Goal: Task Accomplishment & Management: Use online tool/utility

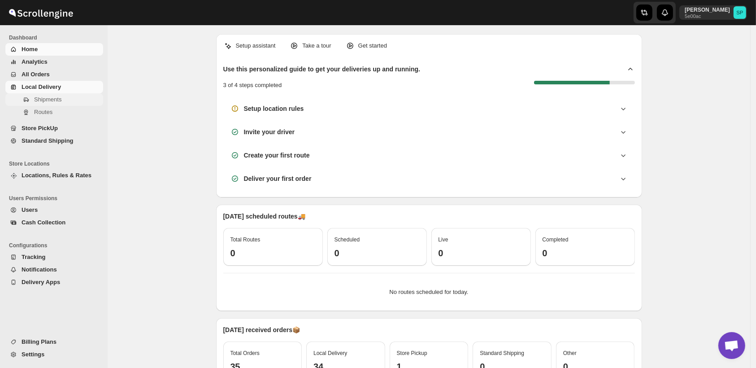
click at [42, 96] on span "Shipments" at bounding box center [47, 99] width 27 height 7
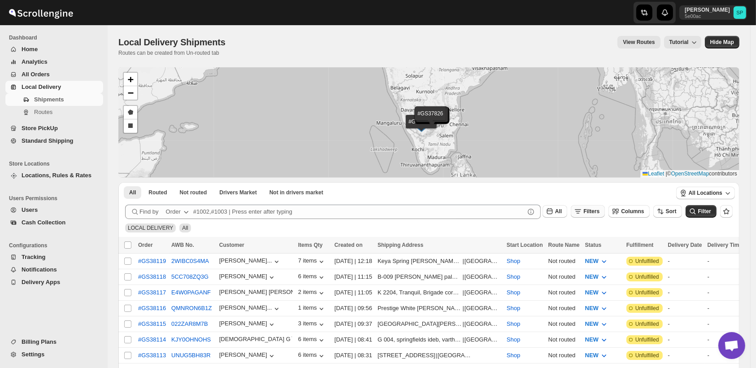
click at [583, 208] on icon "button" at bounding box center [578, 211] width 9 height 9
click at [598, 246] on span "Add Filter" at bounding box center [601, 246] width 25 height 7
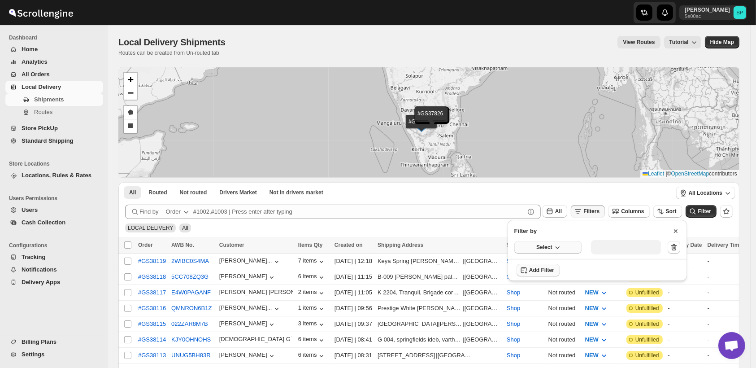
click at [549, 249] on span "Select" at bounding box center [544, 247] width 16 height 7
click at [555, 327] on div "Fulfillment Status" at bounding box center [542, 330] width 45 height 9
click at [601, 247] on div "Select value" at bounding box center [619, 246] width 45 height 7
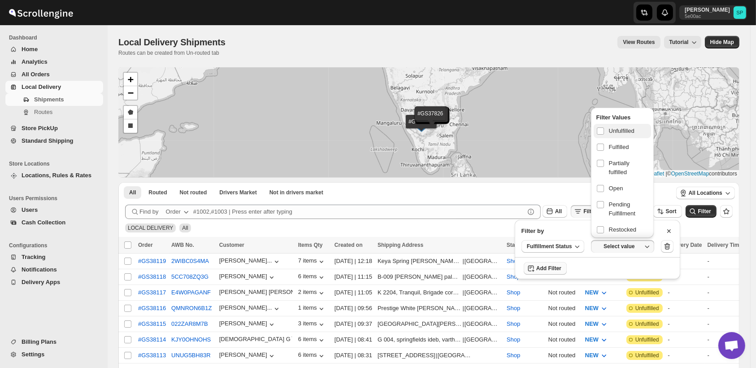
click at [611, 126] on span "Unfulfilled" at bounding box center [622, 130] width 26 height 9
click at [604, 127] on input "checkbox" at bounding box center [600, 130] width 7 height 7
checkbox input "true"
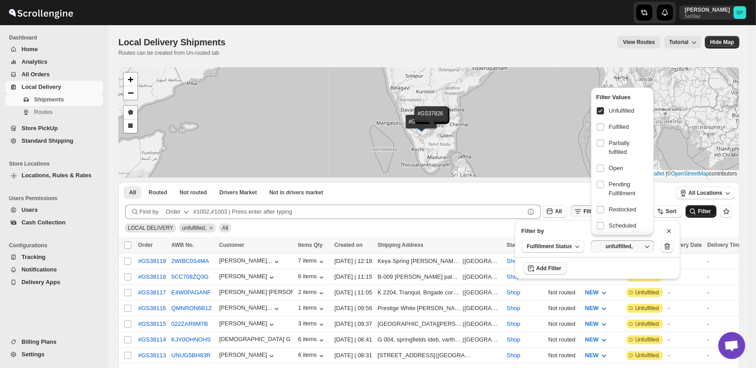
click at [707, 214] on span "Filter" at bounding box center [704, 211] width 13 height 6
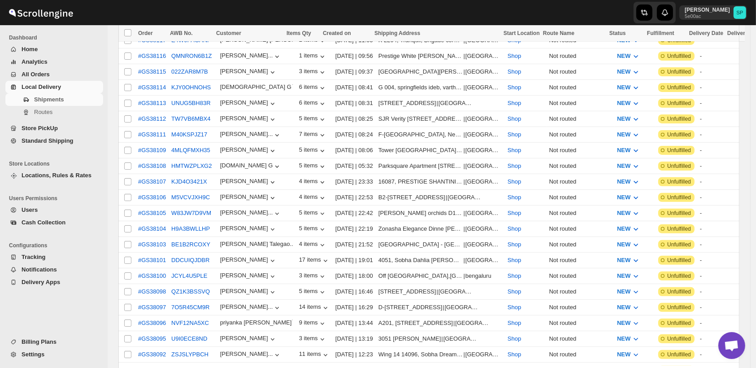
scroll to position [548, 0]
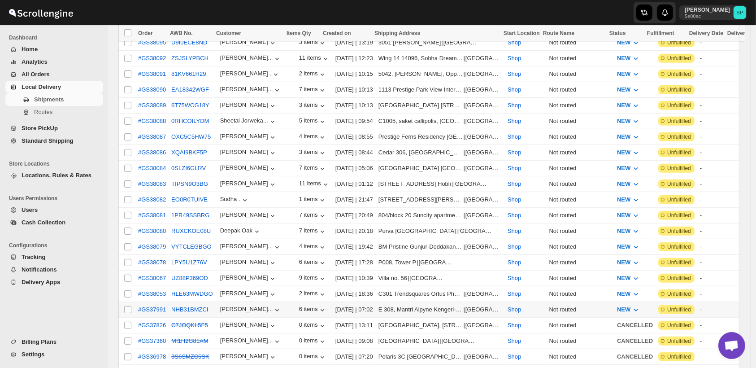
click at [127, 306] on input "Select shipment" at bounding box center [127, 309] width 7 height 7
checkbox input "true"
click at [128, 290] on input "Select shipment" at bounding box center [127, 293] width 7 height 7
checkbox input "true"
click at [129, 275] on input "Select shipment" at bounding box center [127, 278] width 7 height 7
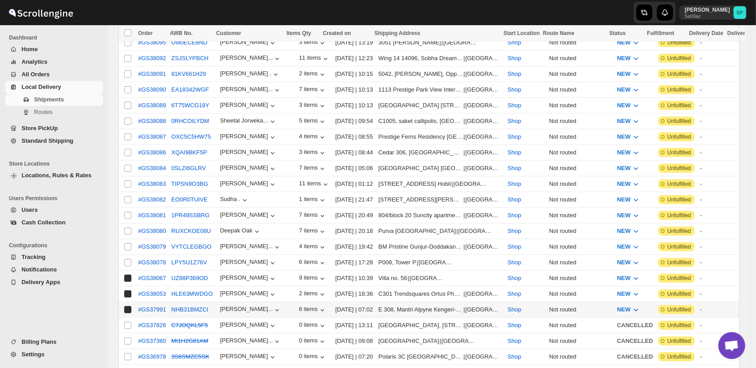
checkbox input "true"
click at [129, 255] on td "Select shipment" at bounding box center [126, 263] width 17 height 16
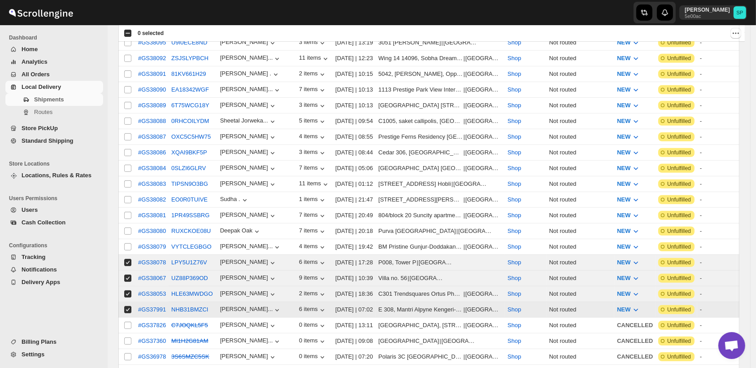
checkbox input "true"
click at [127, 243] on input "Select shipment" at bounding box center [127, 246] width 7 height 7
checkbox input "true"
click at [126, 227] on input "Select shipment" at bounding box center [127, 230] width 7 height 7
checkbox input "true"
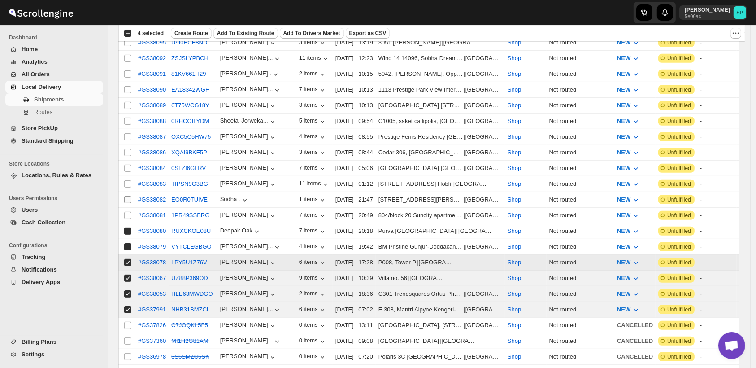
click at [128, 212] on input "Select shipment" at bounding box center [127, 215] width 7 height 7
checkbox input "true"
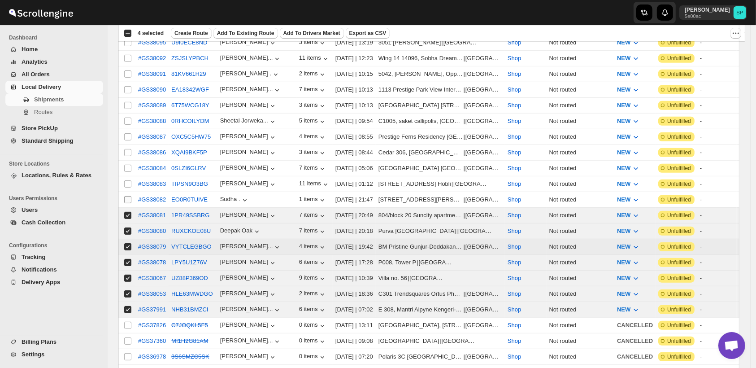
click at [126, 196] on input "Select shipment" at bounding box center [127, 199] width 7 height 7
checkbox input "true"
click at [127, 176] on td "Select shipment" at bounding box center [126, 184] width 17 height 16
click at [127, 180] on input "Select shipment" at bounding box center [127, 183] width 7 height 7
checkbox input "false"
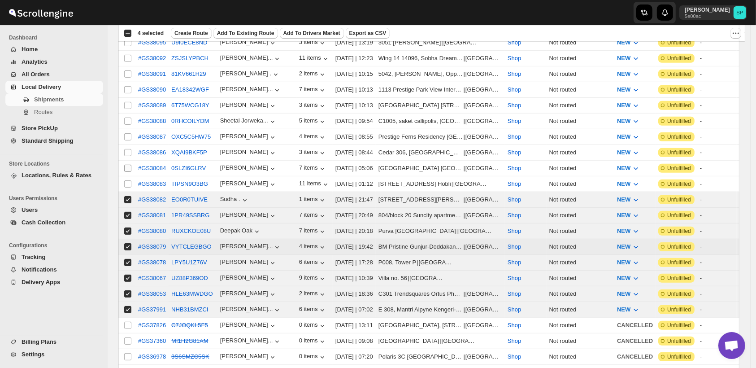
click at [127, 165] on input "Select shipment" at bounding box center [127, 168] width 7 height 7
checkbox input "true"
click at [129, 149] on input "Select shipment" at bounding box center [127, 152] width 7 height 7
checkbox input "true"
click at [126, 129] on td "Select shipment" at bounding box center [126, 137] width 17 height 16
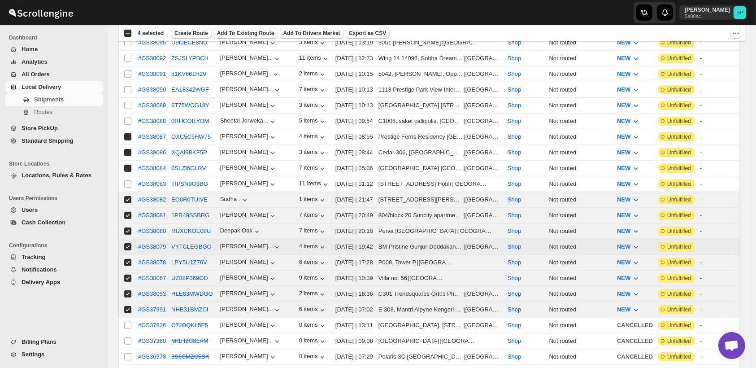
click at [126, 129] on td "Select shipment" at bounding box center [126, 137] width 17 height 16
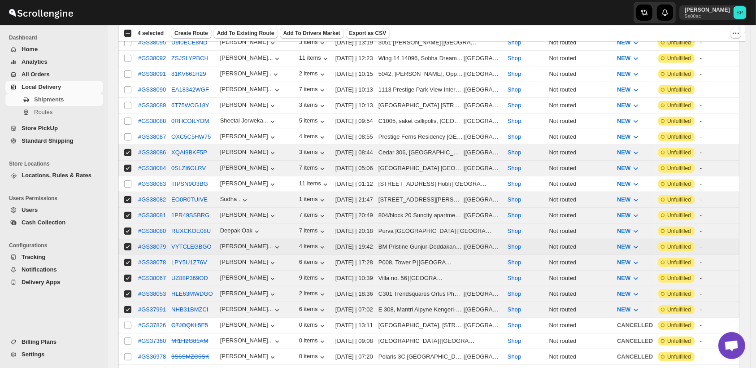
checkbox input "false"
click at [127, 98] on td "Select shipment" at bounding box center [126, 106] width 17 height 16
click at [127, 102] on input "Select shipment" at bounding box center [127, 105] width 7 height 7
checkbox input "false"
click at [126, 180] on input "Select shipment" at bounding box center [127, 183] width 7 height 7
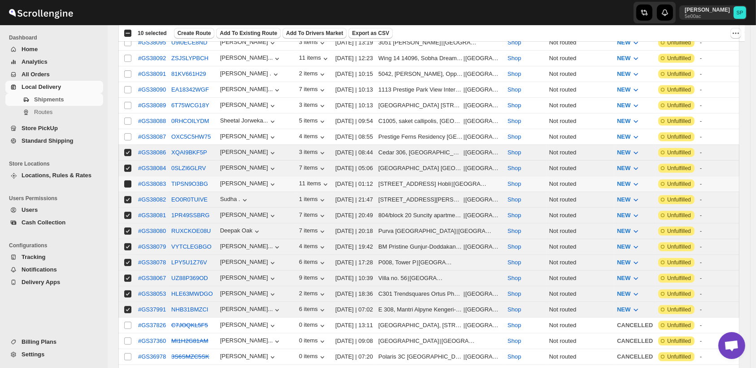
checkbox input "true"
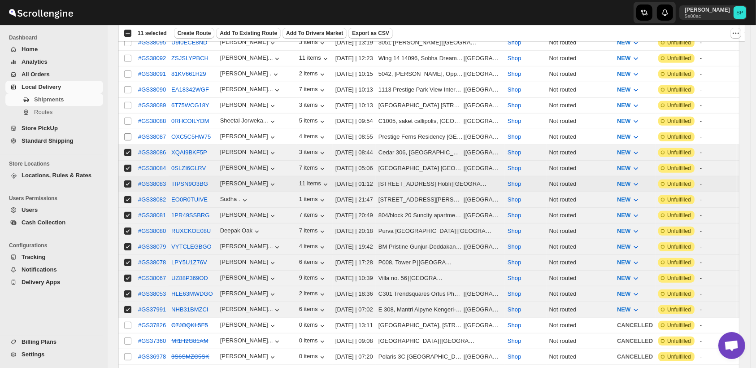
click at [129, 133] on input "Select shipment" at bounding box center [127, 136] width 7 height 7
checkbox input "true"
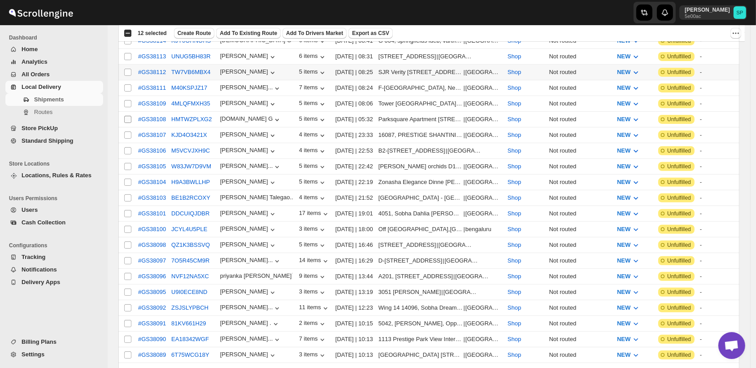
scroll to position [249, 0]
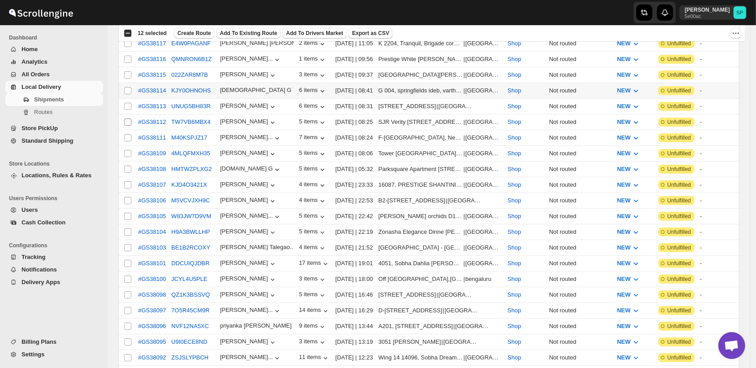
click at [126, 87] on input "Select shipment" at bounding box center [127, 90] width 7 height 7
checkbox input "true"
click at [127, 103] on input "Select shipment" at bounding box center [127, 106] width 7 height 7
checkbox input "true"
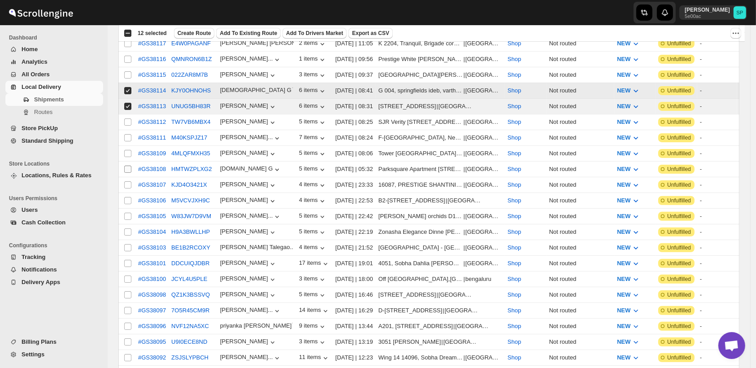
click at [126, 119] on input "Select shipment" at bounding box center [127, 121] width 7 height 7
checkbox input "true"
click at [126, 134] on input "Select shipment" at bounding box center [127, 137] width 7 height 7
checkbox input "true"
click at [127, 150] on input "Select shipment" at bounding box center [127, 153] width 7 height 7
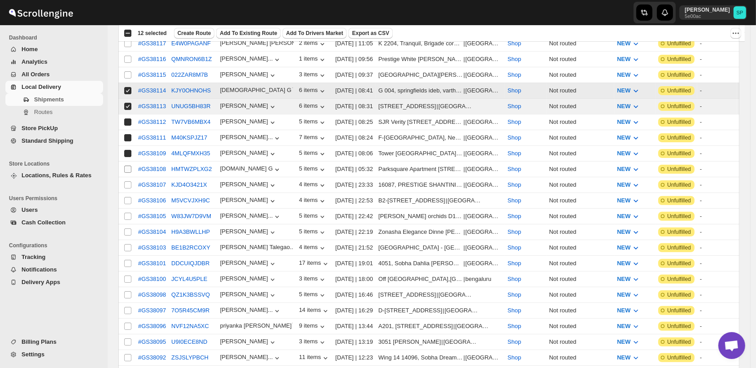
checkbox input "true"
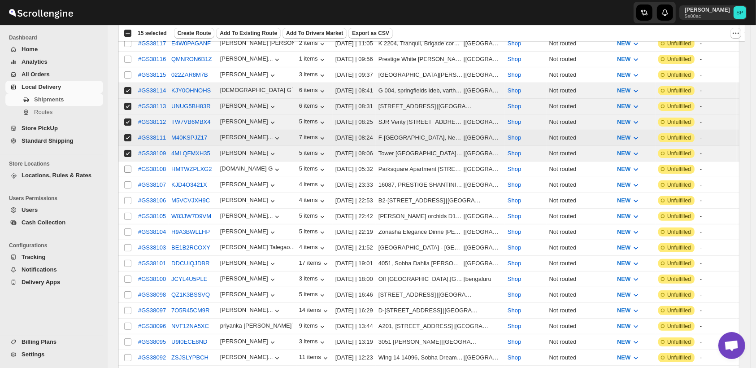
click at [126, 166] on input "Select shipment" at bounding box center [127, 169] width 7 height 7
checkbox input "true"
click at [126, 181] on input "Select shipment" at bounding box center [127, 184] width 7 height 7
checkbox input "true"
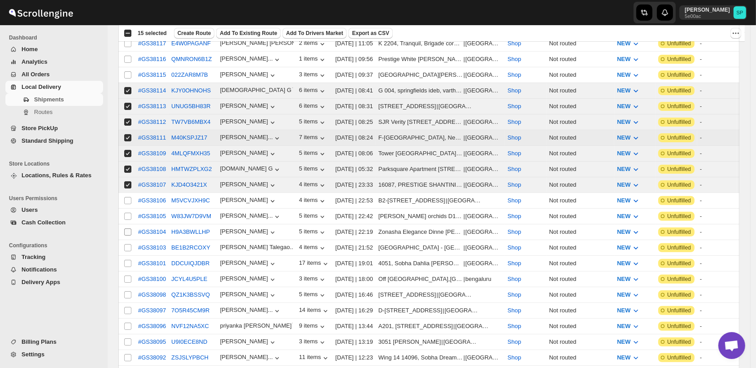
click at [129, 197] on input "Select shipment" at bounding box center [127, 200] width 7 height 7
checkbox input "true"
click at [129, 213] on input "Select shipment" at bounding box center [127, 216] width 7 height 7
checkbox input "true"
click at [129, 228] on input "Select shipment" at bounding box center [127, 231] width 7 height 7
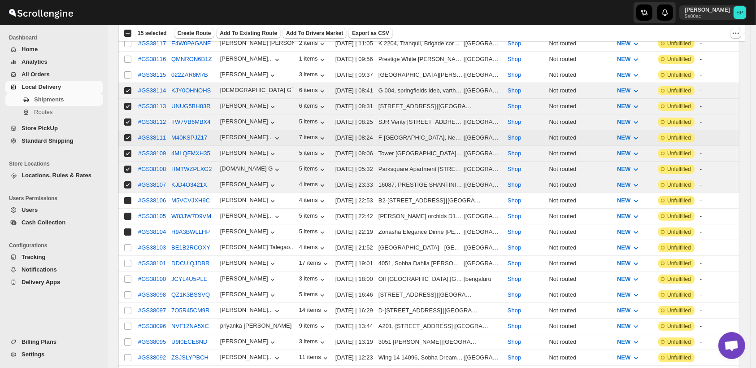
checkbox input "true"
click at [129, 244] on input "Select shipment" at bounding box center [127, 247] width 7 height 7
checkbox input "true"
click at [128, 260] on input "Select shipment" at bounding box center [127, 263] width 7 height 7
checkbox input "true"
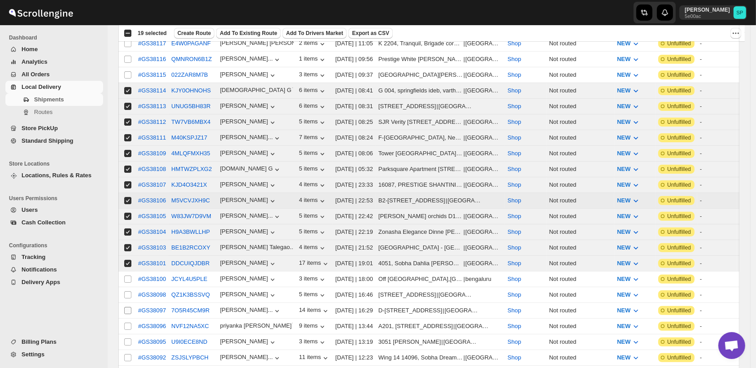
click at [128, 275] on input "Select shipment" at bounding box center [127, 278] width 7 height 7
checkbox input "true"
click at [128, 291] on input "Select shipment" at bounding box center [127, 294] width 7 height 7
checkbox input "true"
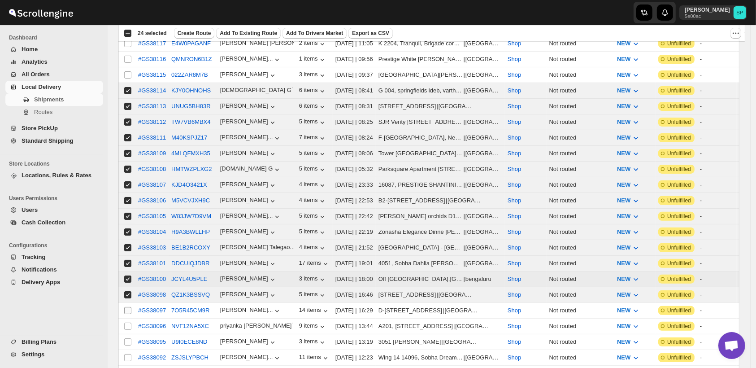
click at [129, 307] on input "Select shipment" at bounding box center [127, 310] width 7 height 7
checkbox input "true"
click at [125, 322] on input "Select shipment" at bounding box center [127, 325] width 7 height 7
checkbox input "true"
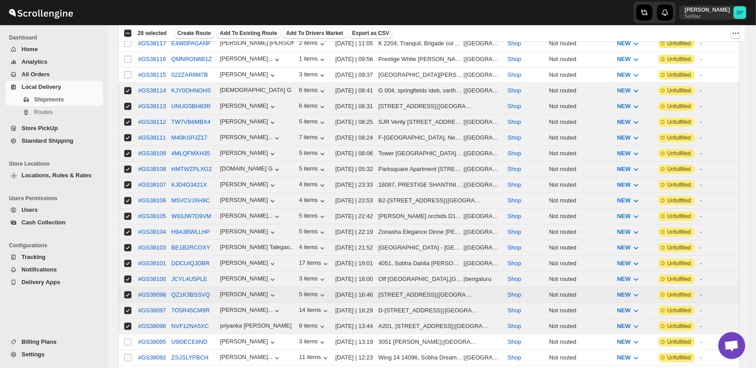
scroll to position [299, 0]
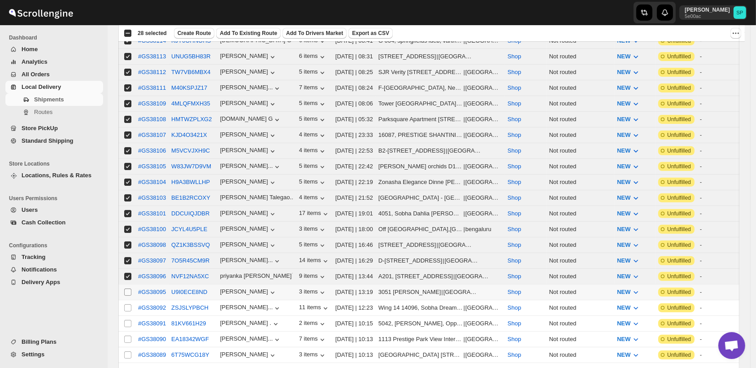
click at [131, 288] on input "Select shipment" at bounding box center [127, 291] width 7 height 7
checkbox input "true"
click at [127, 304] on input "Select shipment" at bounding box center [127, 307] width 7 height 7
checkbox input "true"
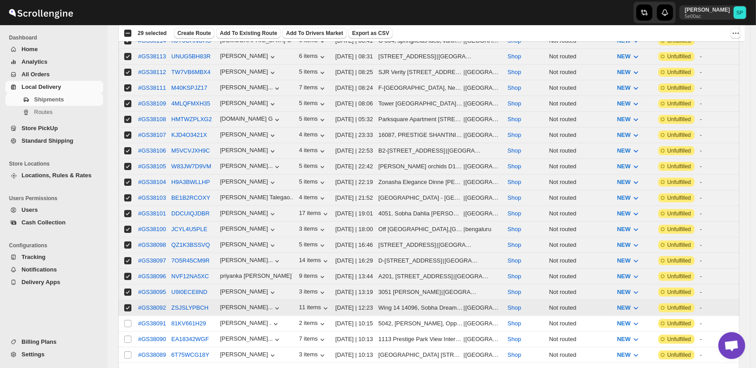
click at [126, 320] on input "Select shipment" at bounding box center [127, 323] width 7 height 7
checkbox input "true"
click at [126, 336] on input "Select shipment" at bounding box center [127, 339] width 7 height 7
checkbox input "true"
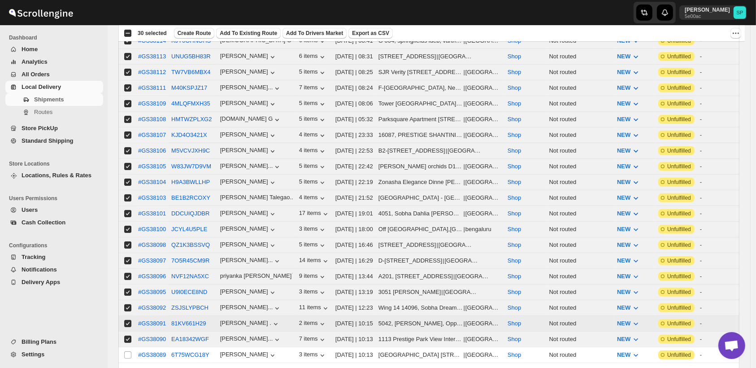
click at [128, 351] on input "Select shipment" at bounding box center [127, 354] width 7 height 7
checkbox input "true"
click at [129, 367] on input "Select shipment" at bounding box center [127, 370] width 7 height 7
checkbox input "true"
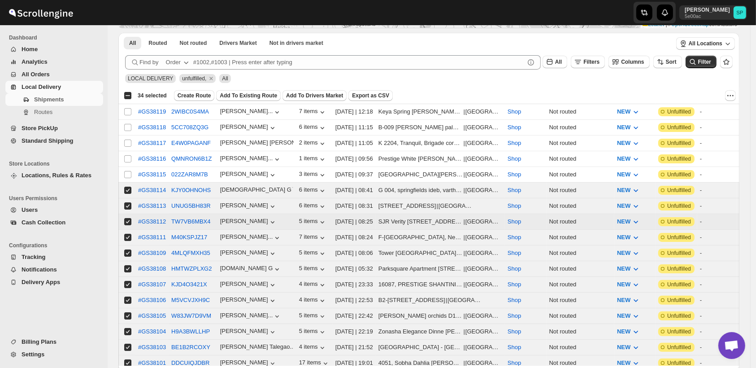
scroll to position [100, 0]
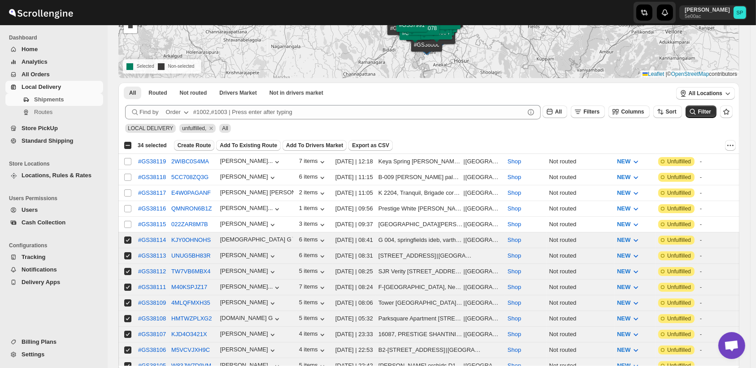
click at [189, 144] on span "Create Route" at bounding box center [195, 145] width 34 height 7
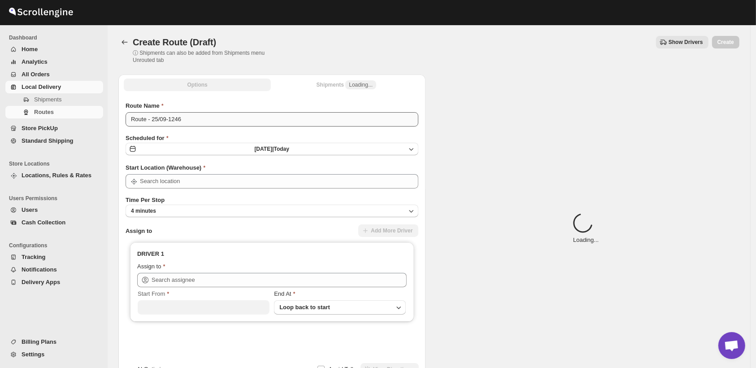
type input "Shop"
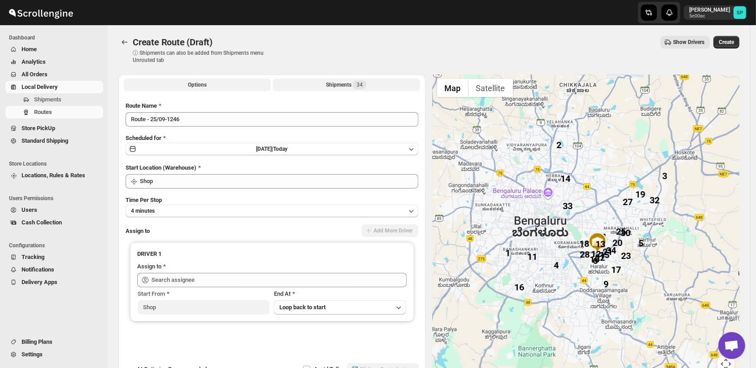
click at [346, 87] on div "Shipments 34" at bounding box center [346, 84] width 40 height 9
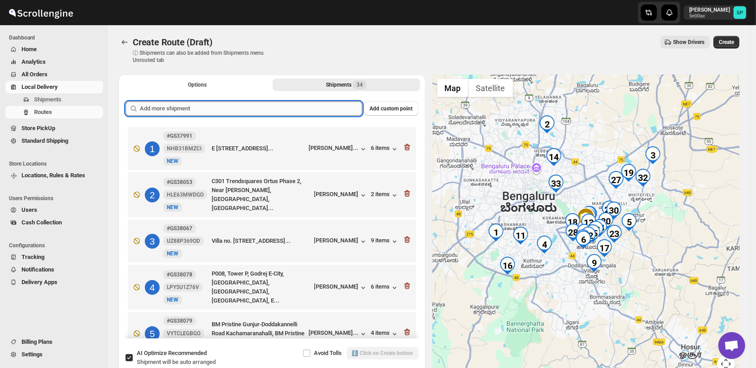
click at [293, 113] on input "text" at bounding box center [251, 108] width 222 height 14
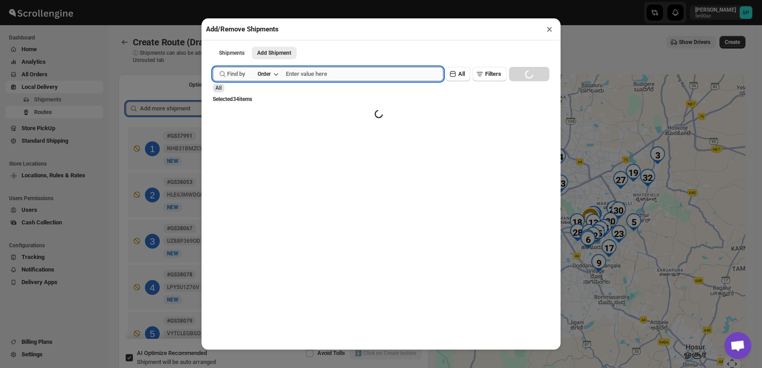
click at [345, 74] on input "text" at bounding box center [364, 74] width 157 height 14
paste input "Gs38079"
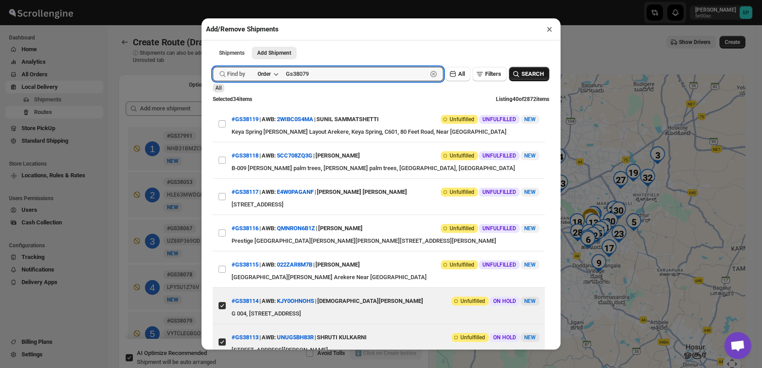
type input "Gs38079"
click at [524, 74] on span "SEARCH" at bounding box center [532, 74] width 22 height 9
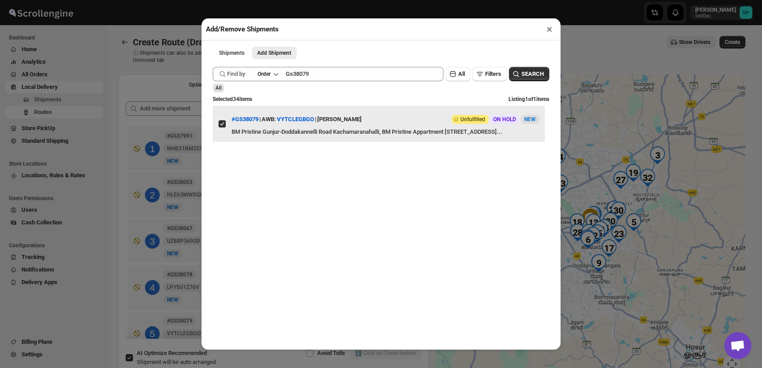
click at [218, 127] on input "View details for 68d2aadae732906b3e77a101" at bounding box center [221, 123] width 7 height 7
checkbox input "false"
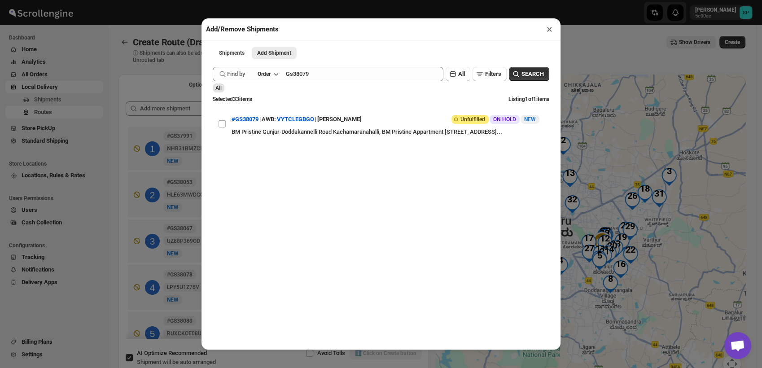
click at [549, 31] on button "×" at bounding box center [549, 29] width 13 height 13
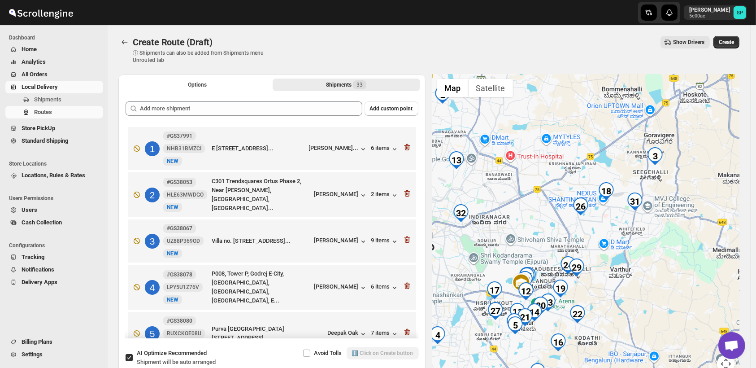
drag, startPoint x: 662, startPoint y: 235, endPoint x: 645, endPoint y: 266, distance: 35.9
click at [646, 270] on div at bounding box center [586, 228] width 307 height 309
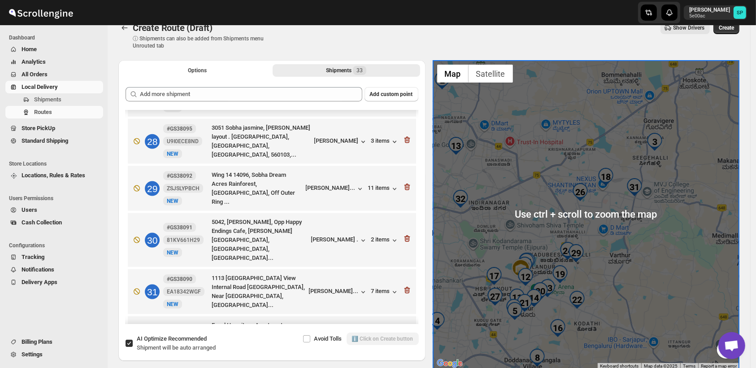
scroll to position [11, 0]
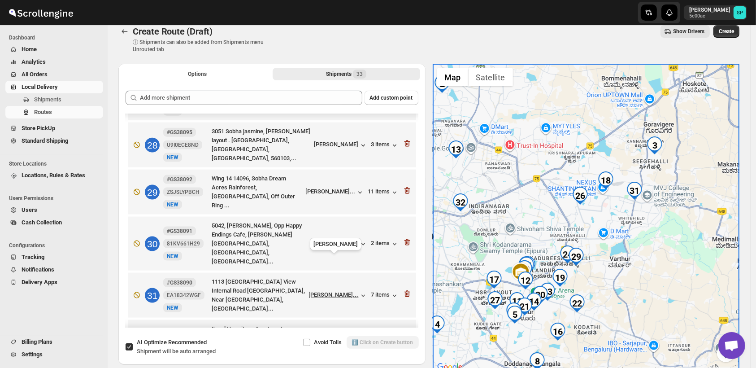
click at [341, 291] on div "[PERSON_NAME]..." at bounding box center [334, 294] width 50 height 7
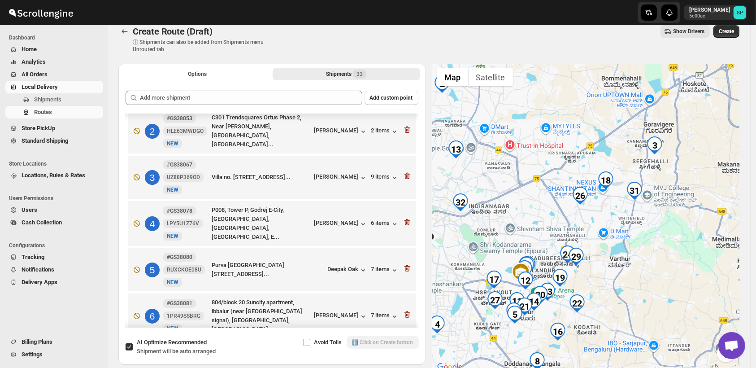
scroll to position [50, 0]
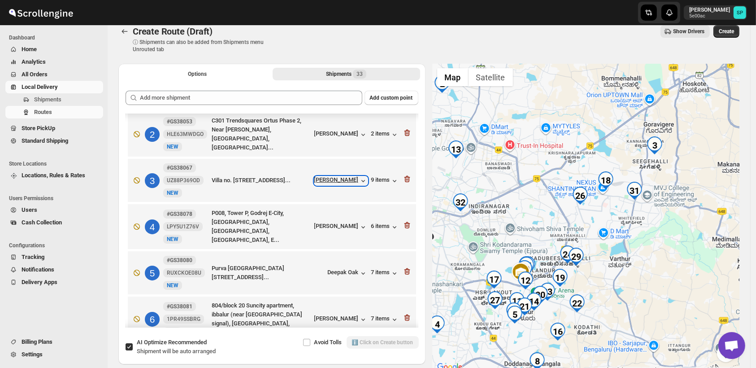
click at [354, 178] on div "[PERSON_NAME]" at bounding box center [340, 180] width 53 height 9
click at [371, 178] on div "9 items" at bounding box center [385, 180] width 28 height 9
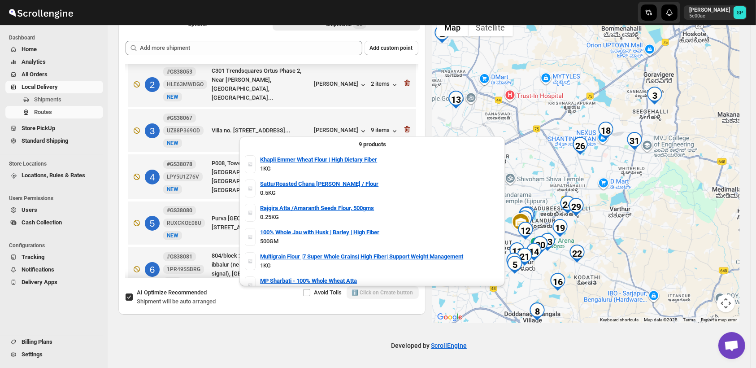
scroll to position [11, 0]
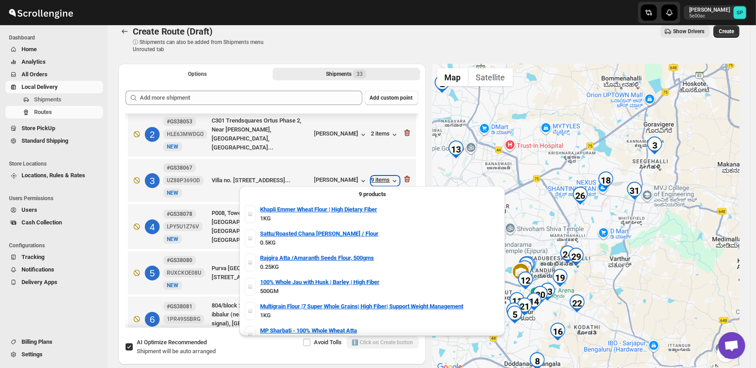
click at [381, 180] on div "9 items" at bounding box center [385, 180] width 28 height 9
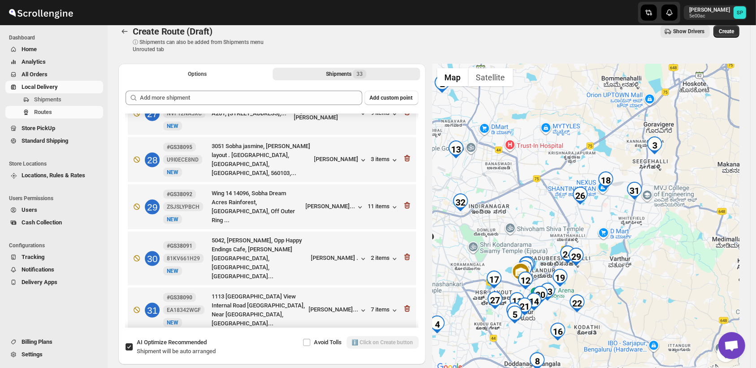
scroll to position [1295, 0]
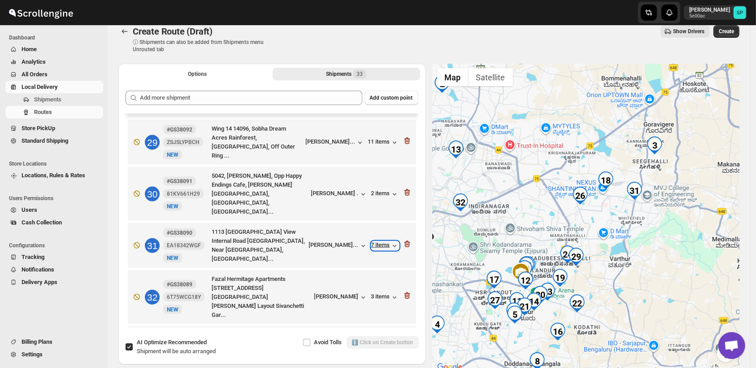
click at [384, 241] on div "7 items" at bounding box center [385, 245] width 28 height 9
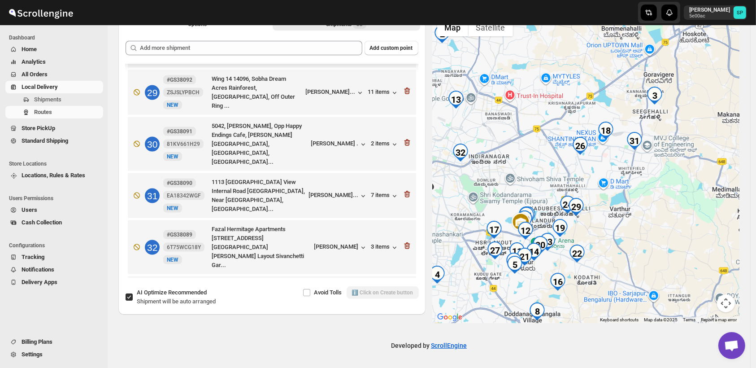
scroll to position [1246, 0]
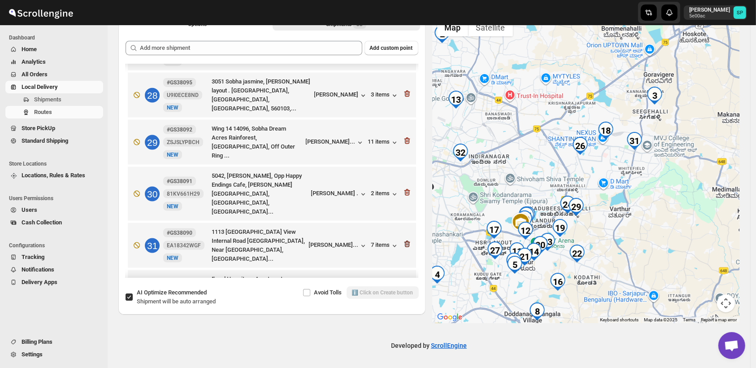
click at [406, 241] on icon "button" at bounding box center [407, 244] width 6 height 7
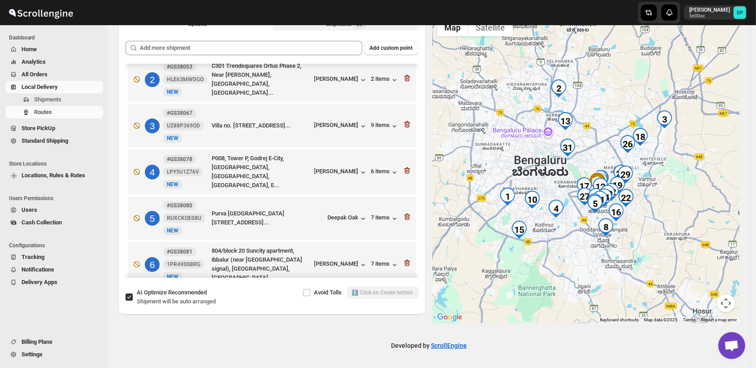
scroll to position [0, 0]
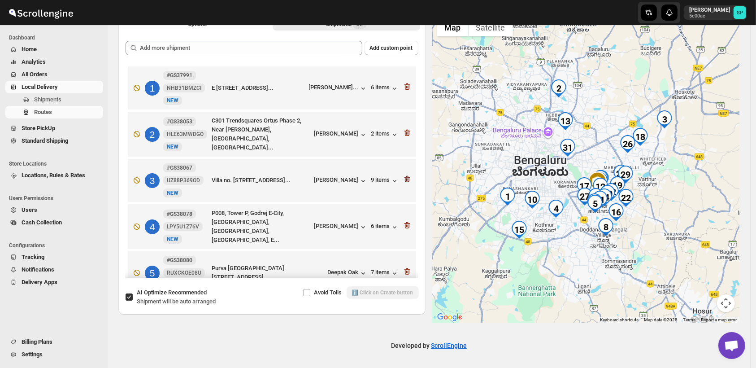
click at [407, 179] on icon "button" at bounding box center [407, 179] width 1 height 3
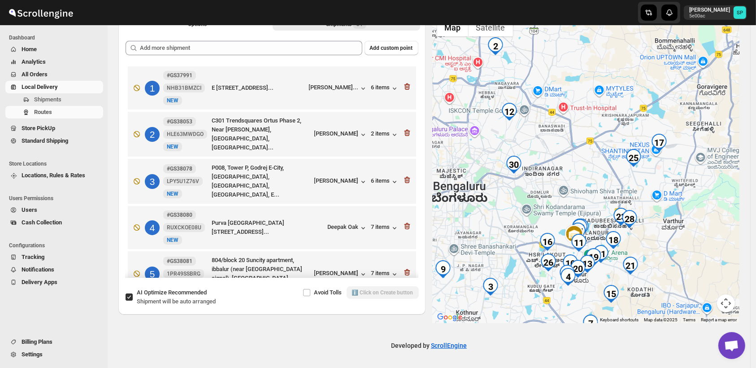
drag, startPoint x: 678, startPoint y: 147, endPoint x: 661, endPoint y: 238, distance: 92.6
click at [662, 238] on div at bounding box center [586, 168] width 307 height 309
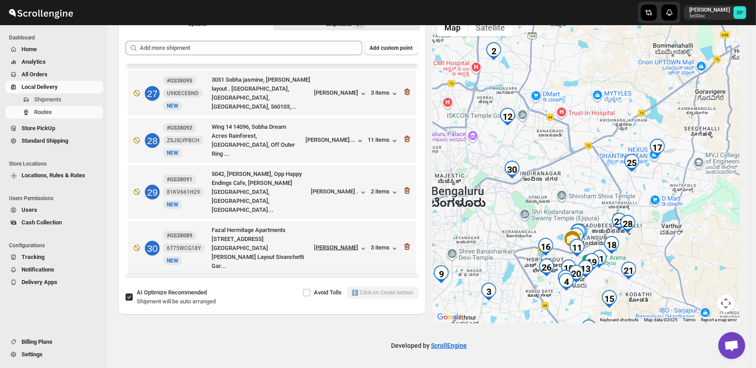
scroll to position [1205, 0]
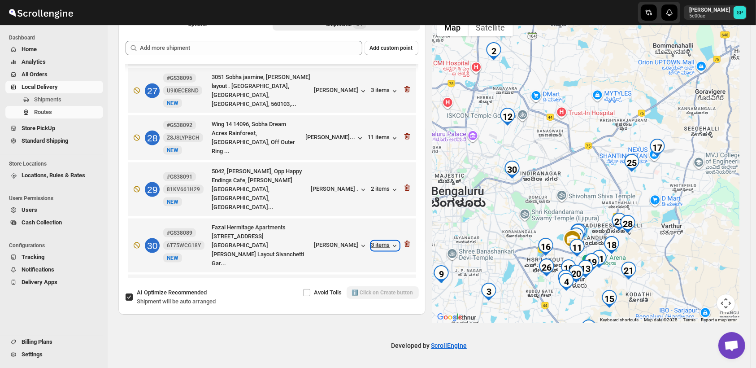
click at [376, 241] on div "3 items" at bounding box center [385, 245] width 28 height 9
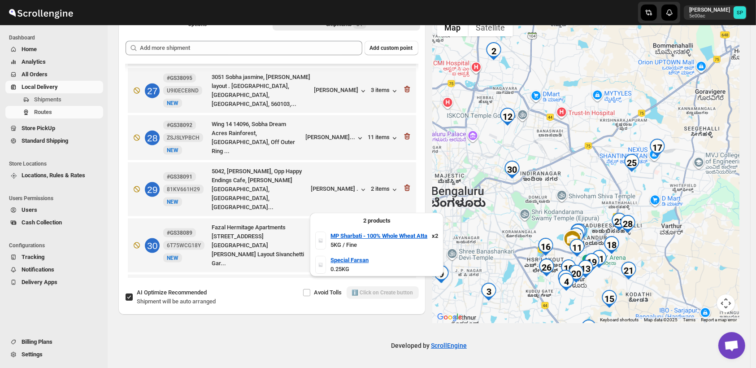
click at [376, 241] on div "3 items" at bounding box center [385, 245] width 28 height 9
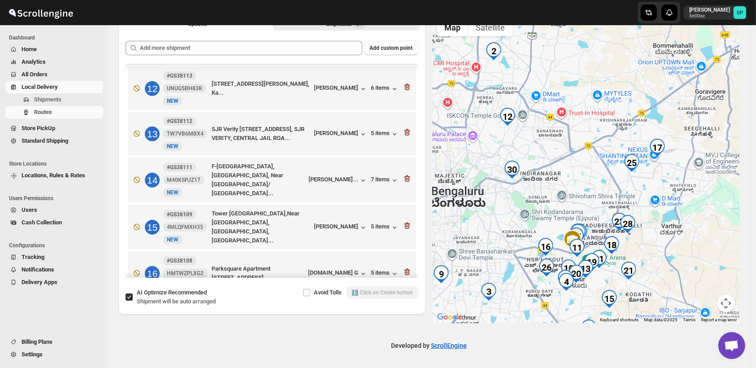
scroll to position [407, 0]
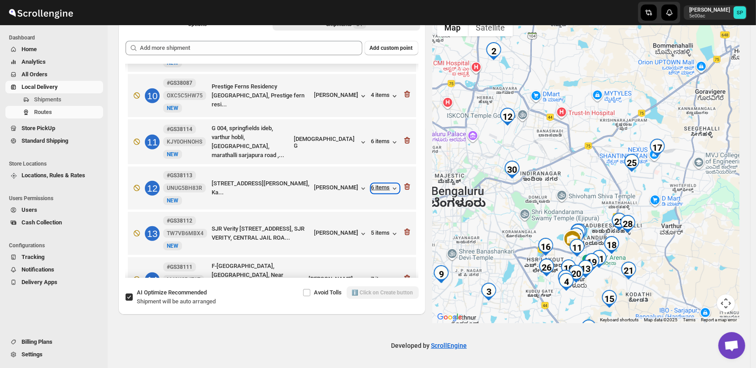
click at [383, 184] on div "6 items" at bounding box center [385, 188] width 28 height 9
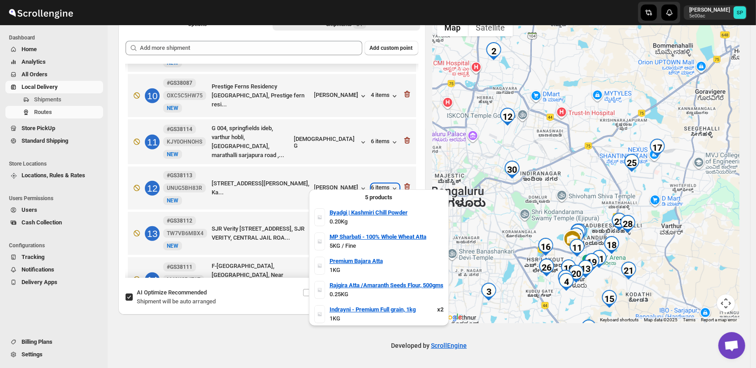
click at [383, 184] on div "6 items" at bounding box center [385, 188] width 28 height 9
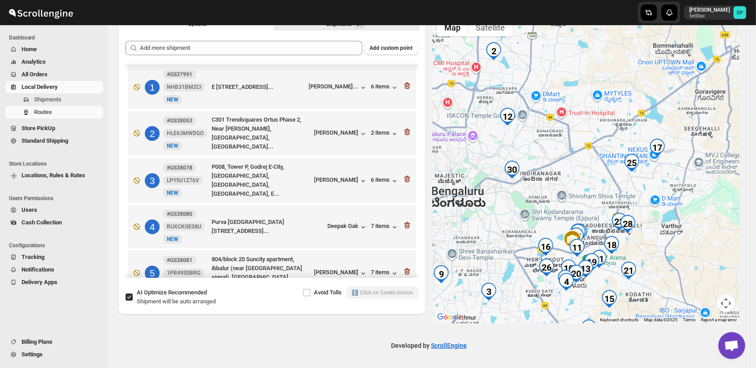
scroll to position [0, 0]
click at [375, 131] on div "2 items" at bounding box center [385, 134] width 28 height 9
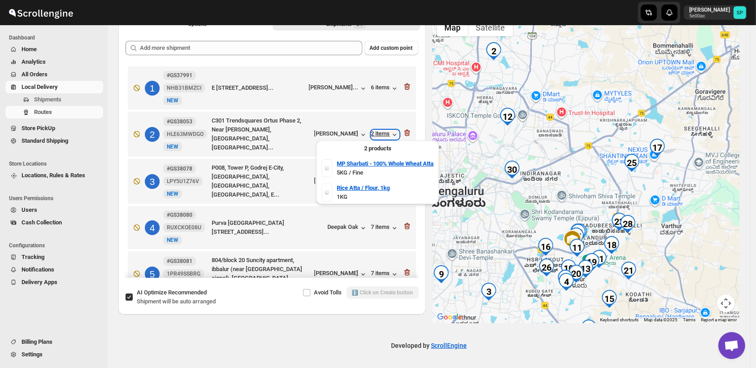
click at [375, 131] on div "2 items" at bounding box center [385, 134] width 28 height 9
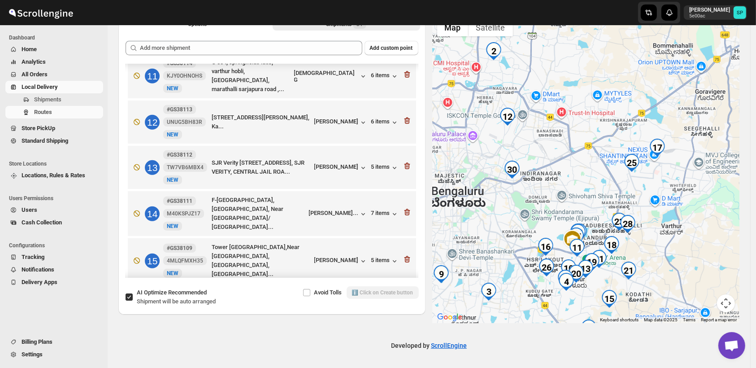
scroll to position [398, 0]
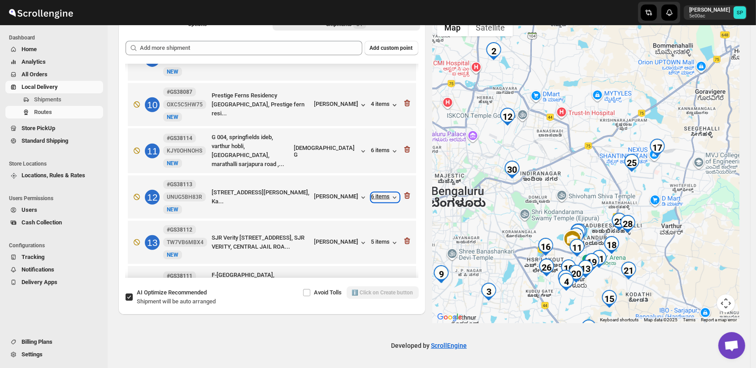
click at [384, 193] on div "6 items" at bounding box center [385, 197] width 28 height 9
click at [381, 193] on div "6 items" at bounding box center [385, 197] width 28 height 9
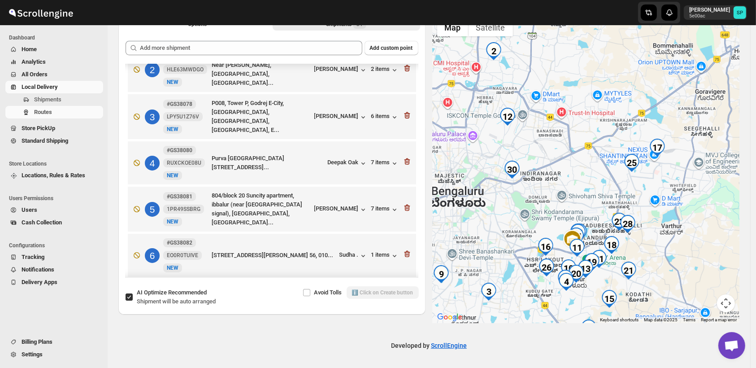
scroll to position [0, 0]
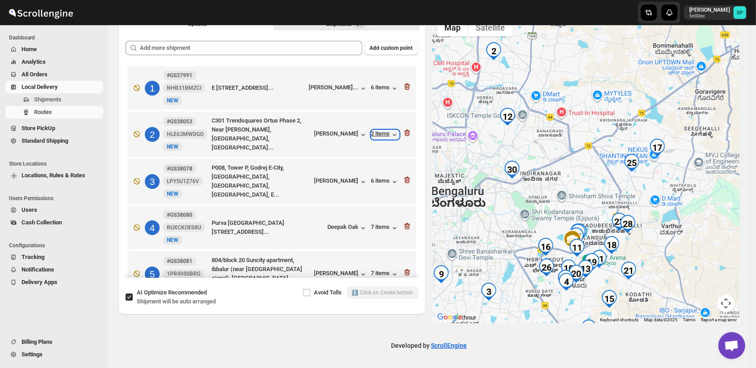
click at [380, 130] on div "2 items" at bounding box center [385, 134] width 28 height 9
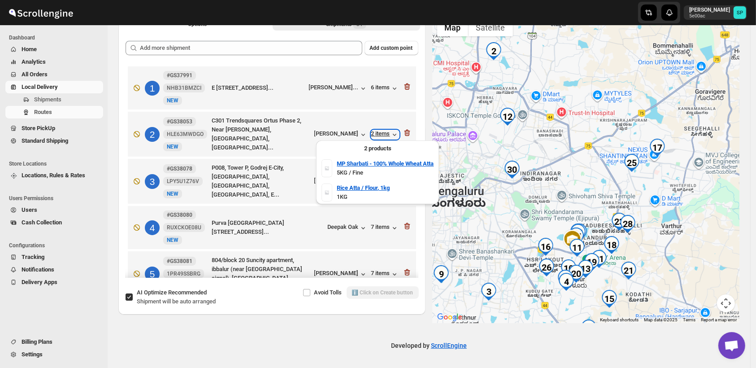
click at [380, 130] on div "2 items" at bounding box center [385, 134] width 28 height 9
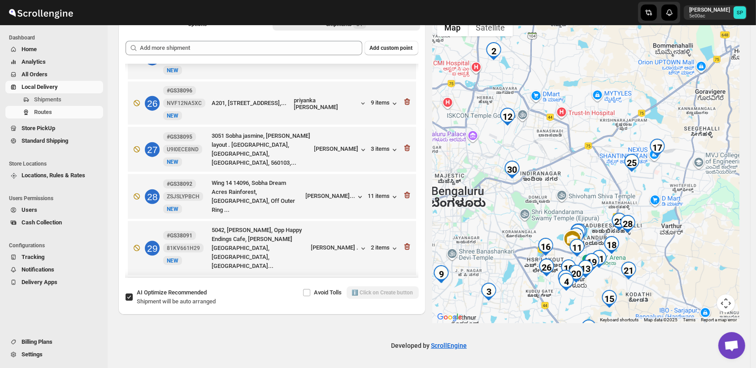
scroll to position [1205, 0]
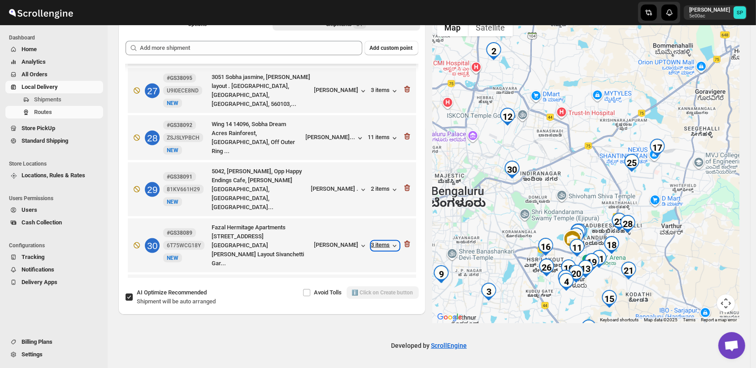
click at [371, 241] on div "3 items" at bounding box center [385, 245] width 28 height 9
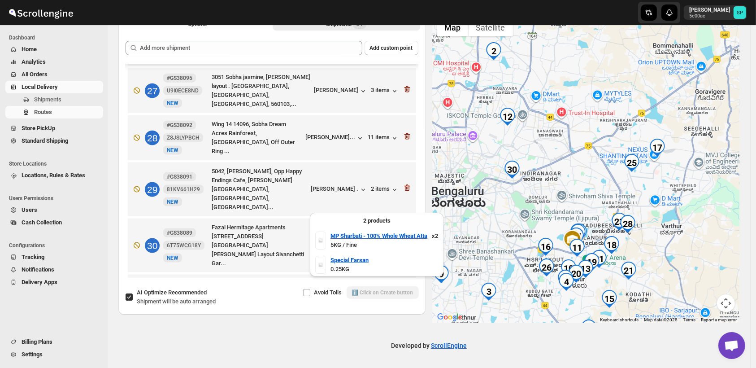
click at [371, 241] on div "3 items" at bounding box center [385, 245] width 28 height 9
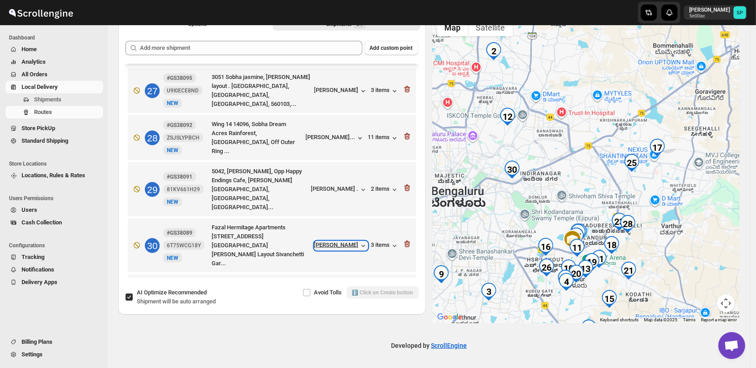
click at [342, 241] on div "[PERSON_NAME]" at bounding box center [340, 245] width 53 height 9
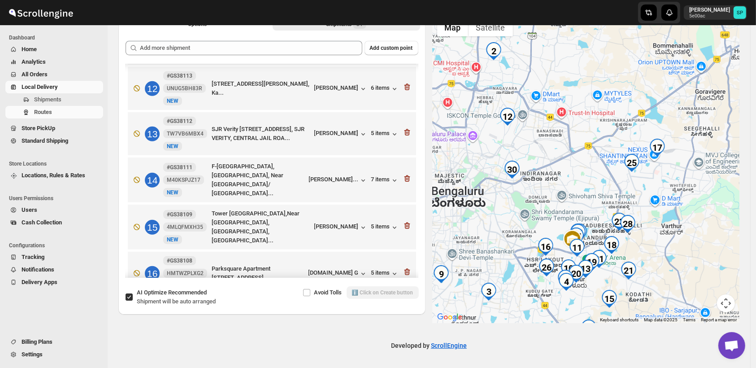
scroll to position [457, 0]
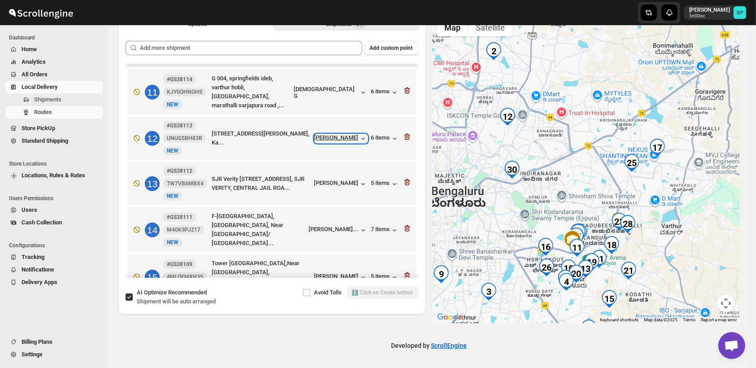
click at [344, 135] on div "[PERSON_NAME]" at bounding box center [340, 138] width 53 height 9
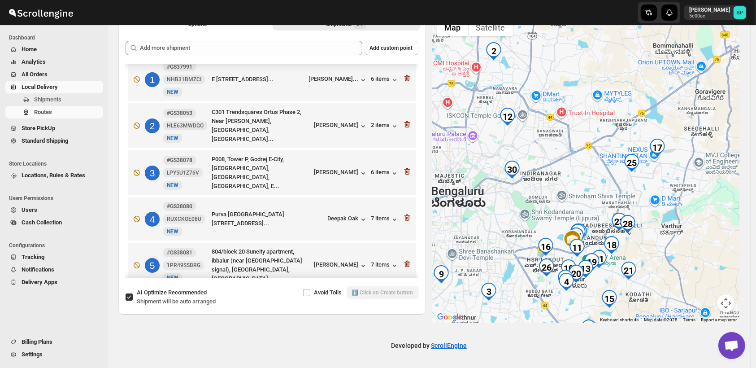
scroll to position [0, 0]
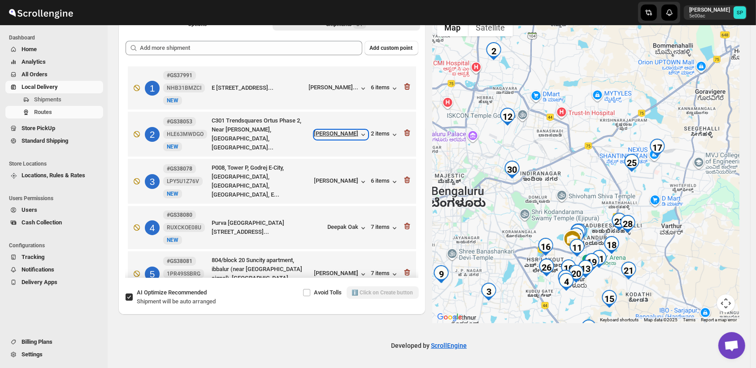
click at [345, 135] on div "[PERSON_NAME]" at bounding box center [340, 134] width 53 height 9
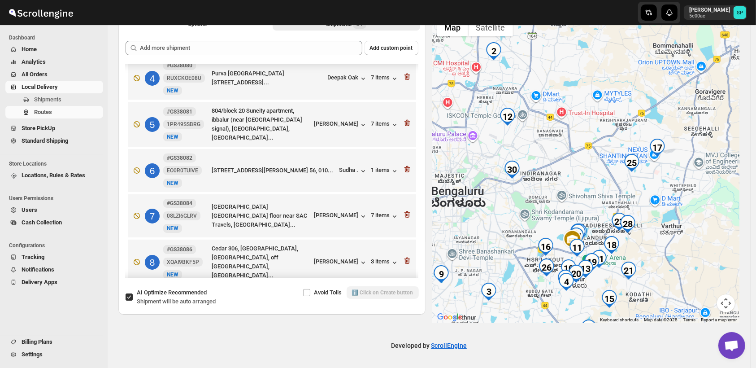
scroll to position [299, 0]
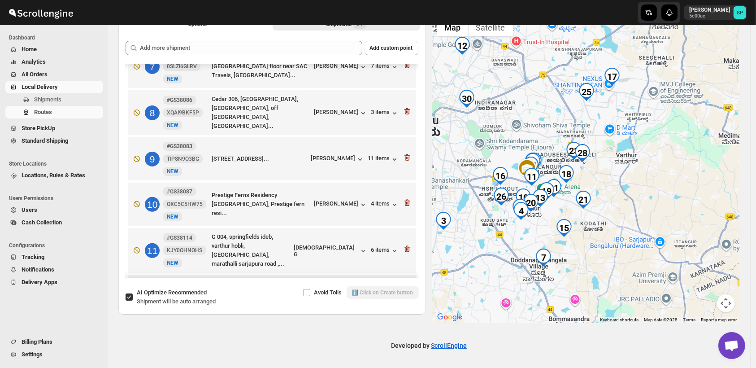
drag, startPoint x: 675, startPoint y: 229, endPoint x: 629, endPoint y: 154, distance: 87.8
click at [629, 154] on div at bounding box center [586, 168] width 307 height 309
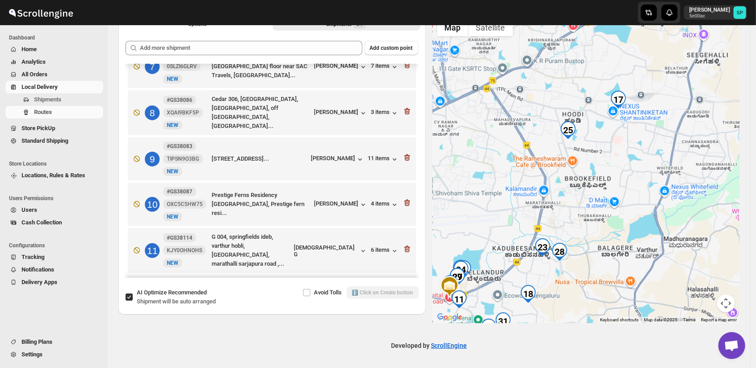
drag, startPoint x: 604, startPoint y: 157, endPoint x: 599, endPoint y: 191, distance: 34.4
click at [599, 191] on div at bounding box center [586, 168] width 307 height 309
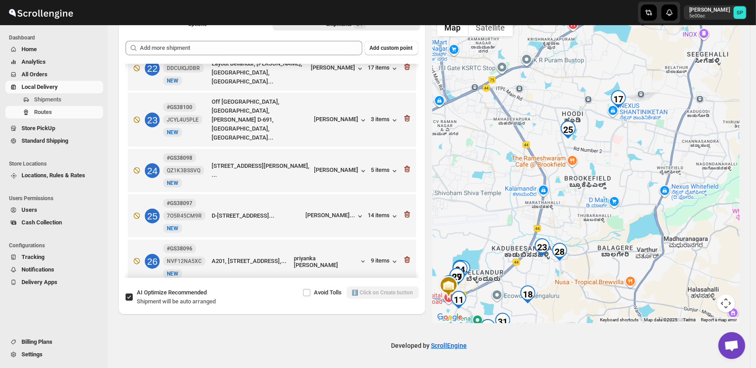
scroll to position [997, 0]
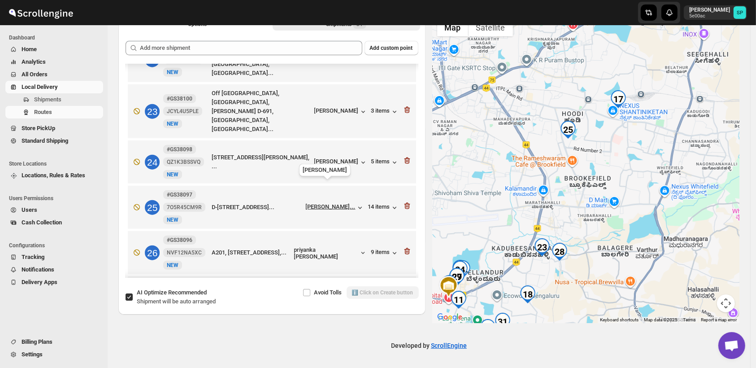
click at [339, 203] on div "[PERSON_NAME]..." at bounding box center [331, 206] width 50 height 7
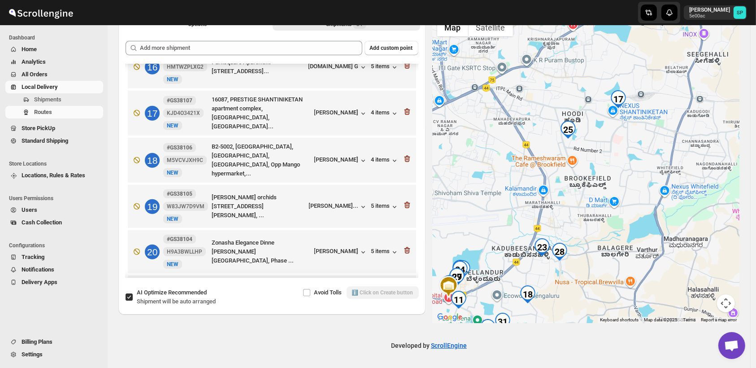
scroll to position [697, 0]
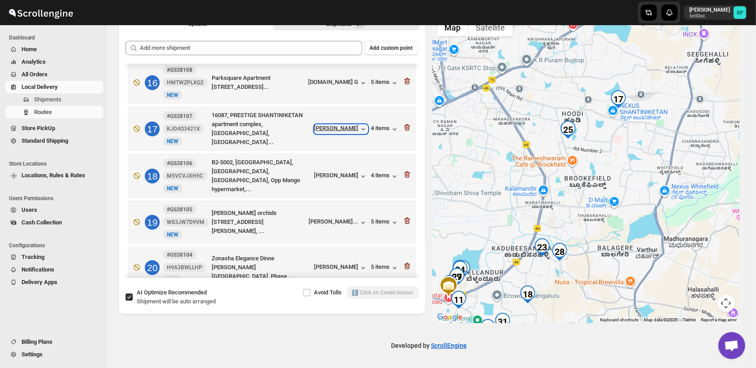
click at [347, 125] on div "[PERSON_NAME]" at bounding box center [340, 129] width 53 height 9
click at [380, 125] on div "4 items" at bounding box center [385, 129] width 28 height 9
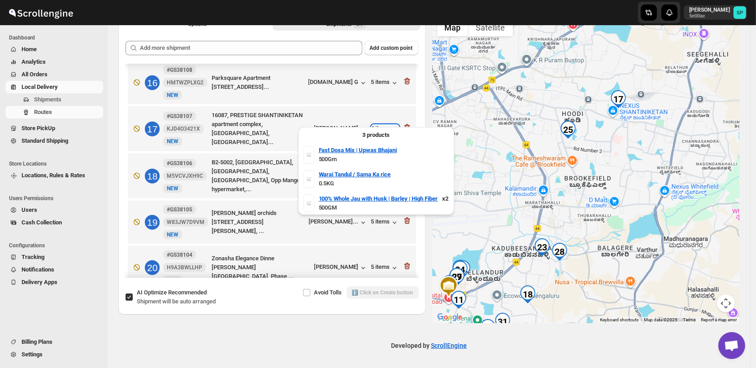
click at [380, 125] on div "4 items" at bounding box center [385, 129] width 28 height 9
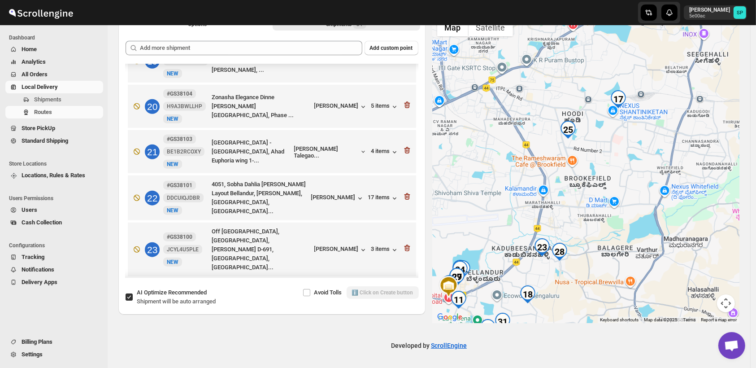
scroll to position [947, 0]
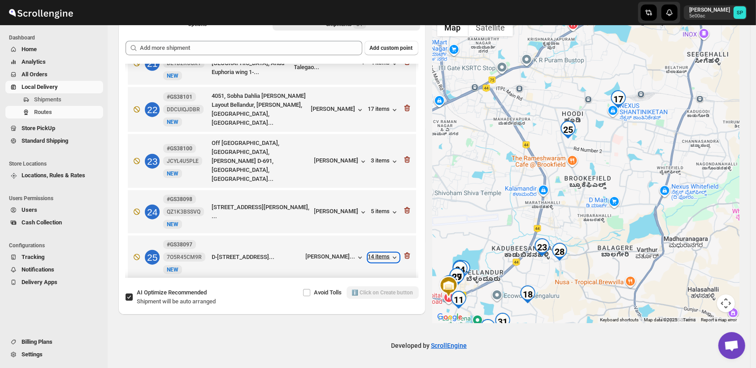
click at [374, 253] on div "14 items" at bounding box center [383, 257] width 31 height 9
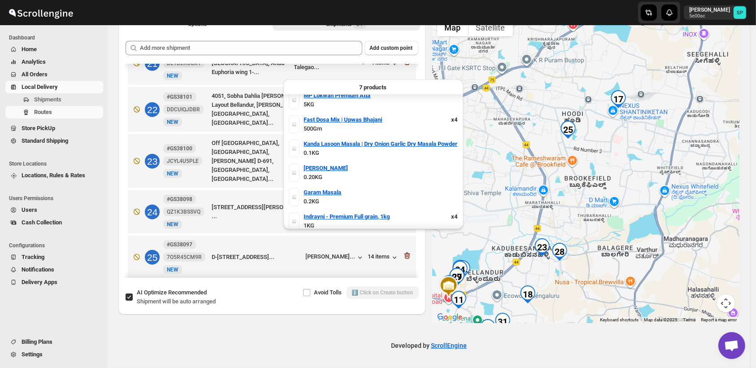
scroll to position [0, 0]
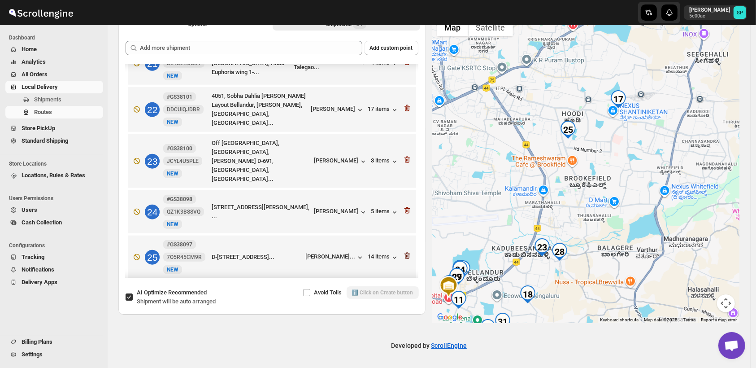
click at [405, 251] on icon "button" at bounding box center [407, 255] width 9 height 9
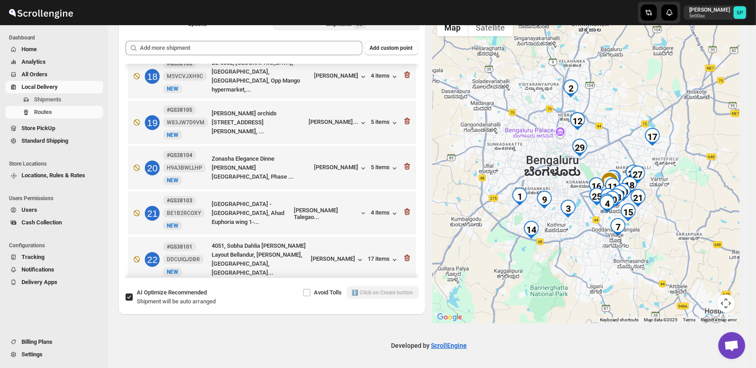
scroll to position [697, 0]
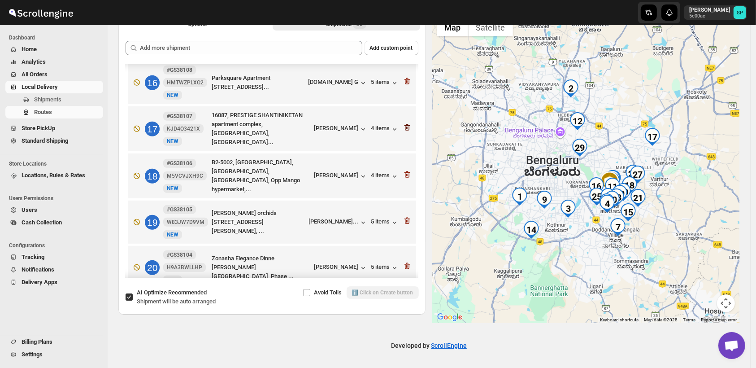
click at [404, 124] on icon "button" at bounding box center [407, 127] width 6 height 7
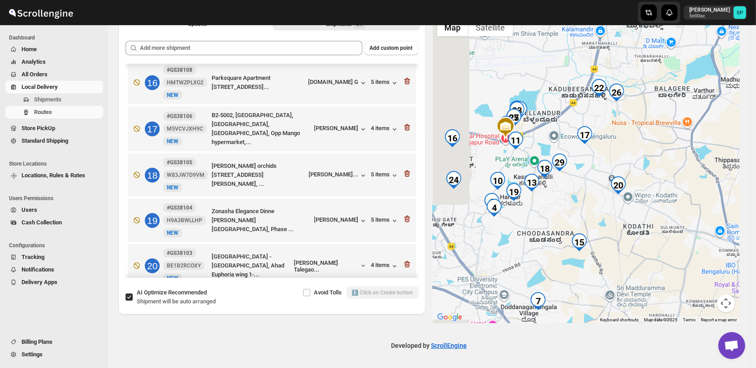
drag, startPoint x: 584, startPoint y: 192, endPoint x: 664, endPoint y: 240, distance: 92.8
click at [664, 240] on div at bounding box center [586, 168] width 307 height 309
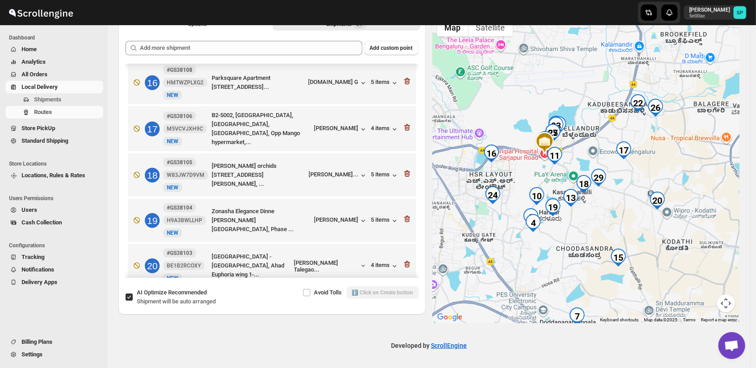
drag, startPoint x: 557, startPoint y: 204, endPoint x: 598, endPoint y: 222, distance: 44.8
click at [598, 222] on div at bounding box center [586, 168] width 307 height 309
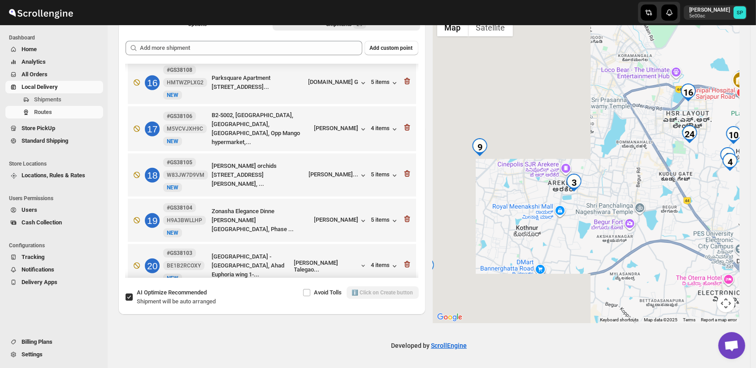
drag, startPoint x: 500, startPoint y: 243, endPoint x: 702, endPoint y: 175, distance: 212.9
click at [702, 175] on div at bounding box center [586, 168] width 307 height 309
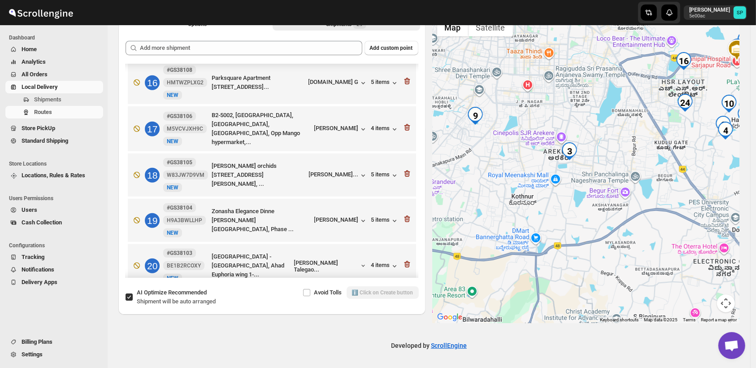
drag, startPoint x: 671, startPoint y: 189, endPoint x: 662, endPoint y: 164, distance: 26.4
click at [667, 162] on div at bounding box center [586, 168] width 307 height 309
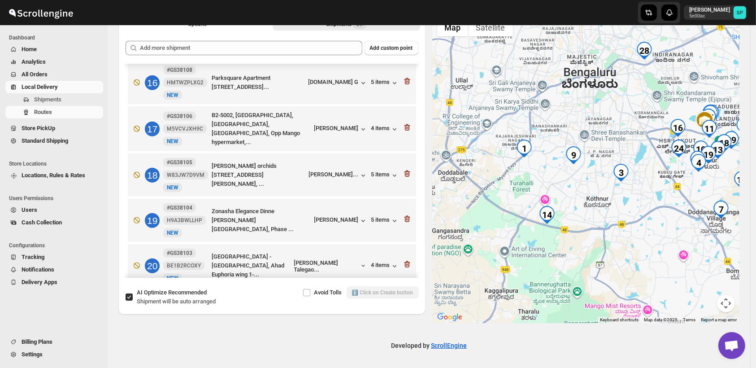
drag, startPoint x: 563, startPoint y: 222, endPoint x: 602, endPoint y: 223, distance: 38.6
click at [602, 223] on div at bounding box center [586, 168] width 307 height 309
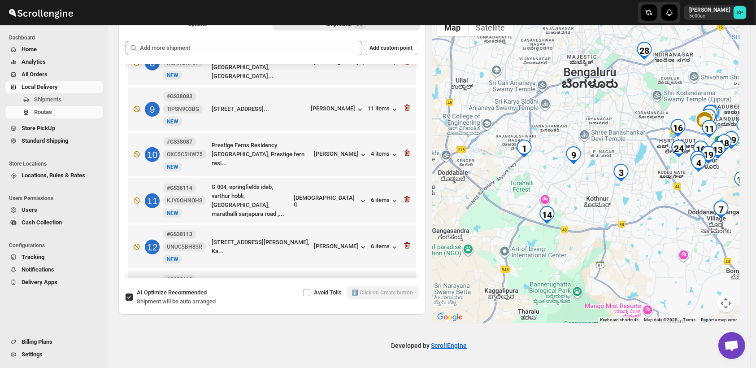
scroll to position [548, 0]
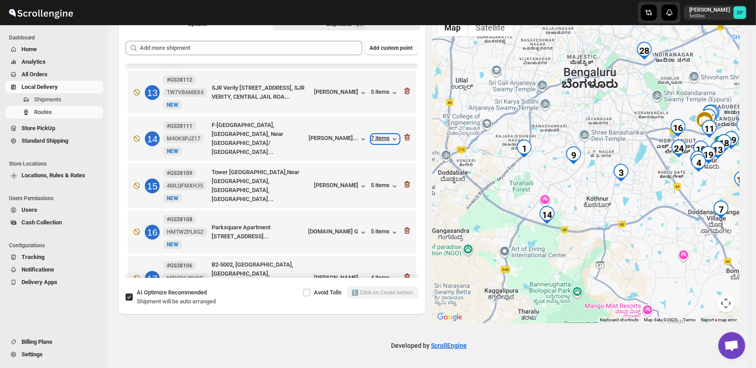
click at [378, 135] on div "7 items" at bounding box center [385, 139] width 28 height 9
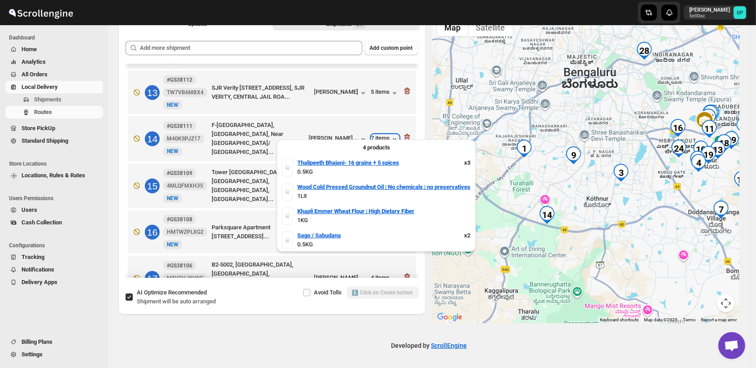
click at [378, 135] on div "7 items" at bounding box center [385, 139] width 28 height 9
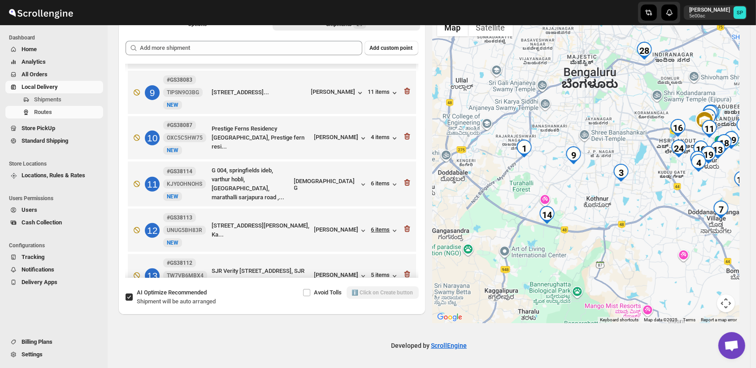
scroll to position [349, 0]
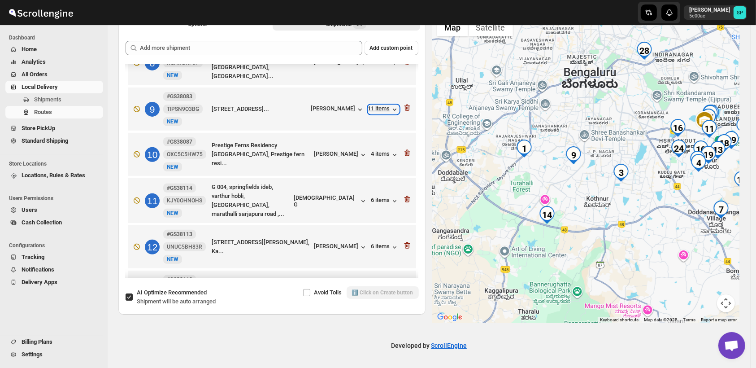
click at [370, 105] on div "11 items" at bounding box center [383, 109] width 31 height 9
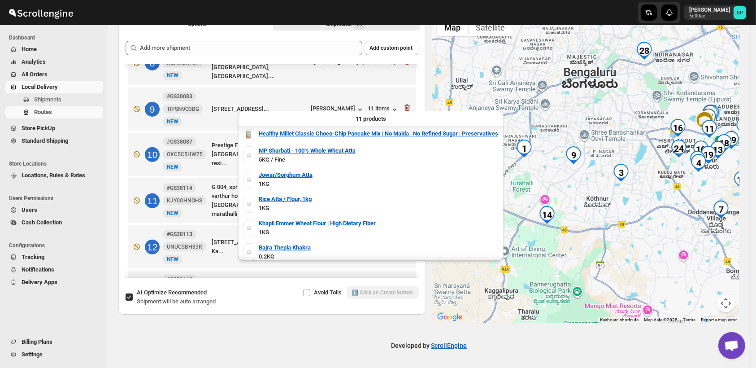
scroll to position [0, 0]
click at [380, 105] on div "11 items" at bounding box center [383, 109] width 31 height 9
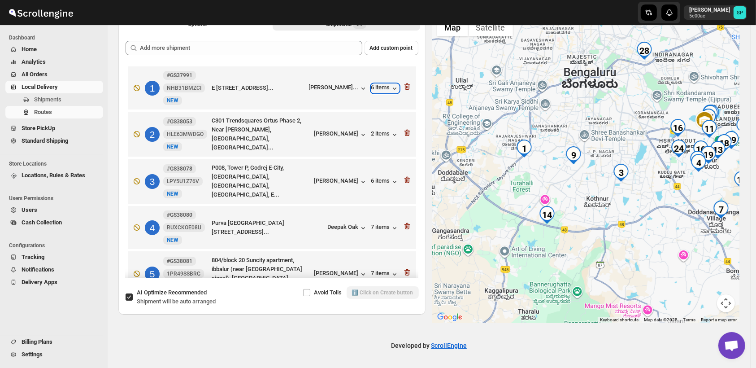
click at [374, 88] on div "6 items" at bounding box center [385, 88] width 28 height 9
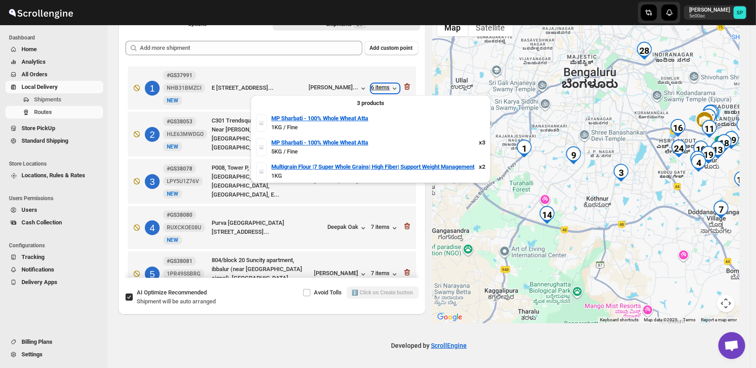
click at [374, 88] on div "6 items" at bounding box center [385, 88] width 28 height 9
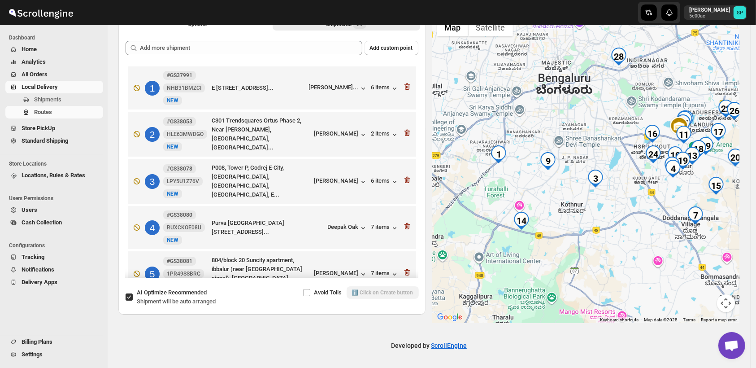
drag, startPoint x: 617, startPoint y: 212, endPoint x: 591, endPoint y: 218, distance: 27.1
click at [591, 218] on div at bounding box center [586, 168] width 307 height 309
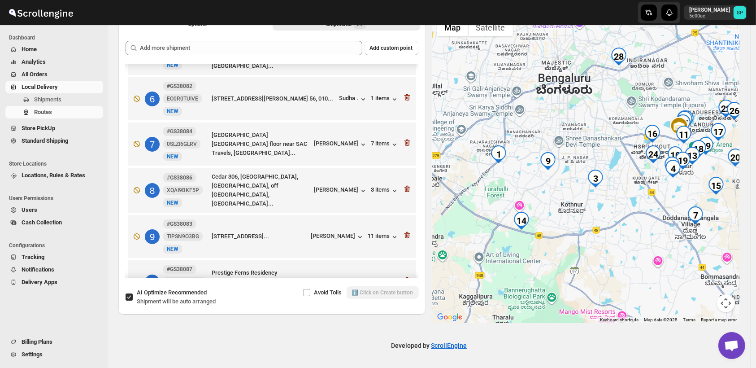
scroll to position [299, 0]
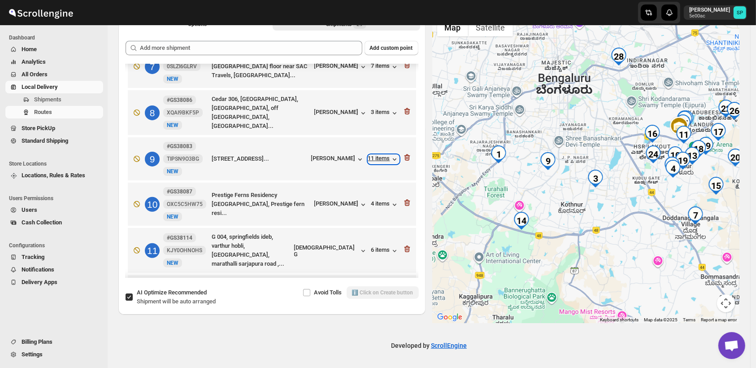
click at [379, 155] on div "11 items" at bounding box center [383, 159] width 31 height 9
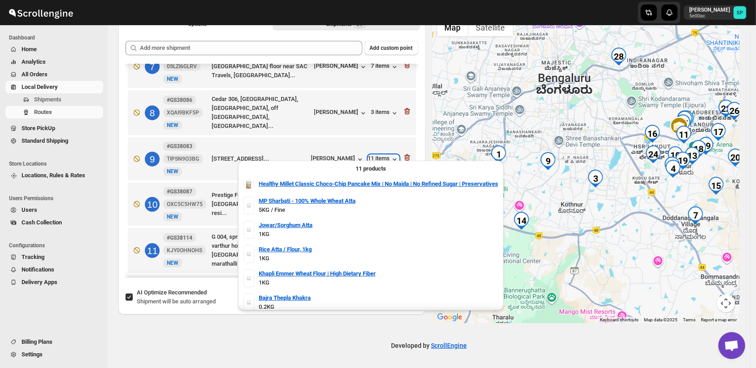
click at [380, 155] on div "11 items" at bounding box center [383, 159] width 31 height 9
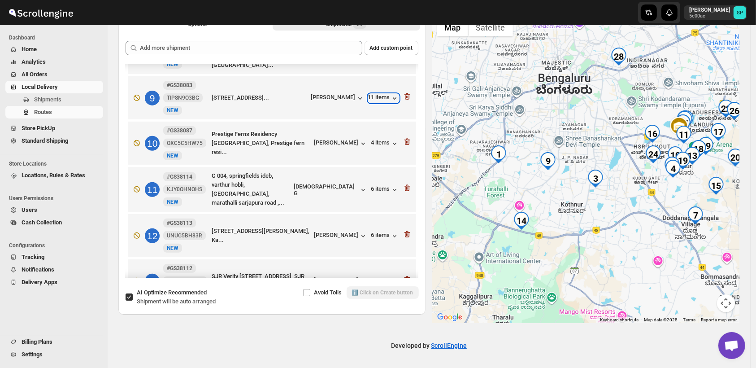
scroll to position [449, 0]
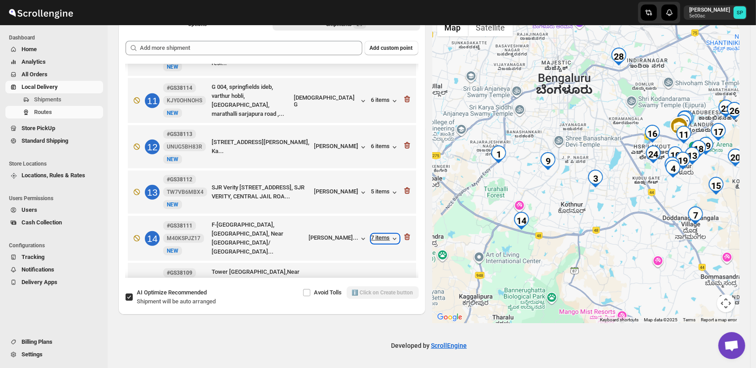
click at [384, 234] on div "7 items" at bounding box center [385, 238] width 28 height 9
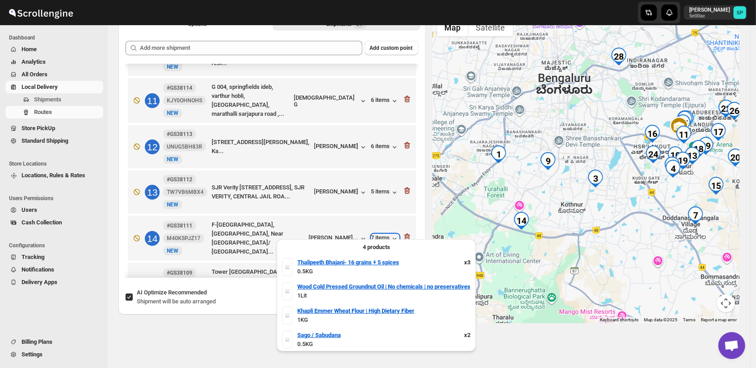
click at [384, 234] on div "7 items" at bounding box center [385, 238] width 28 height 9
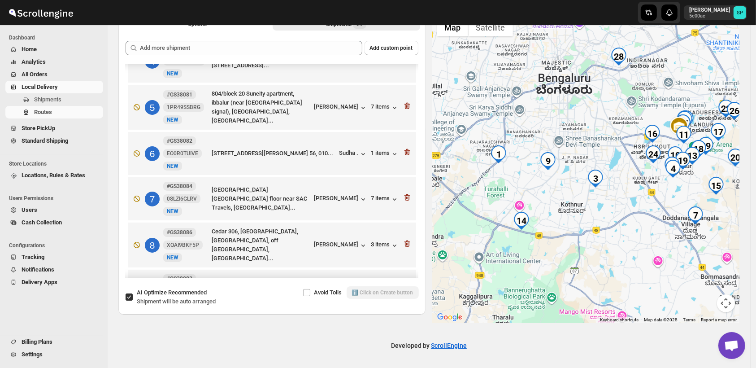
scroll to position [249, 0]
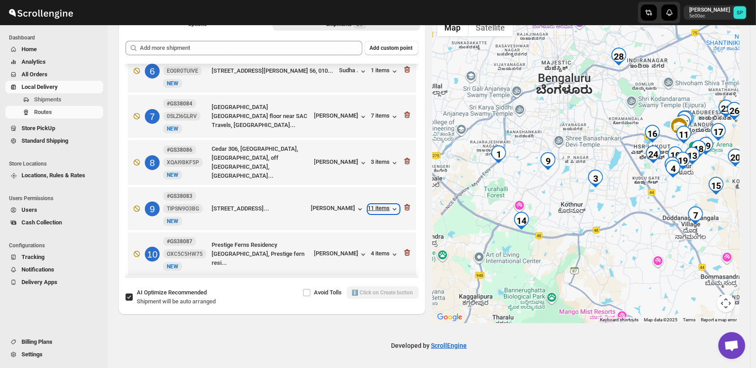
click at [368, 205] on div "11 items" at bounding box center [383, 209] width 31 height 9
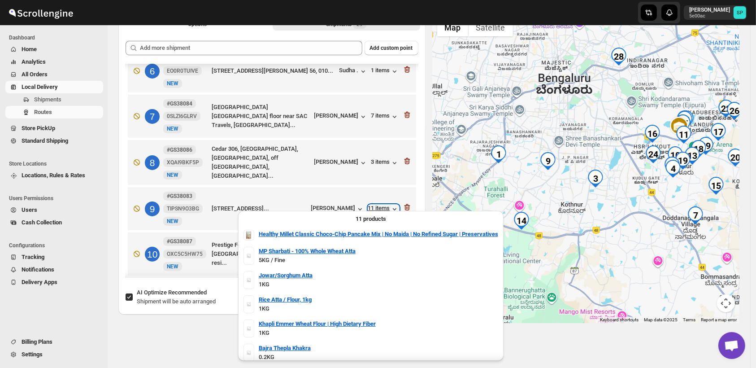
click at [368, 205] on div "11 items" at bounding box center [383, 209] width 31 height 9
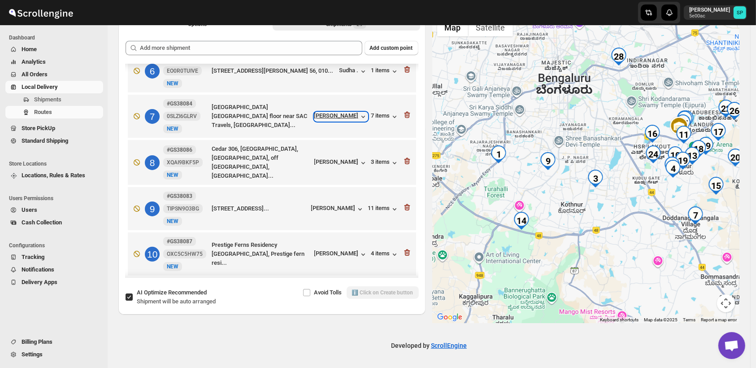
click at [343, 112] on div "[PERSON_NAME]" at bounding box center [340, 116] width 53 height 9
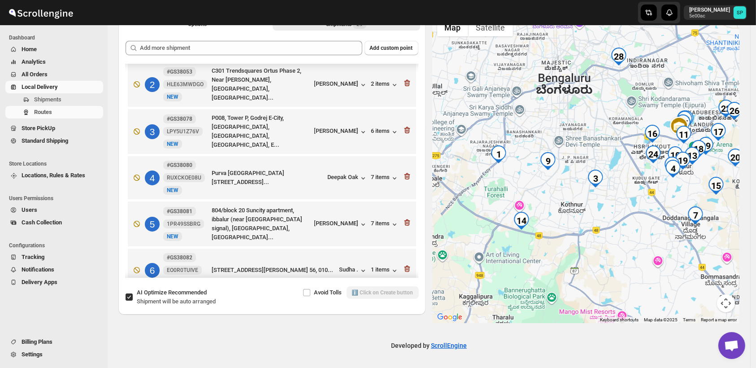
scroll to position [0, 0]
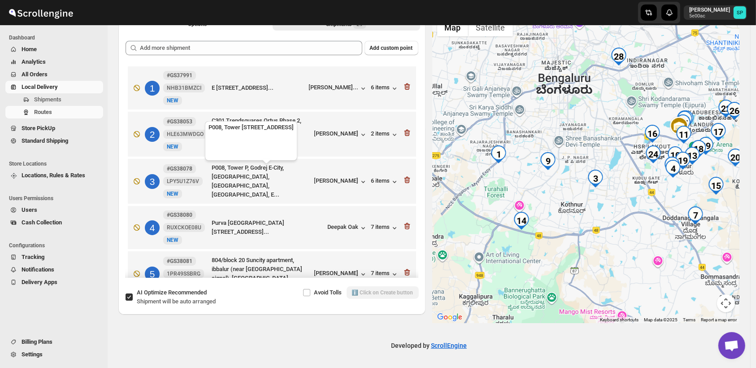
click at [311, 178] on div "P008, Tower P, Godrej E-City, [GEOGRAPHIC_DATA], [GEOGRAPHIC_DATA], [GEOGRAPHIC…" at bounding box center [261, 181] width 99 height 36
click at [339, 182] on div "[PERSON_NAME]" at bounding box center [340, 181] width 53 height 9
click at [383, 178] on div "6 items" at bounding box center [385, 181] width 28 height 9
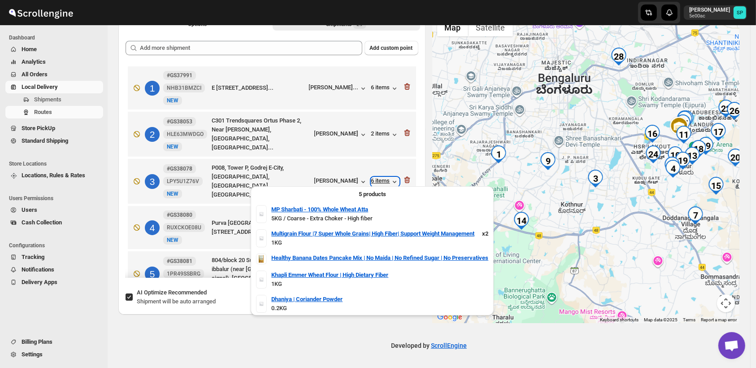
click at [382, 178] on div "6 items" at bounding box center [385, 181] width 28 height 9
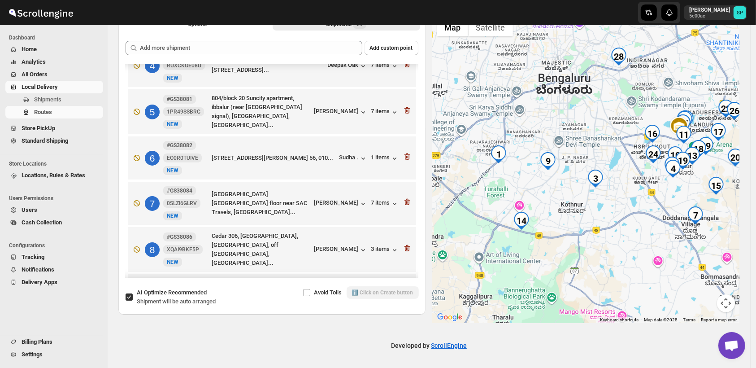
scroll to position [249, 0]
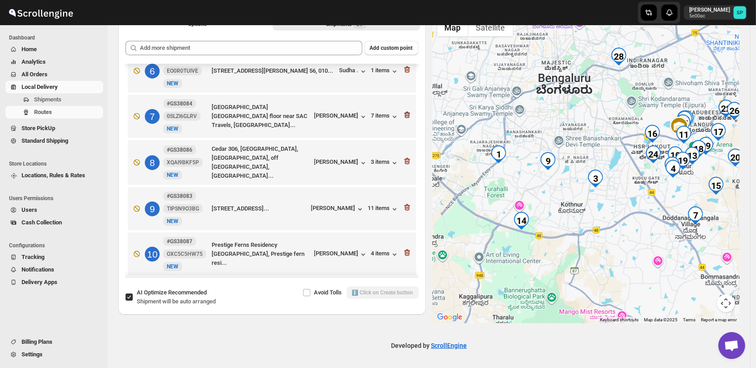
click at [403, 110] on icon "button" at bounding box center [407, 114] width 9 height 9
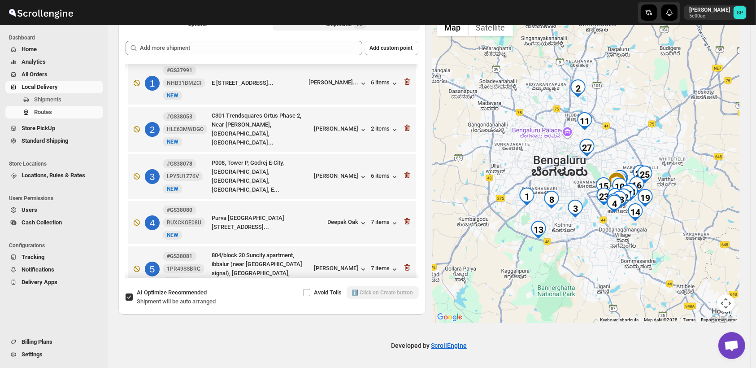
scroll to position [0, 0]
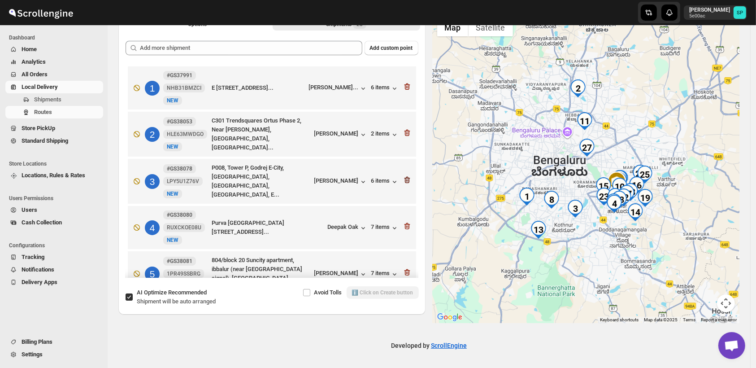
click at [404, 177] on icon "button" at bounding box center [407, 180] width 6 height 7
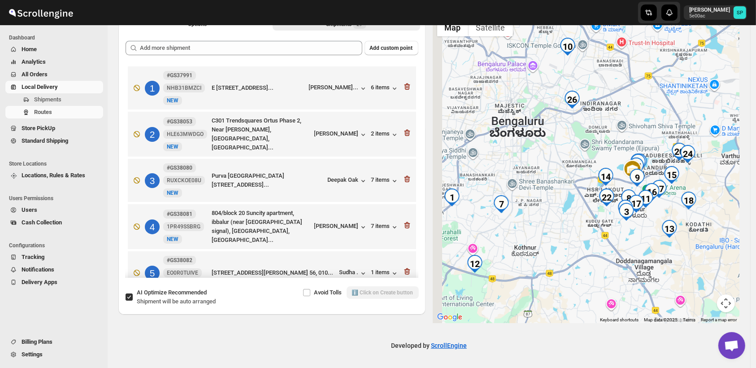
drag, startPoint x: 606, startPoint y: 231, endPoint x: 665, endPoint y: 279, distance: 75.0
click at [665, 279] on div at bounding box center [586, 168] width 307 height 309
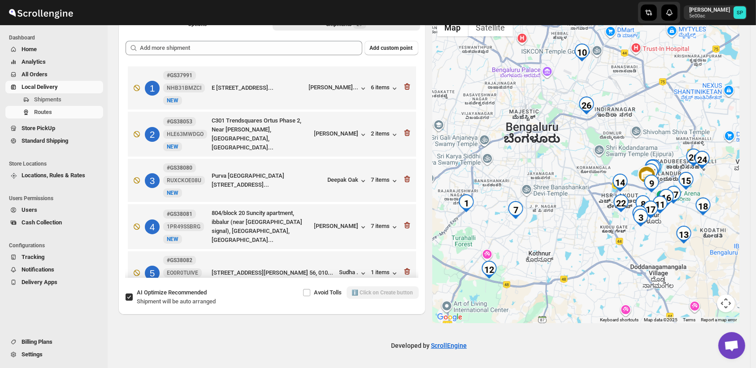
drag, startPoint x: 608, startPoint y: 225, endPoint x: 621, endPoint y: 235, distance: 16.3
click at [621, 235] on div at bounding box center [586, 168] width 307 height 309
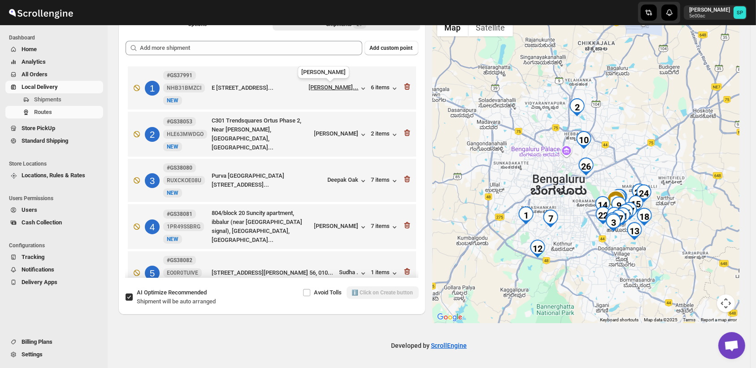
click at [330, 84] on div "[PERSON_NAME]..." at bounding box center [334, 87] width 50 height 7
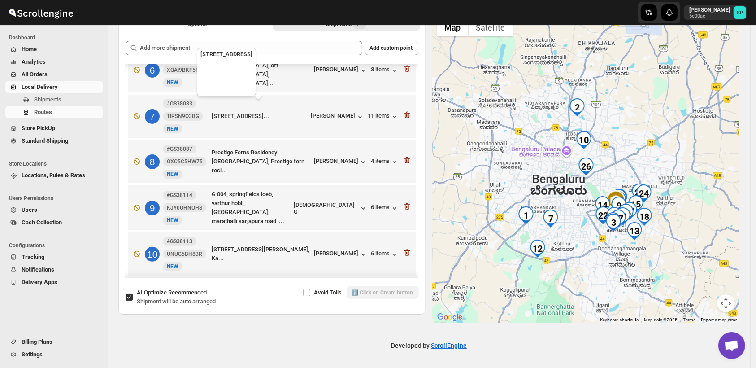
scroll to position [199, 0]
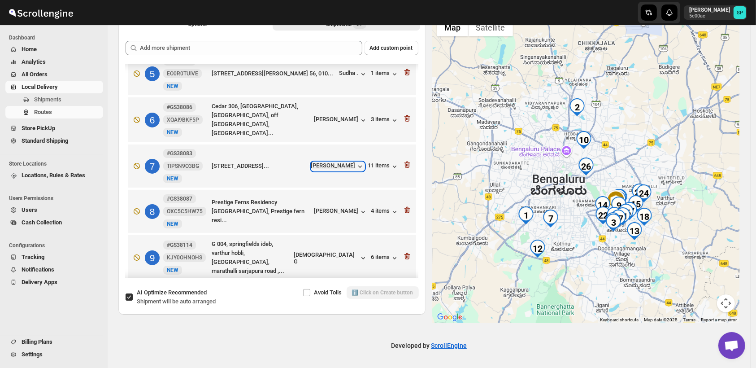
click at [337, 162] on div "[PERSON_NAME]" at bounding box center [337, 166] width 53 height 9
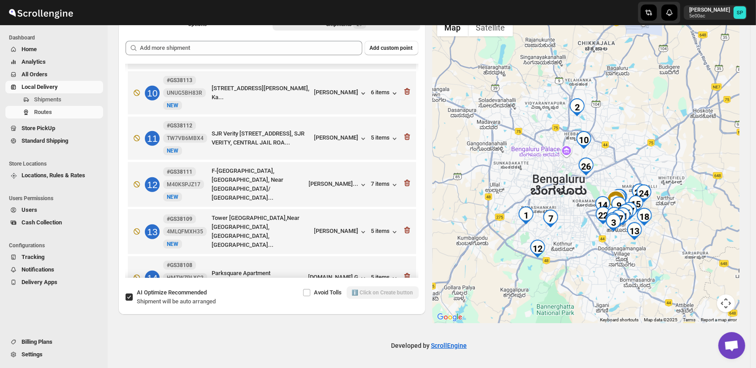
scroll to position [424, 0]
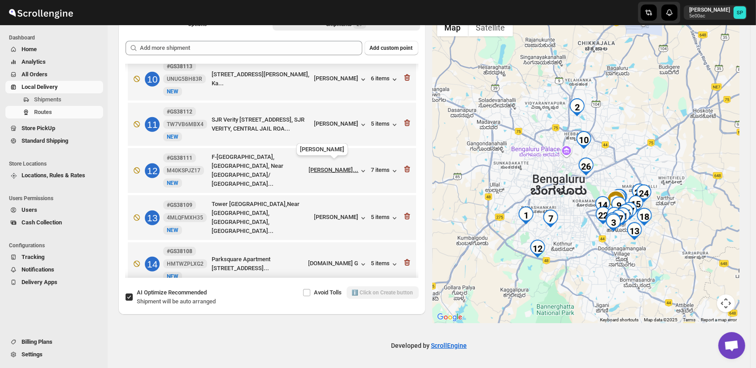
click at [350, 167] on div "[PERSON_NAME]..." at bounding box center [334, 169] width 50 height 7
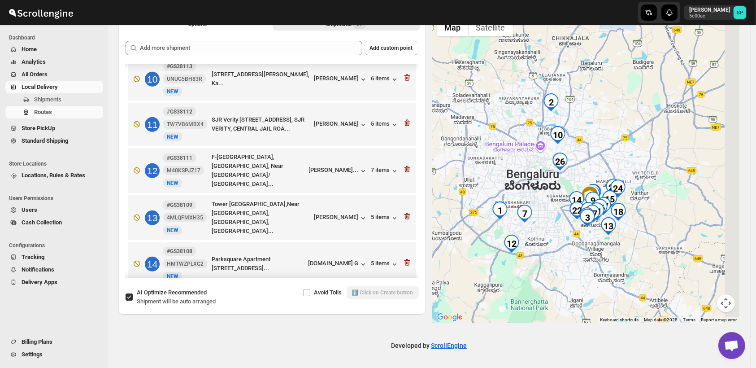
drag, startPoint x: 679, startPoint y: 215, endPoint x: 632, endPoint y: 208, distance: 47.6
click at [632, 208] on div at bounding box center [586, 168] width 307 height 309
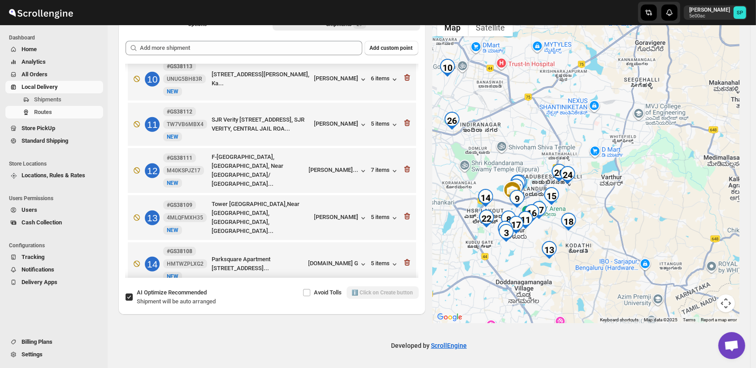
drag, startPoint x: 614, startPoint y: 221, endPoint x: 636, endPoint y: 211, distance: 23.1
click at [636, 211] on div at bounding box center [586, 168] width 307 height 309
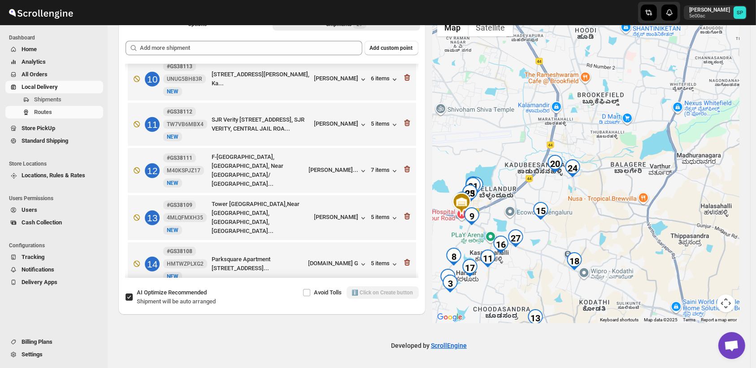
drag, startPoint x: 596, startPoint y: 188, endPoint x: 635, endPoint y: 184, distance: 38.8
click at [635, 184] on div at bounding box center [586, 168] width 307 height 309
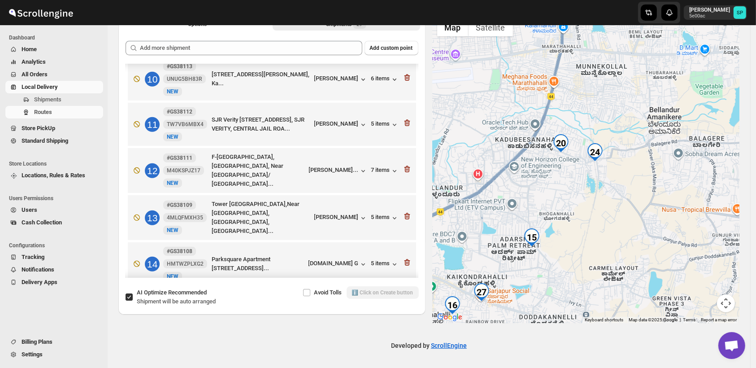
drag, startPoint x: 610, startPoint y: 209, endPoint x: 634, endPoint y: 209, distance: 23.3
click at [634, 209] on div at bounding box center [586, 168] width 307 height 309
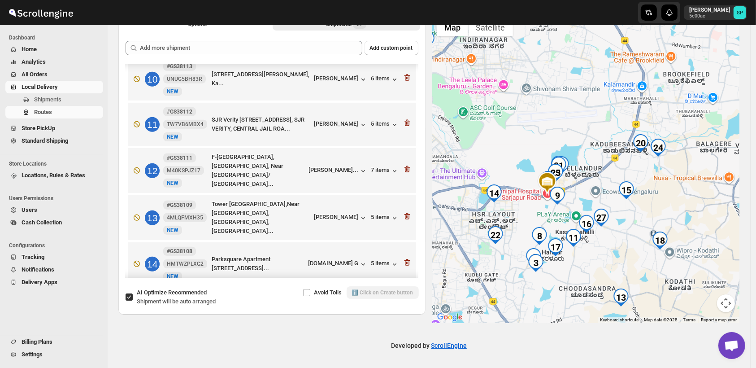
drag, startPoint x: 598, startPoint y: 218, endPoint x: 665, endPoint y: 196, distance: 70.6
click at [665, 196] on div at bounding box center [586, 168] width 307 height 309
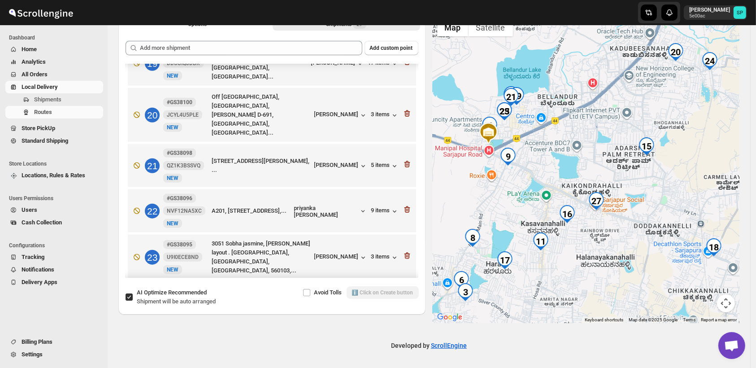
scroll to position [1022, 0]
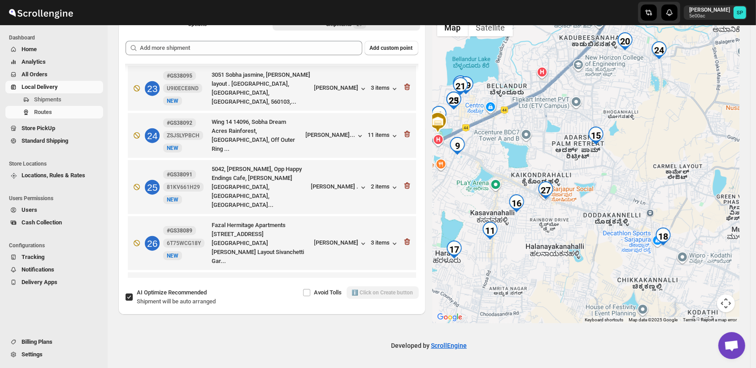
drag, startPoint x: 667, startPoint y: 251, endPoint x: 614, endPoint y: 240, distance: 54.0
click at [614, 240] on div at bounding box center [586, 168] width 307 height 309
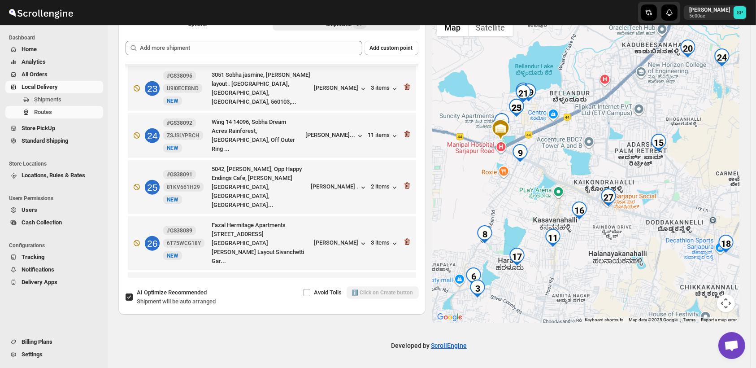
drag, startPoint x: 598, startPoint y: 241, endPoint x: 662, endPoint y: 249, distance: 64.3
click at [662, 249] on div at bounding box center [586, 168] width 307 height 309
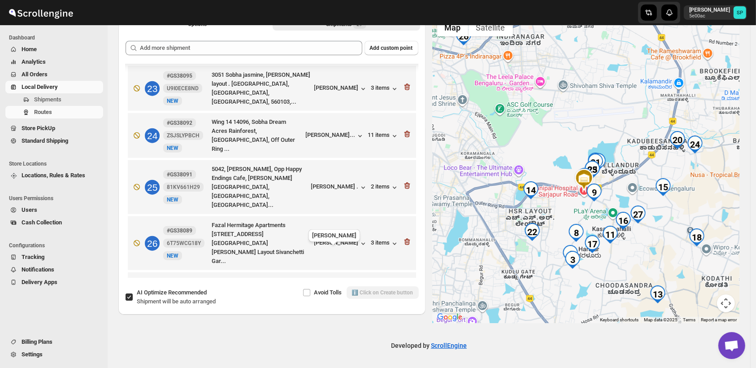
click at [327, 295] on div "Sheetal Jorweka..." at bounding box center [334, 298] width 48 height 7
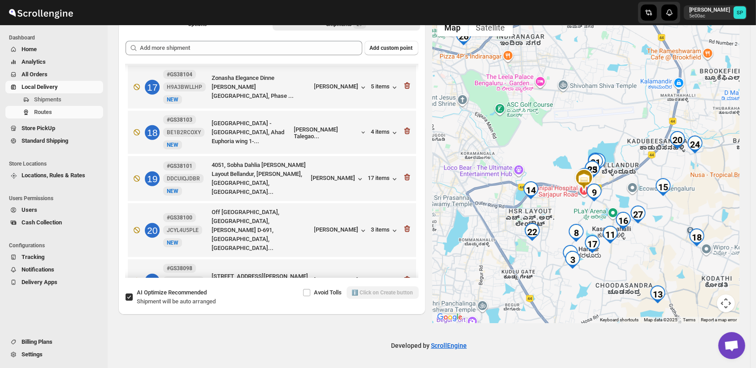
scroll to position [723, 0]
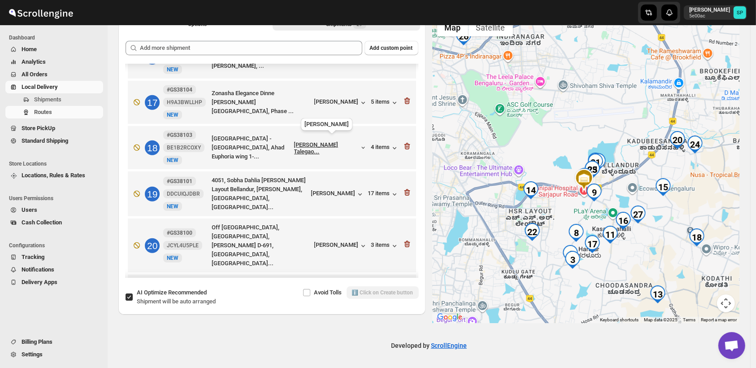
click at [314, 141] on div "[PERSON_NAME] Talegao..." at bounding box center [326, 147] width 65 height 13
drag, startPoint x: 393, startPoint y: 138, endPoint x: 370, endPoint y: 137, distance: 23.3
click at [390, 144] on icon "button" at bounding box center [394, 148] width 9 height 9
click at [374, 144] on div "4 items" at bounding box center [385, 148] width 28 height 9
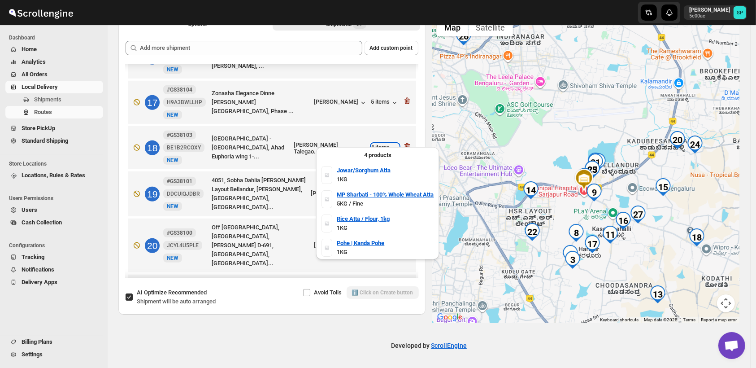
click at [374, 144] on div "4 items" at bounding box center [385, 148] width 28 height 9
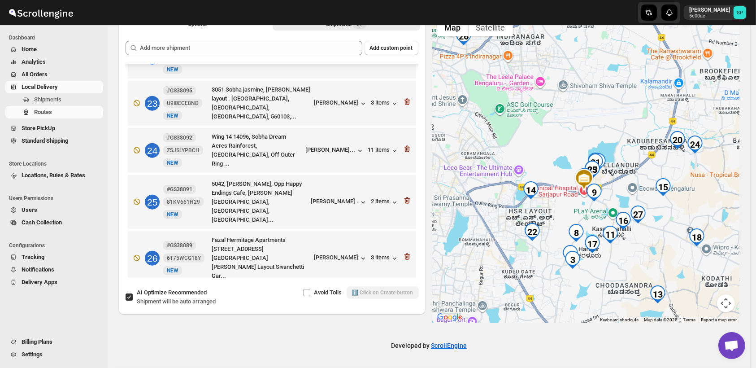
scroll to position [1022, 0]
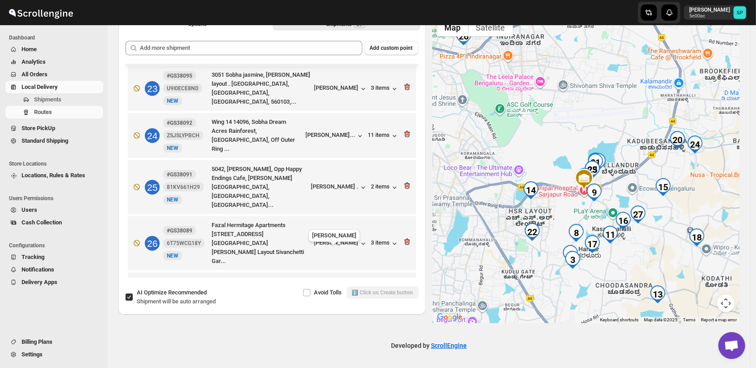
click at [352, 295] on div "Sheetal Jorweka..." at bounding box center [334, 298] width 48 height 7
click at [380, 295] on div "5 items" at bounding box center [385, 299] width 28 height 9
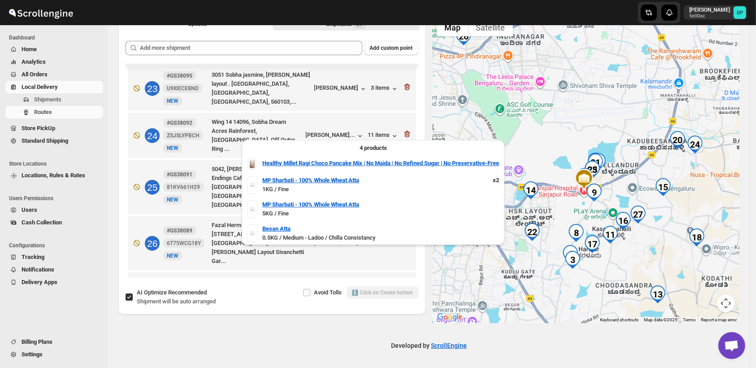
click at [380, 295] on div "5 items" at bounding box center [385, 299] width 28 height 9
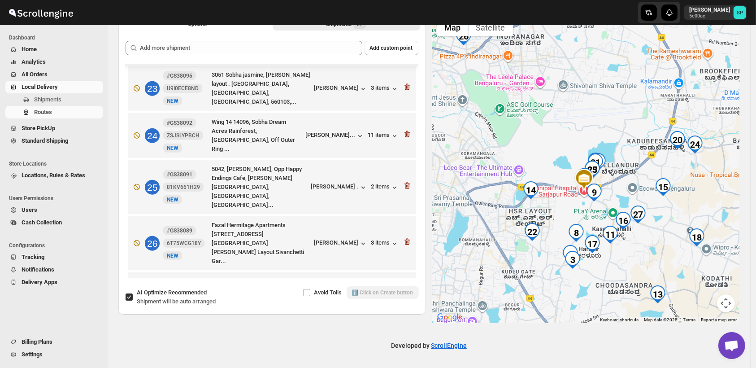
click at [405, 293] on icon "button" at bounding box center [407, 297] width 9 height 9
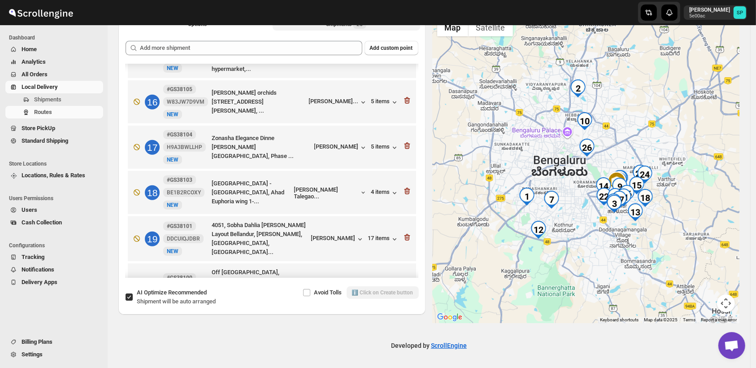
scroll to position [678, 0]
click at [406, 188] on icon "button" at bounding box center [407, 191] width 6 height 7
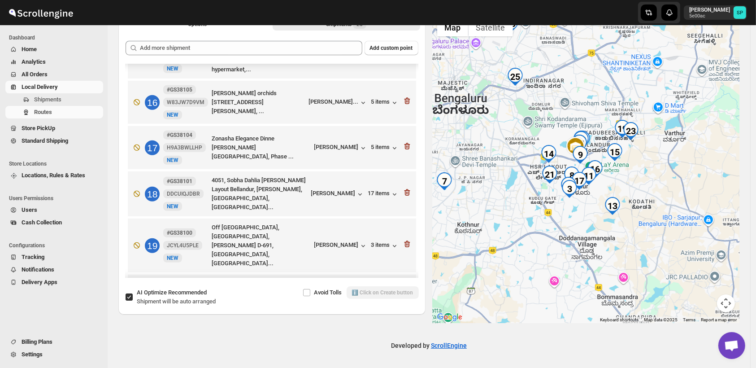
drag, startPoint x: 640, startPoint y: 202, endPoint x: 655, endPoint y: 201, distance: 15.7
click at [655, 201] on div at bounding box center [586, 168] width 307 height 309
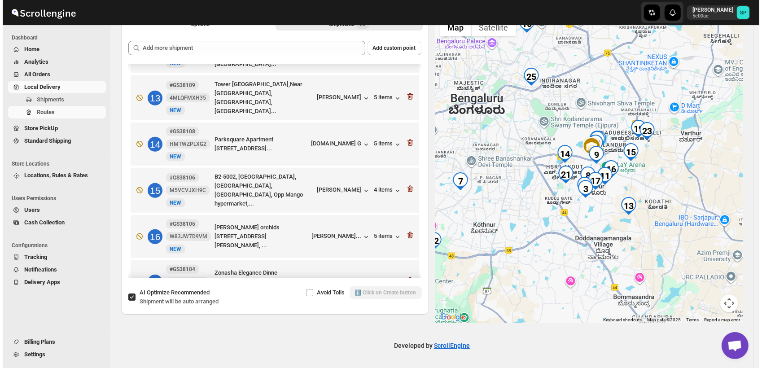
scroll to position [428, 0]
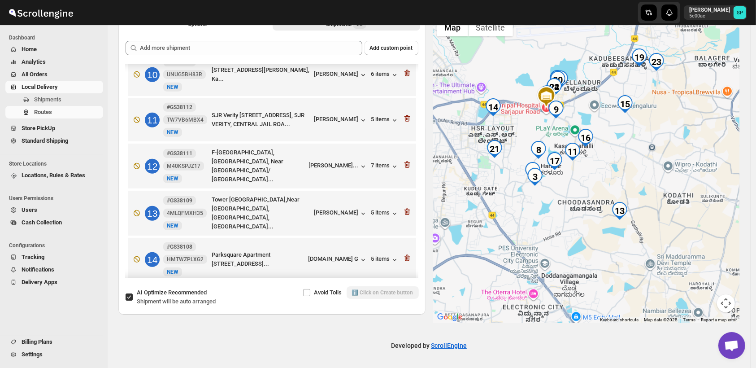
drag, startPoint x: 627, startPoint y: 223, endPoint x: 650, endPoint y: 242, distance: 30.0
click at [650, 242] on div at bounding box center [586, 168] width 307 height 309
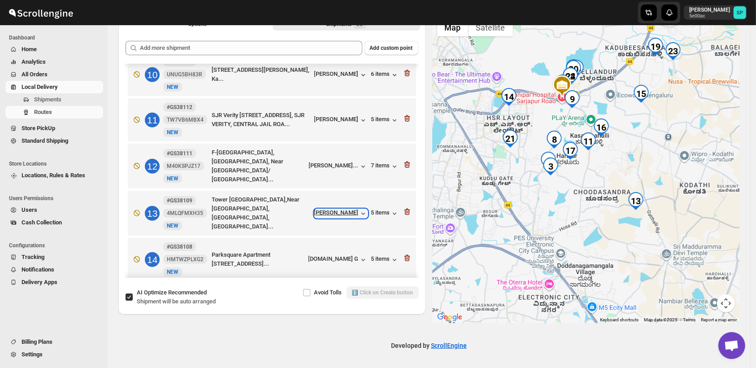
click at [350, 209] on div "[PERSON_NAME]" at bounding box center [340, 213] width 53 height 9
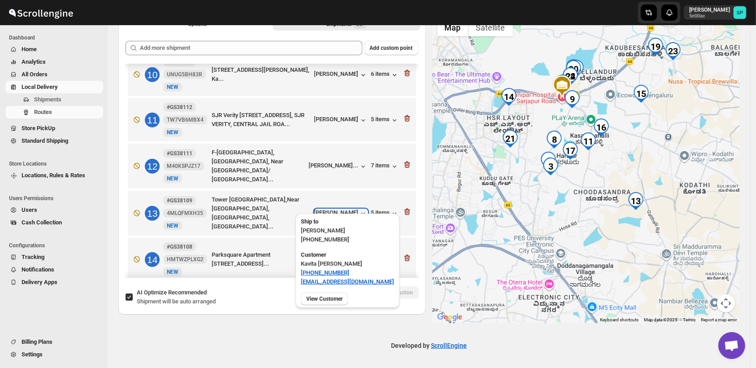
click at [349, 209] on div "[PERSON_NAME]" at bounding box center [340, 213] width 53 height 9
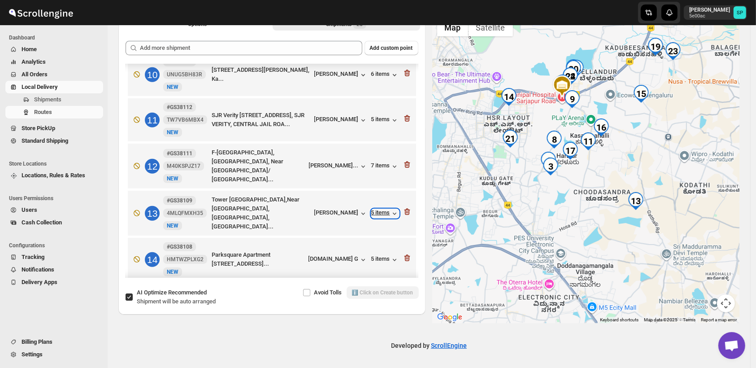
click at [378, 209] on div "5 items" at bounding box center [385, 213] width 28 height 9
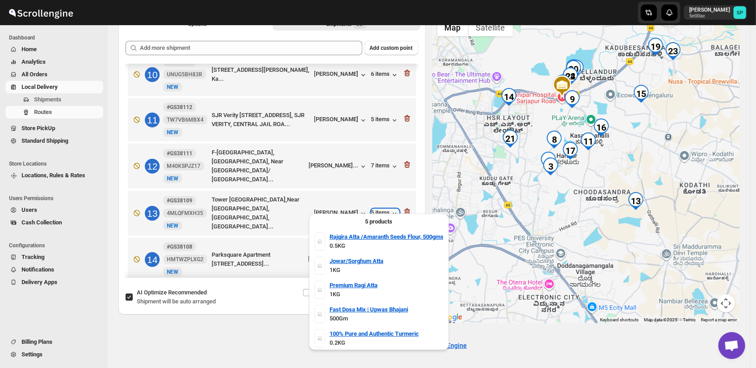
click at [378, 209] on div "5 items" at bounding box center [385, 213] width 28 height 9
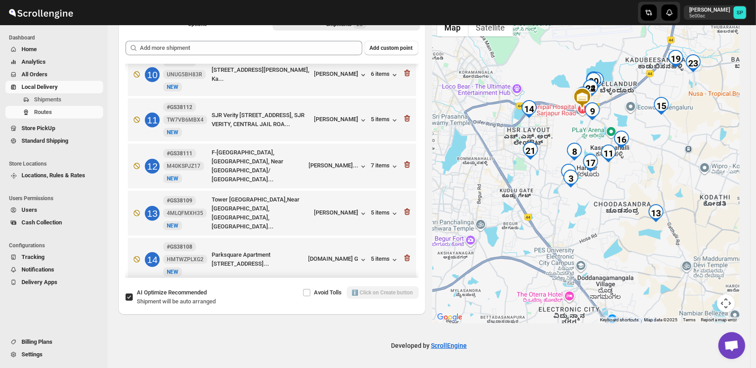
drag, startPoint x: 573, startPoint y: 202, endPoint x: 596, endPoint y: 215, distance: 26.3
click at [596, 215] on div at bounding box center [586, 168] width 307 height 309
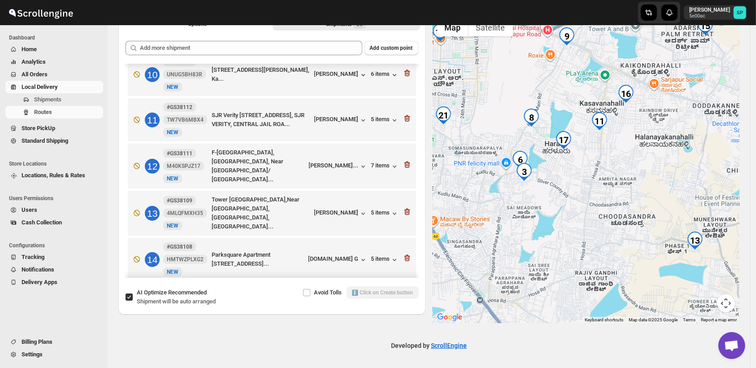
drag, startPoint x: 572, startPoint y: 196, endPoint x: 545, endPoint y: 217, distance: 33.3
click at [545, 217] on div at bounding box center [586, 168] width 307 height 309
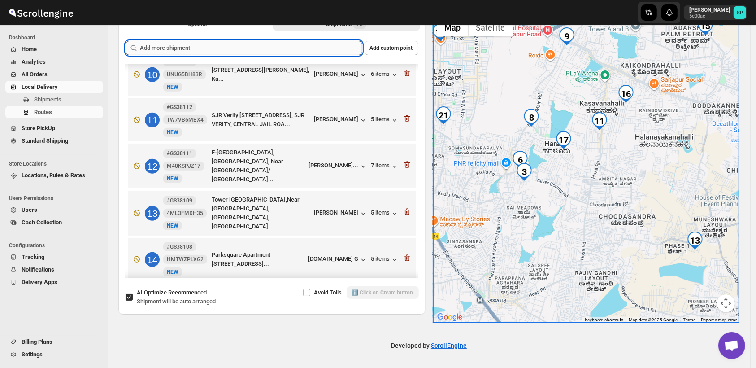
click at [286, 41] on input "text" at bounding box center [251, 48] width 222 height 14
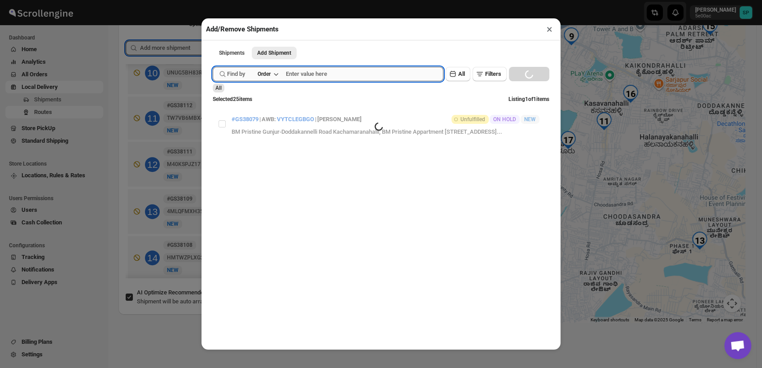
click at [337, 76] on input "text" at bounding box center [364, 74] width 157 height 14
paste input "GS38109"
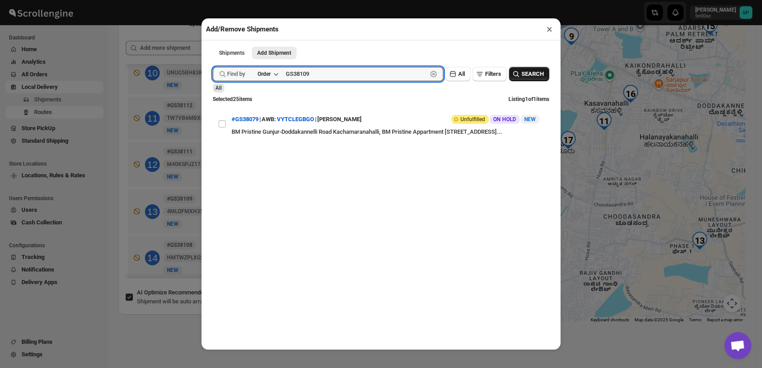
type input "GS38109"
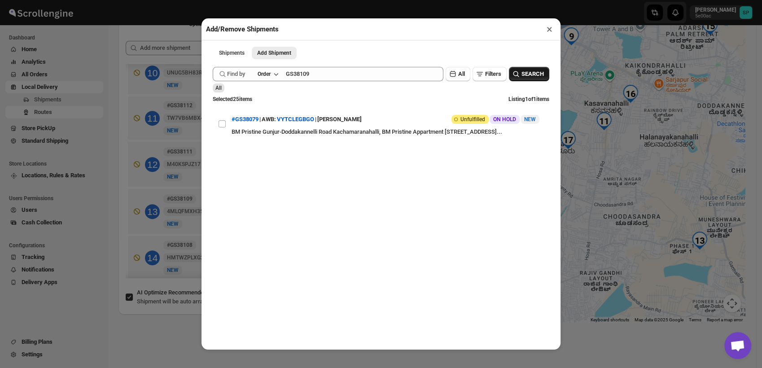
click at [523, 76] on span "SEARCH" at bounding box center [532, 74] width 22 height 9
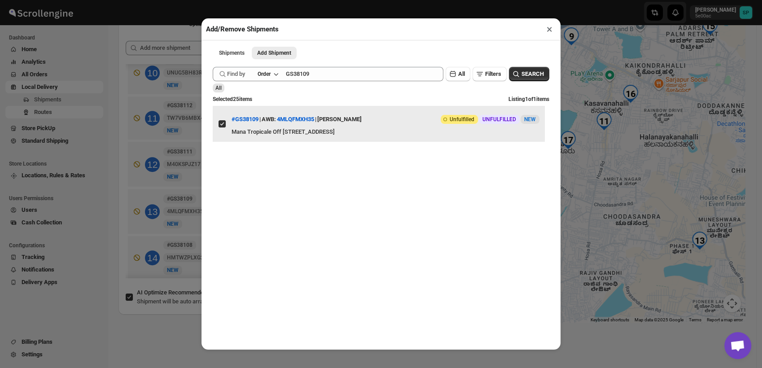
click at [224, 125] on input "View details for 68d4aaa202c94fc1c02b7f9b" at bounding box center [221, 123] width 7 height 7
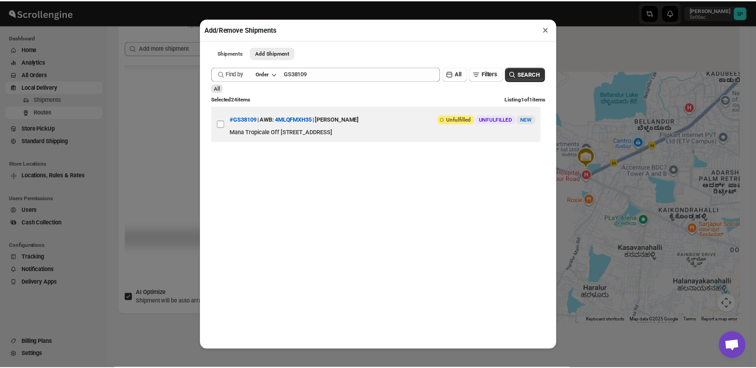
scroll to position [0, 0]
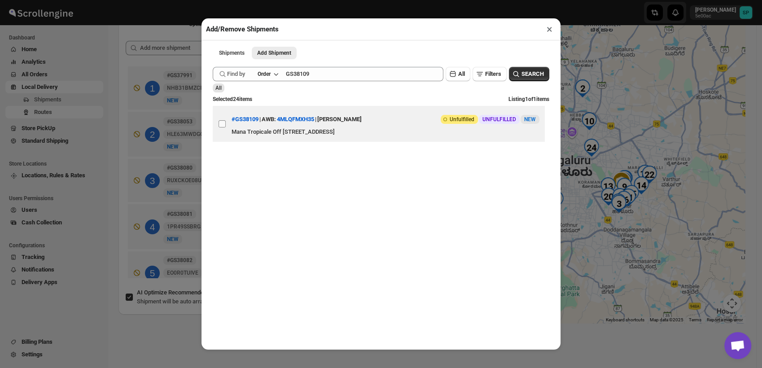
click at [224, 125] on input "View details for 68d4aaa202c94fc1c02b7f9b" at bounding box center [221, 123] width 7 height 7
checkbox input "true"
click at [549, 29] on button "×" at bounding box center [549, 29] width 13 height 13
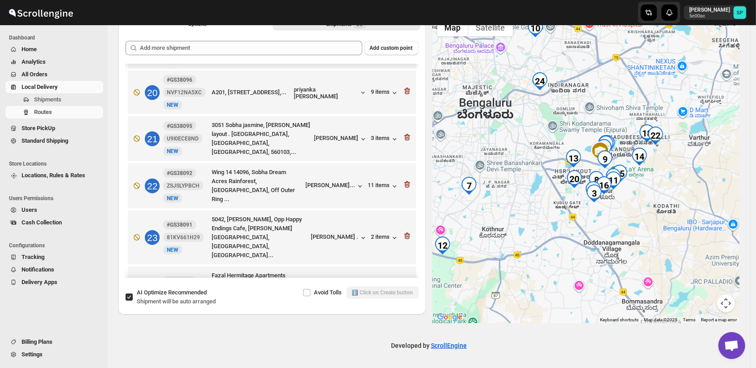
scroll to position [931, 0]
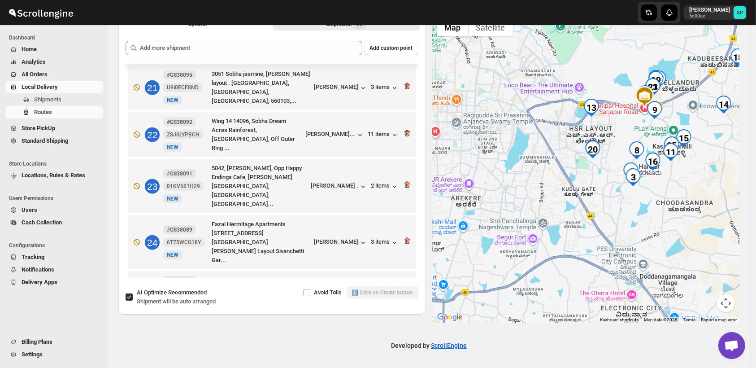
drag, startPoint x: 589, startPoint y: 206, endPoint x: 517, endPoint y: 216, distance: 72.9
click at [517, 216] on div at bounding box center [586, 168] width 307 height 309
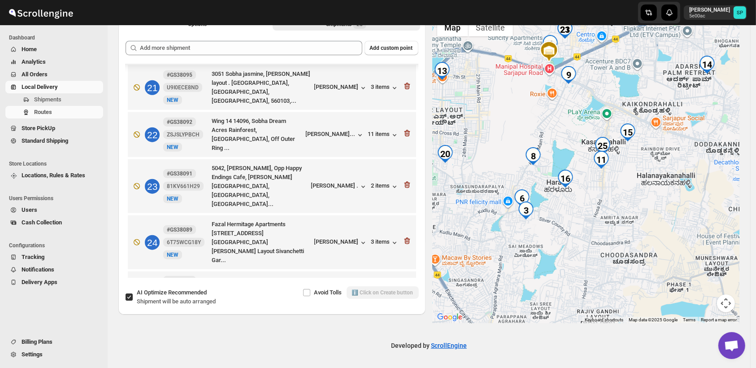
drag, startPoint x: 603, startPoint y: 192, endPoint x: 632, endPoint y: 215, distance: 37.7
click at [632, 215] on div at bounding box center [586, 168] width 307 height 309
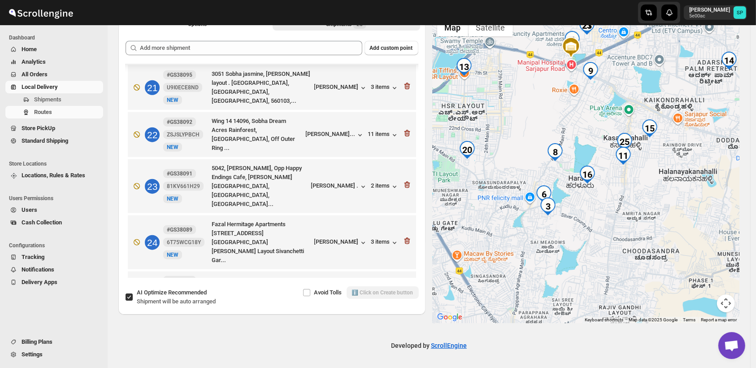
drag, startPoint x: 585, startPoint y: 200, endPoint x: 637, endPoint y: 201, distance: 52.5
click at [637, 201] on div at bounding box center [586, 168] width 307 height 309
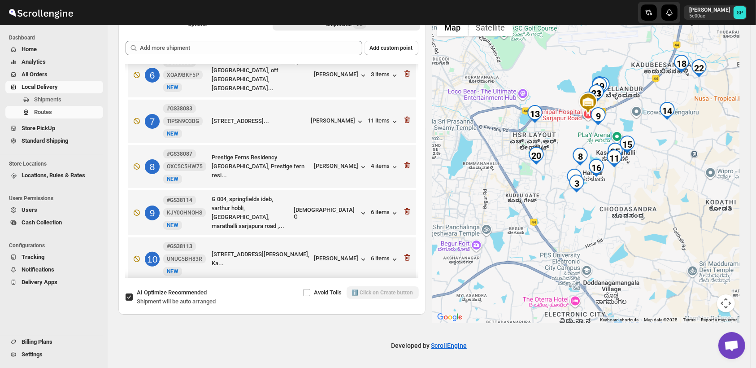
scroll to position [283, 0]
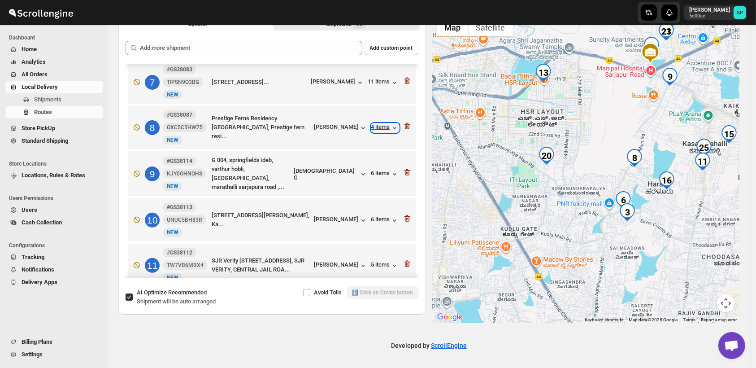
click at [379, 123] on div "4 items" at bounding box center [385, 127] width 28 height 9
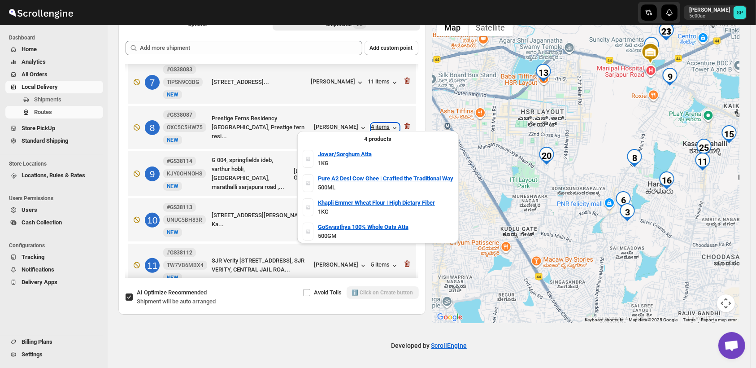
click at [379, 123] on div "4 items" at bounding box center [385, 127] width 28 height 9
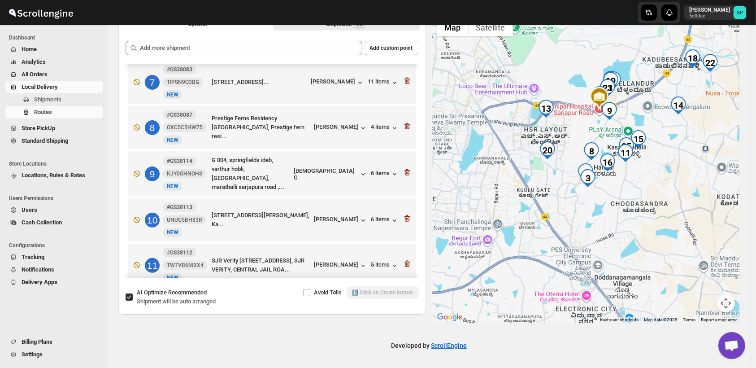
drag, startPoint x: 672, startPoint y: 204, endPoint x: 617, endPoint y: 203, distance: 54.7
click at [617, 203] on div at bounding box center [586, 168] width 307 height 309
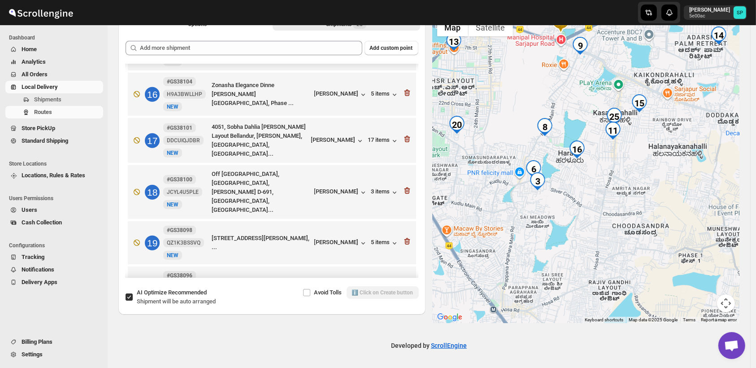
scroll to position [632, 0]
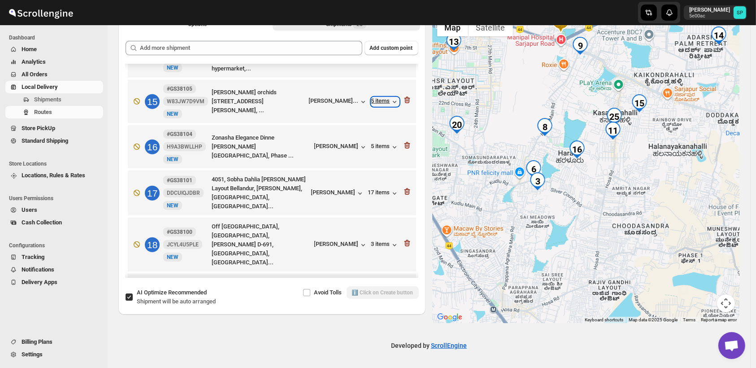
click at [376, 97] on div "5 items" at bounding box center [385, 101] width 28 height 9
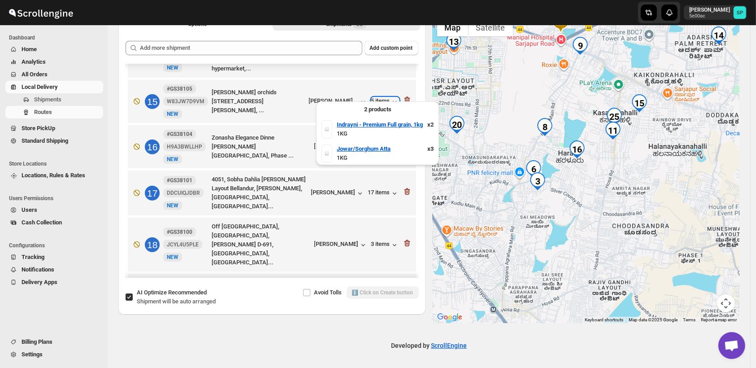
click at [376, 97] on div "5 items" at bounding box center [385, 101] width 28 height 9
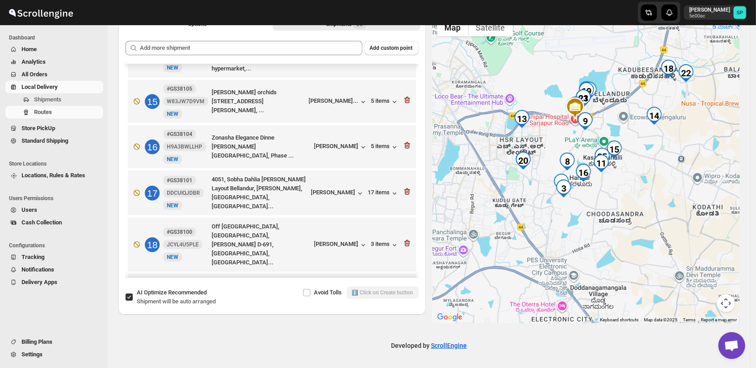
drag, startPoint x: 670, startPoint y: 170, endPoint x: 619, endPoint y: 216, distance: 68.0
click at [619, 218] on div at bounding box center [586, 168] width 307 height 309
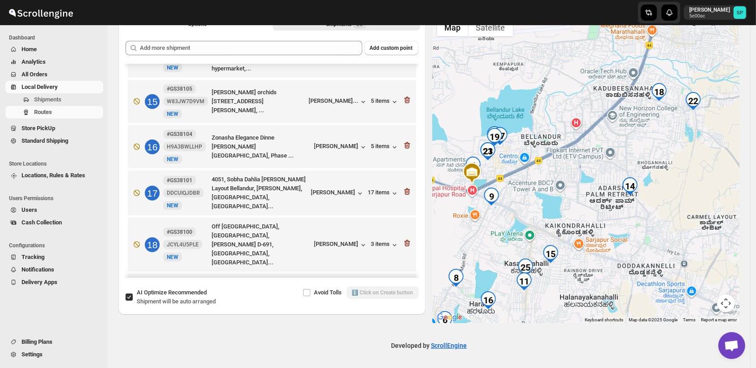
drag, startPoint x: 539, startPoint y: 229, endPoint x: 614, endPoint y: 203, distance: 80.1
click at [614, 203] on div at bounding box center [586, 168] width 307 height 309
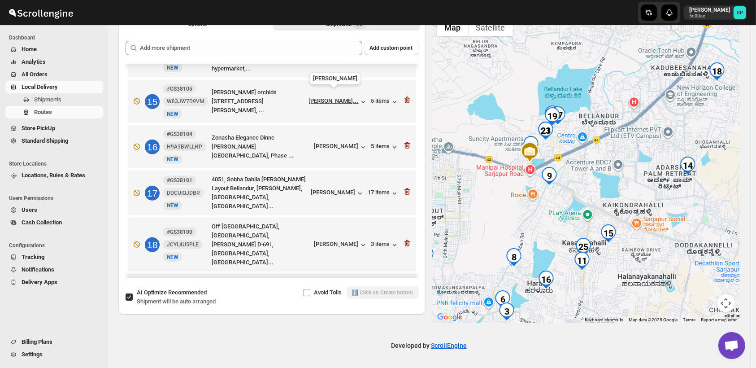
click at [327, 97] on div "[PERSON_NAME]..." at bounding box center [334, 100] width 50 height 7
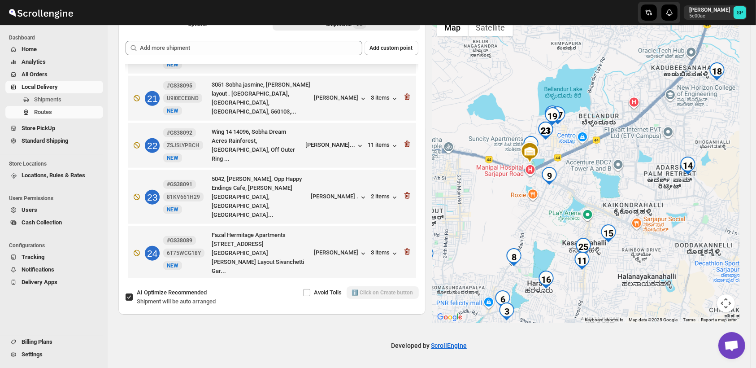
scroll to position [931, 0]
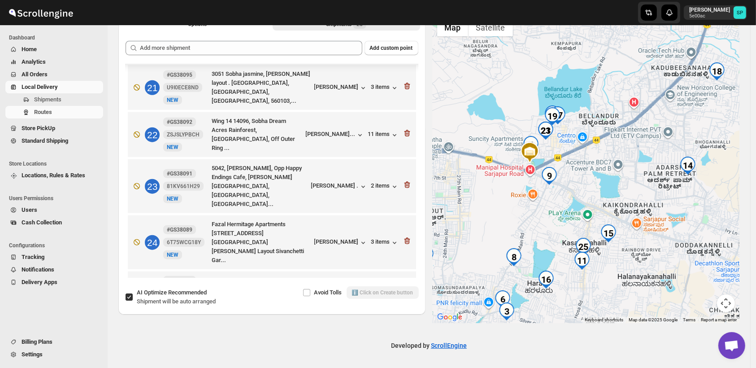
click at [340, 289] on div "[PERSON_NAME]" at bounding box center [340, 293] width 53 height 9
click at [383, 289] on div "5 items" at bounding box center [385, 293] width 28 height 9
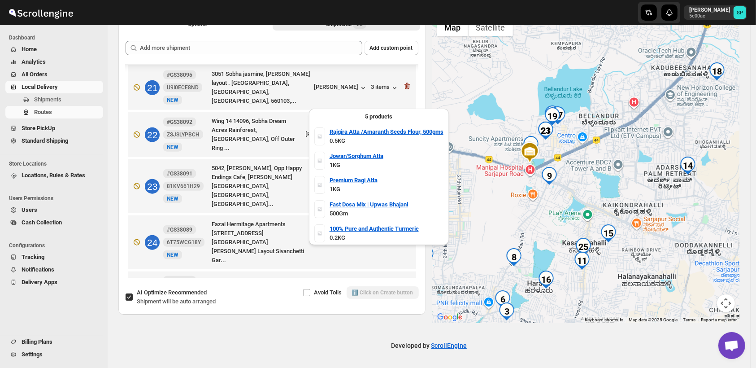
click at [383, 247] on div "5 products Rajgira Atta /Amaranth Seeds Flour, 500gms 0.5KG Jowar/Sorghum Atta …" at bounding box center [378, 174] width 147 height 146
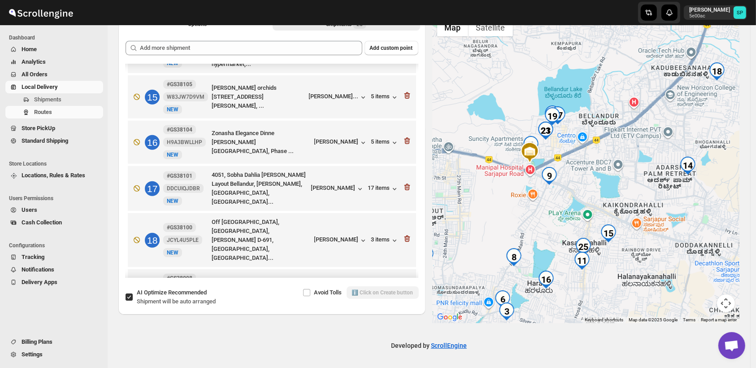
scroll to position [632, 0]
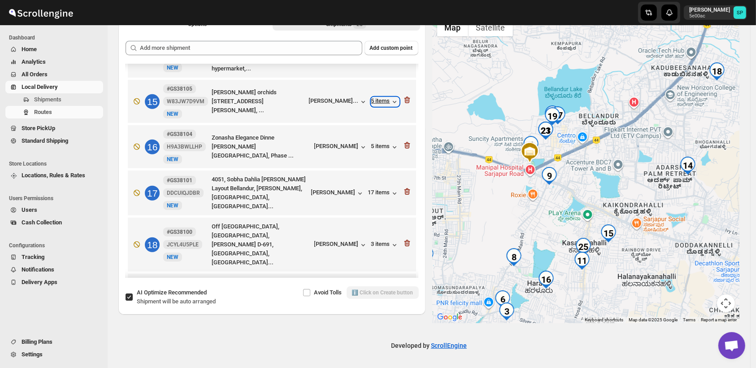
click at [375, 97] on div "5 items" at bounding box center [385, 101] width 28 height 9
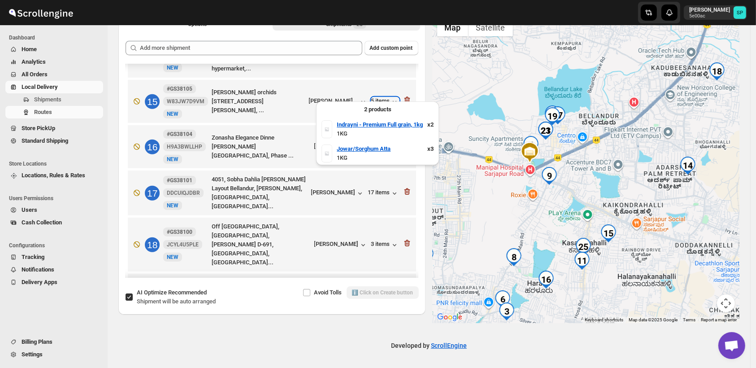
click at [375, 97] on div "5 items" at bounding box center [385, 101] width 28 height 9
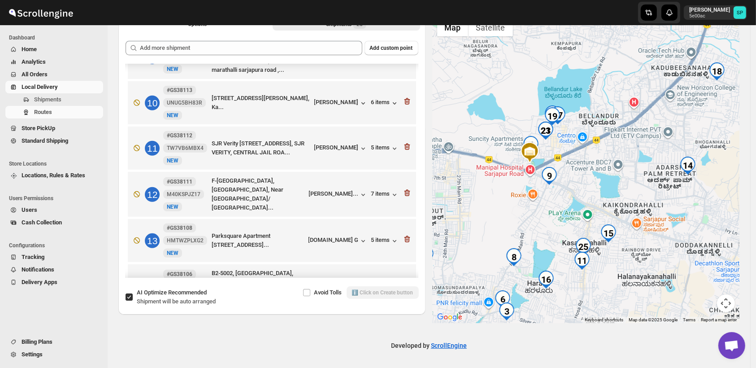
scroll to position [383, 0]
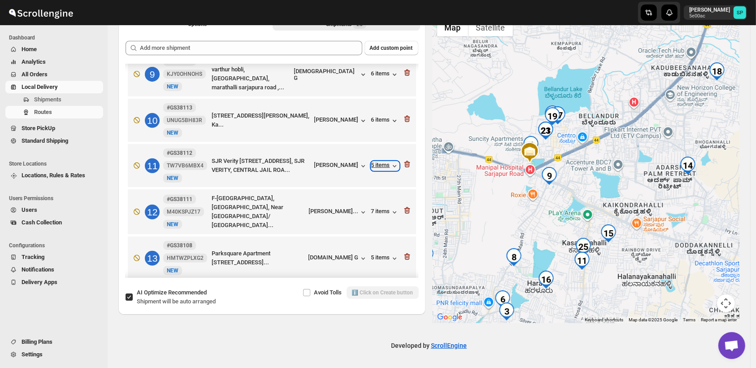
click at [383, 161] on div "5 items" at bounding box center [385, 165] width 28 height 9
click at [331, 161] on div "[PERSON_NAME]" at bounding box center [340, 165] width 53 height 9
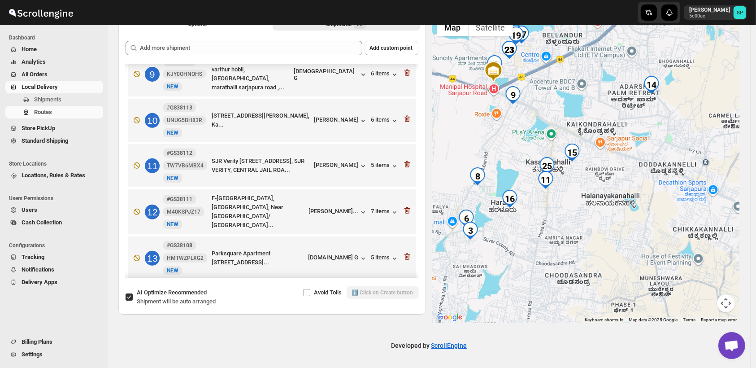
drag, startPoint x: 633, startPoint y: 273, endPoint x: 575, endPoint y: 181, distance: 108.6
click at [575, 181] on div at bounding box center [586, 168] width 307 height 309
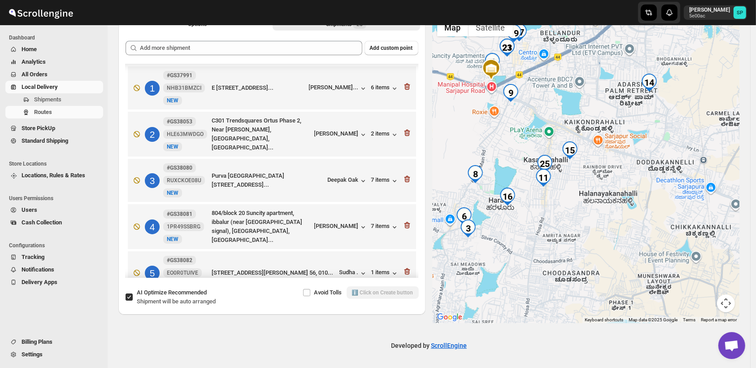
scroll to position [383, 0]
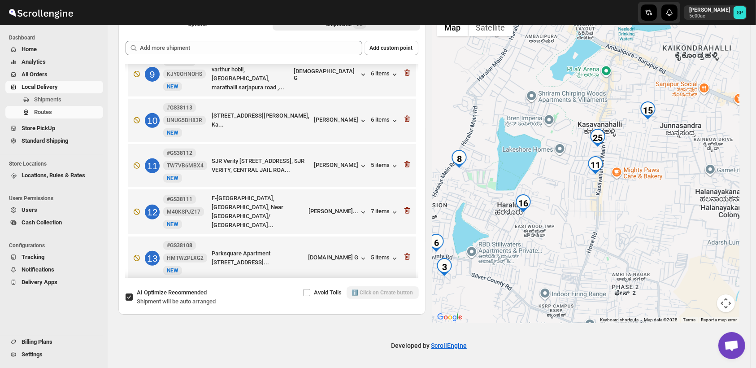
drag, startPoint x: 554, startPoint y: 192, endPoint x: 627, endPoint y: 206, distance: 74.6
click at [644, 199] on div at bounding box center [586, 168] width 307 height 309
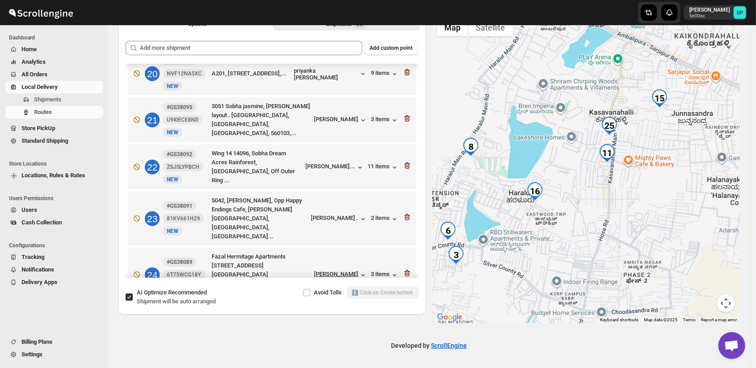
scroll to position [931, 0]
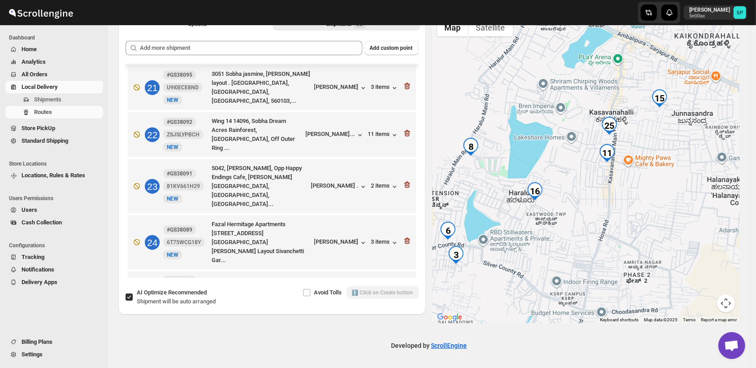
click at [404, 287] on icon "button" at bounding box center [407, 291] width 9 height 9
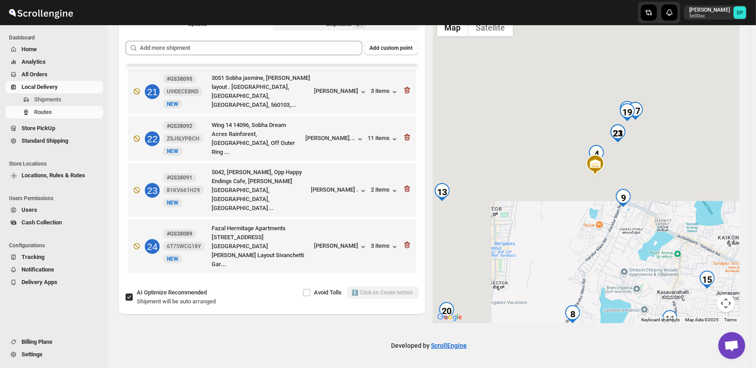
scroll to position [885, 0]
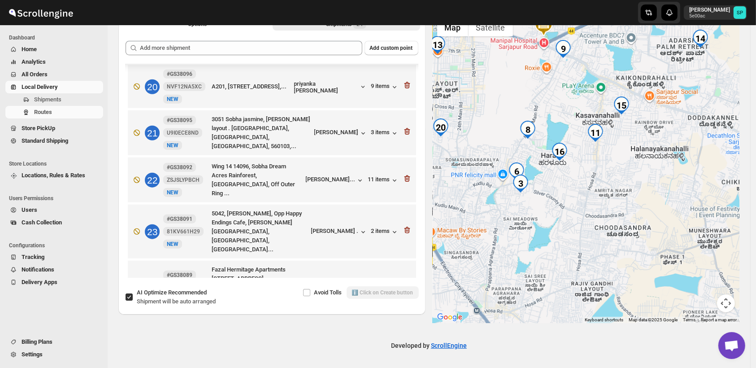
drag, startPoint x: 599, startPoint y: 200, endPoint x: 651, endPoint y: 227, distance: 58.6
click at [651, 227] on div at bounding box center [586, 168] width 307 height 309
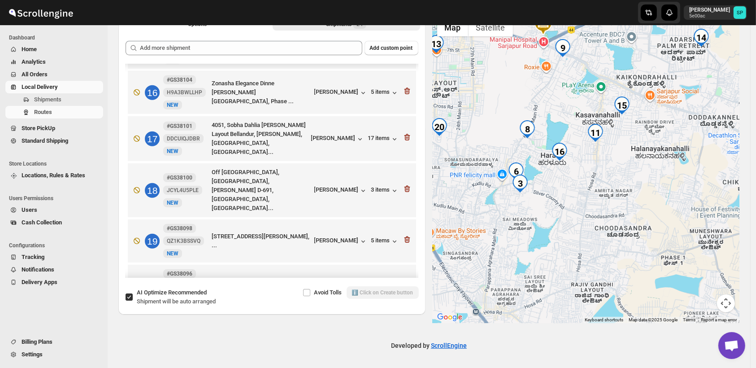
scroll to position [586, 0]
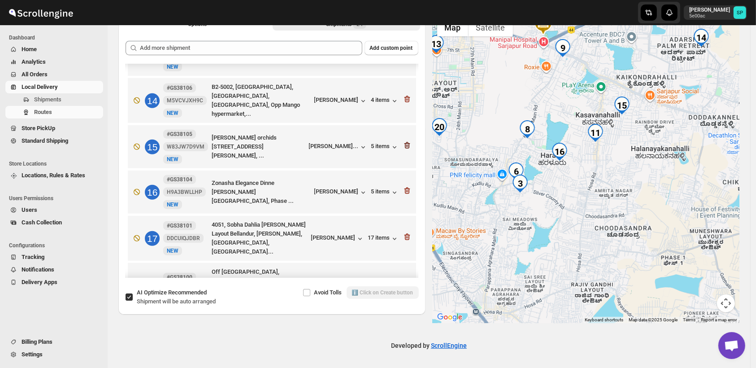
click at [403, 141] on icon "button" at bounding box center [407, 145] width 9 height 9
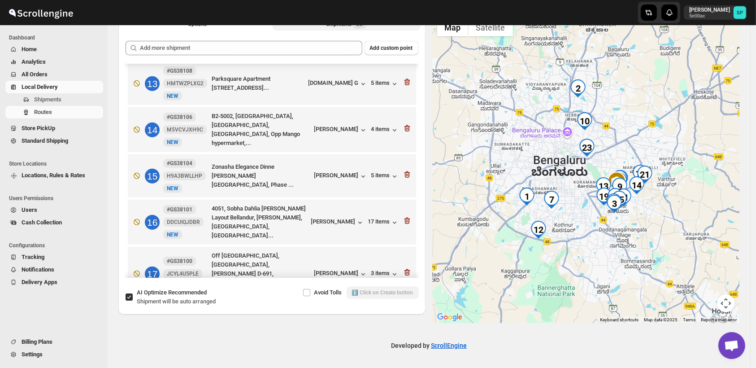
scroll to position [536, 0]
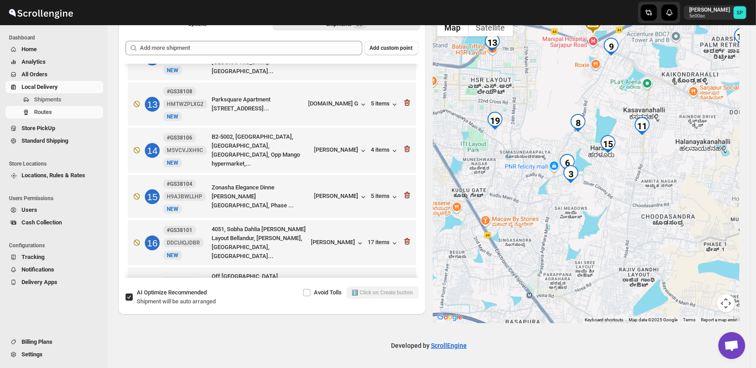
drag, startPoint x: 623, startPoint y: 200, endPoint x: 640, endPoint y: 226, distance: 30.7
click at [640, 226] on div at bounding box center [586, 168] width 307 height 309
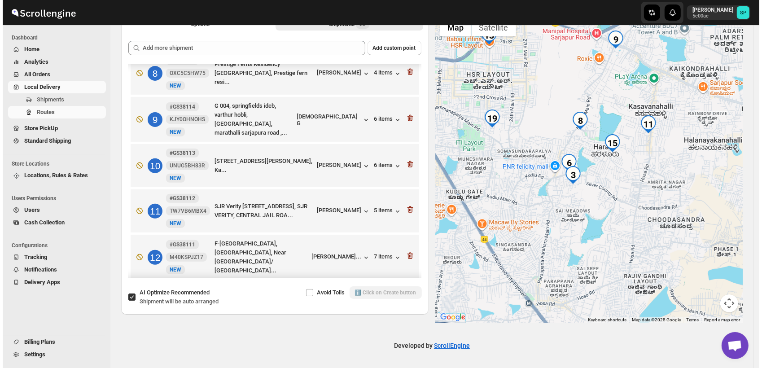
scroll to position [287, 0]
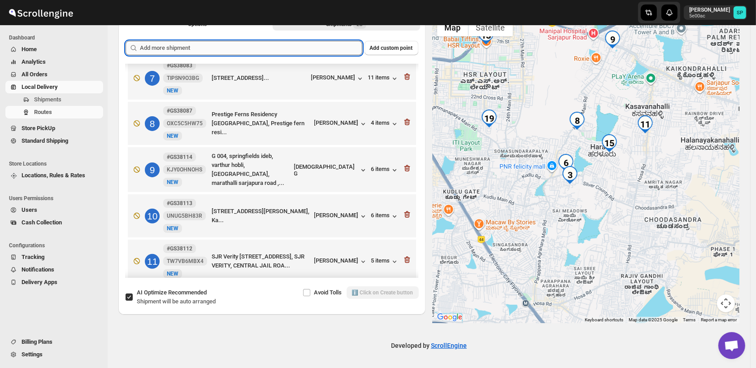
click at [231, 46] on input "text" at bounding box center [251, 48] width 222 height 14
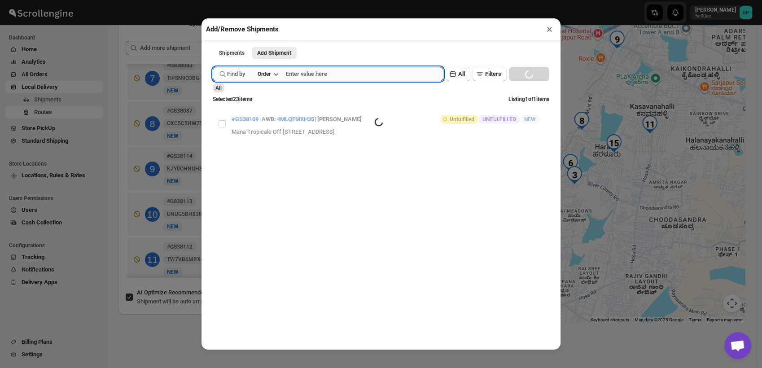
click at [339, 70] on input "text" at bounding box center [364, 74] width 157 height 14
paste input "GS38112"
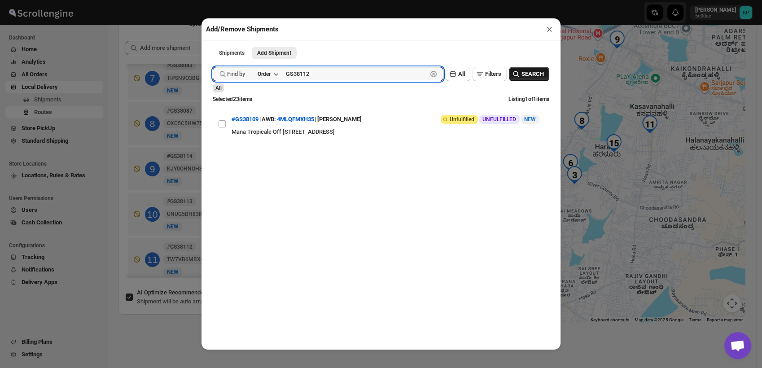
type input "GS38112"
click at [521, 75] on span "SEARCH" at bounding box center [532, 74] width 22 height 9
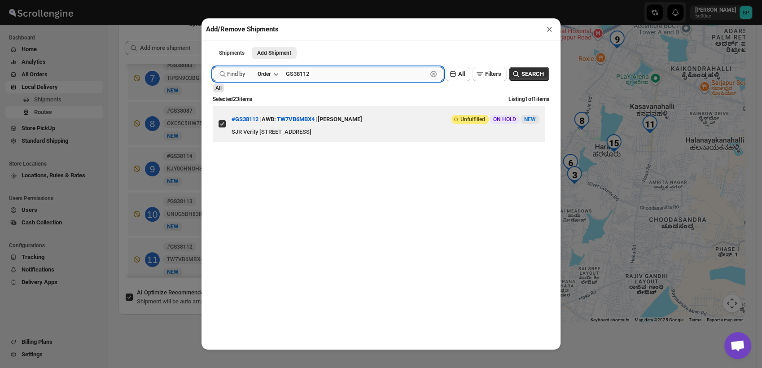
click at [305, 80] on input "GS38112" at bounding box center [356, 74] width 141 height 14
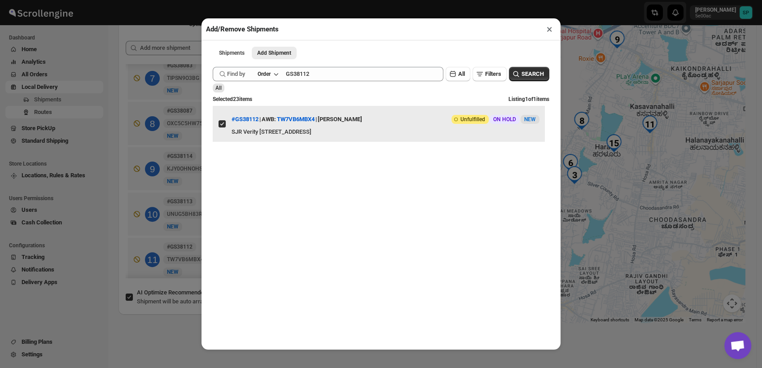
click at [221, 126] on input "View details for 68d4af1402c94fc1c02b7fdc" at bounding box center [221, 123] width 7 height 7
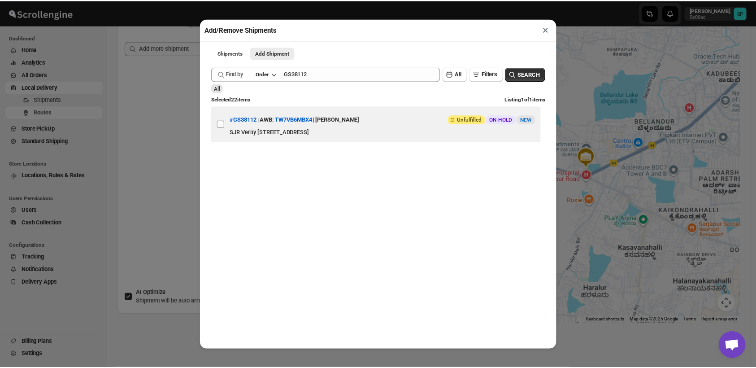
scroll to position [0, 0]
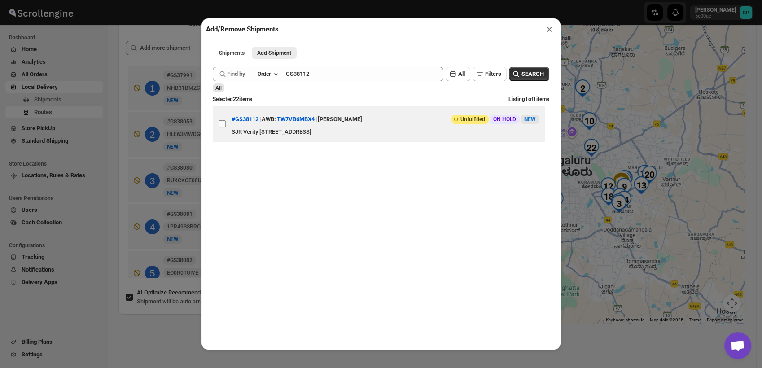
click at [221, 126] on input "View details for 68d4af1402c94fc1c02b7fdc" at bounding box center [221, 123] width 7 height 7
checkbox input "true"
click at [546, 31] on button "×" at bounding box center [549, 29] width 13 height 13
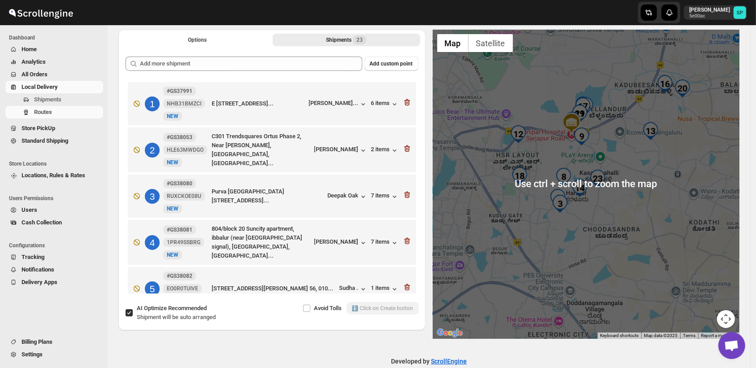
scroll to position [61, 0]
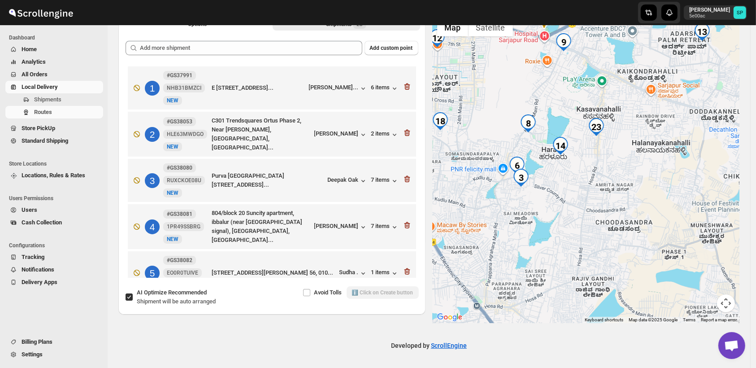
click at [598, 191] on div at bounding box center [586, 168] width 307 height 309
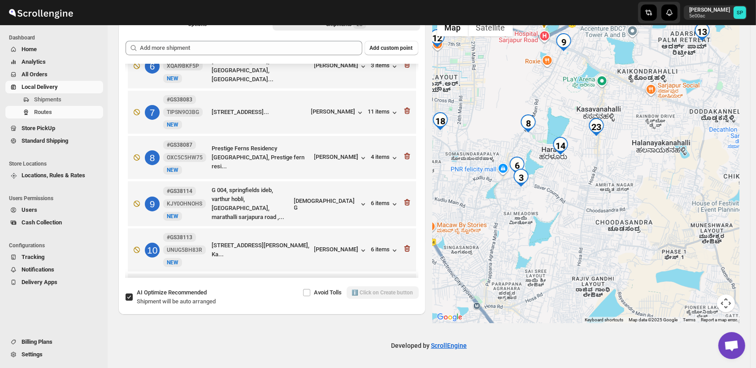
scroll to position [242, 0]
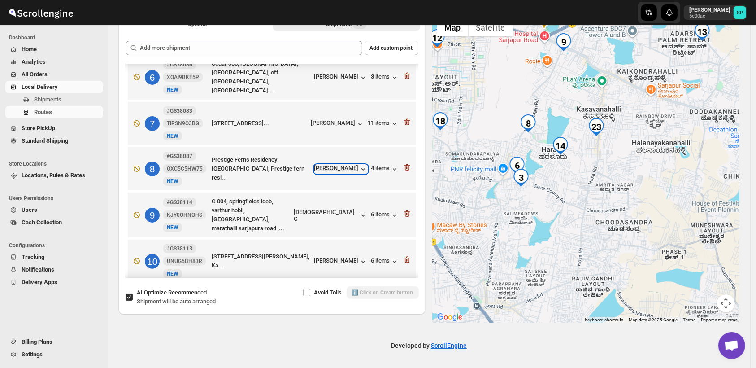
click at [341, 168] on div "[PERSON_NAME]" at bounding box center [340, 169] width 53 height 9
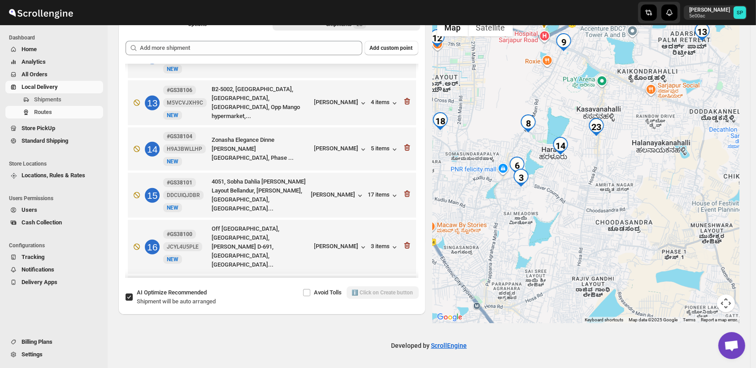
scroll to position [541, 0]
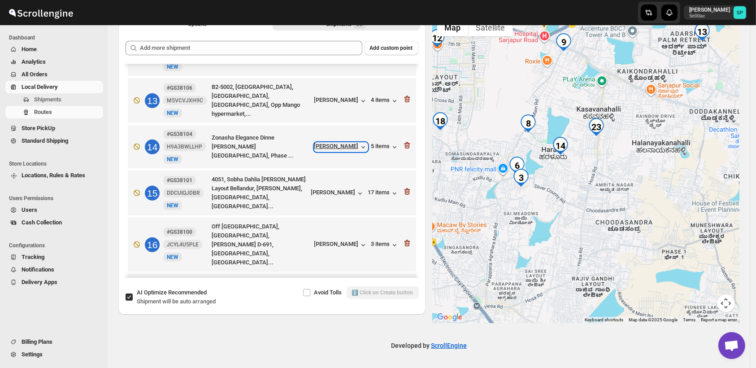
click at [346, 143] on div "[PERSON_NAME]" at bounding box center [340, 147] width 53 height 9
click at [387, 143] on div "5 items" at bounding box center [385, 147] width 28 height 9
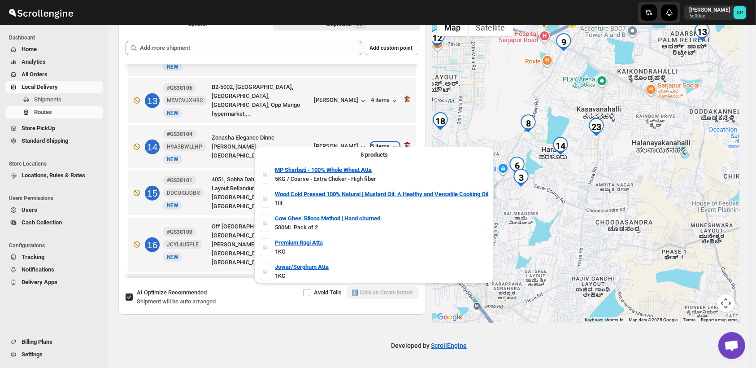
click at [381, 143] on div "5 items" at bounding box center [385, 147] width 28 height 9
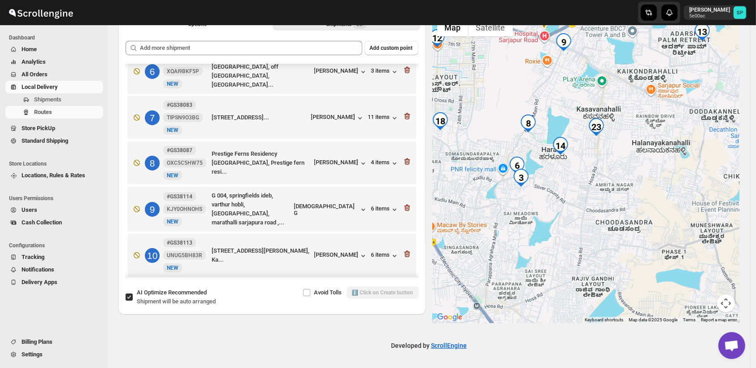
scroll to position [242, 0]
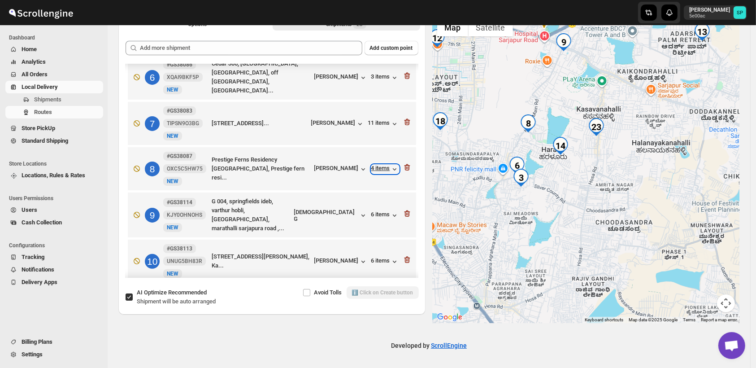
click at [384, 165] on div "4 items" at bounding box center [385, 169] width 28 height 9
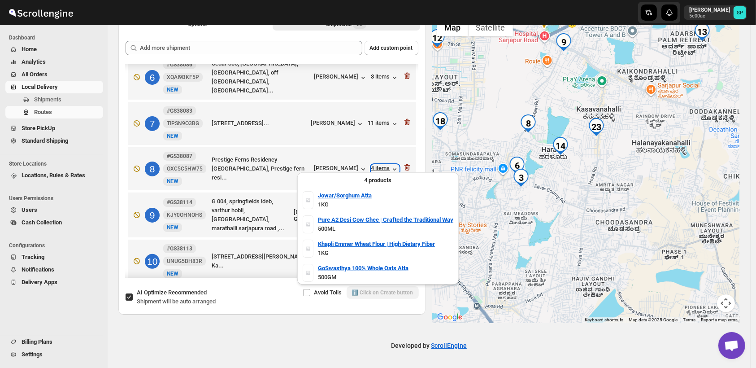
click at [384, 165] on div "4 items" at bounding box center [385, 169] width 28 height 9
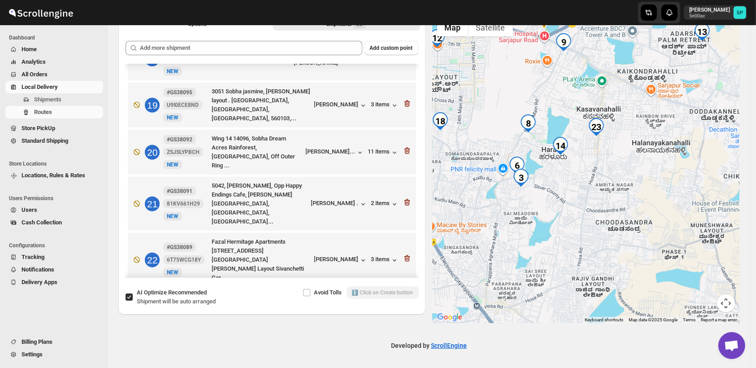
scroll to position [840, 0]
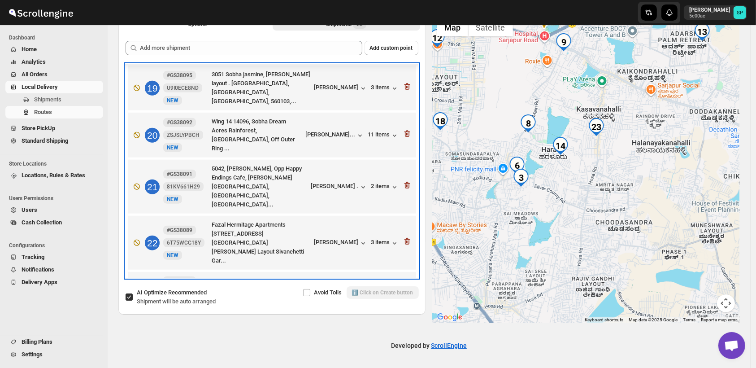
click at [377, 273] on div "23 #GS38112 TW7VB6MBX4 New NEW SJR Verity 1 Hosa Road Eastwood Township, Vidi 0…" at bounding box center [270, 292] width 283 height 38
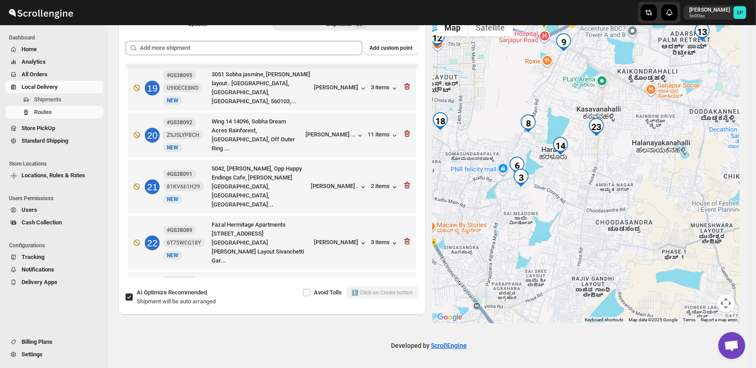
click at [376, 289] on div "5 items" at bounding box center [385, 293] width 28 height 9
click at [341, 289] on div "[PERSON_NAME]" at bounding box center [340, 293] width 53 height 9
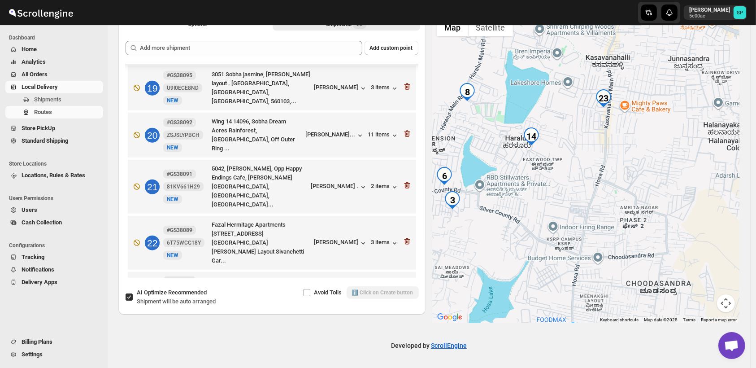
drag, startPoint x: 545, startPoint y: 174, endPoint x: 575, endPoint y: 184, distance: 31.6
click at [575, 184] on div at bounding box center [586, 168] width 307 height 309
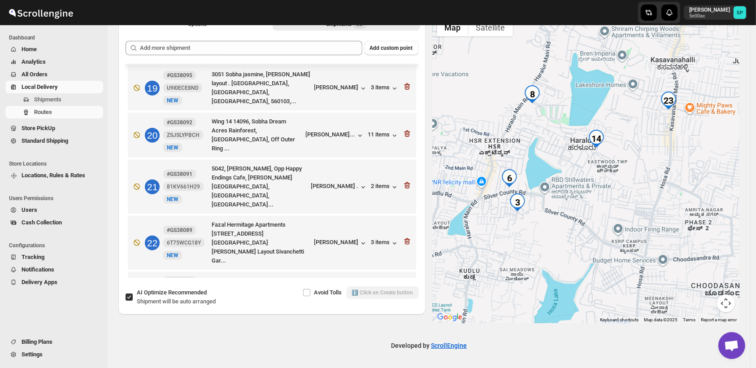
drag, startPoint x: 542, startPoint y: 205, endPoint x: 561, endPoint y: 210, distance: 19.6
click at [561, 210] on div at bounding box center [586, 168] width 307 height 309
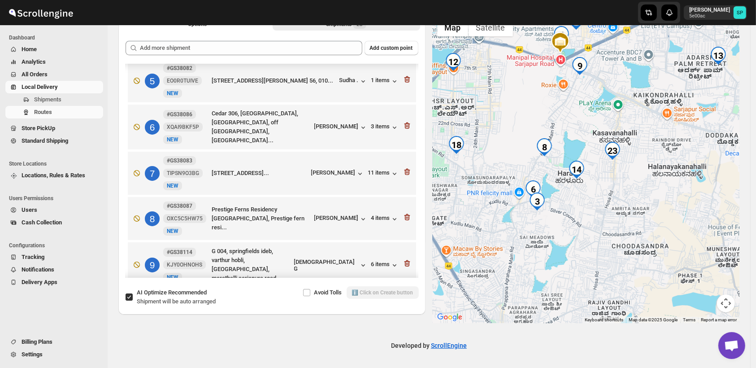
scroll to position [242, 0]
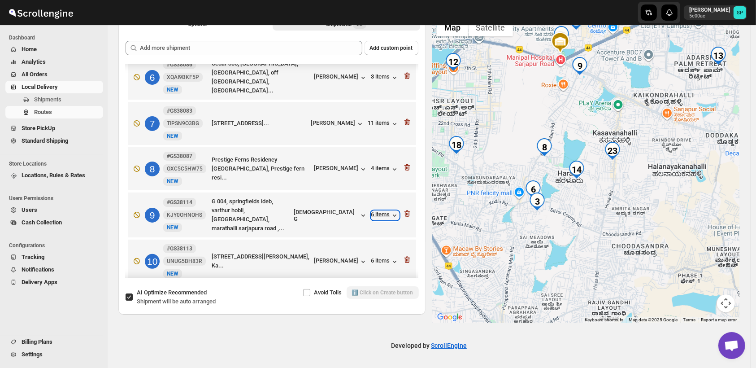
click at [377, 213] on div "6 items" at bounding box center [385, 215] width 28 height 9
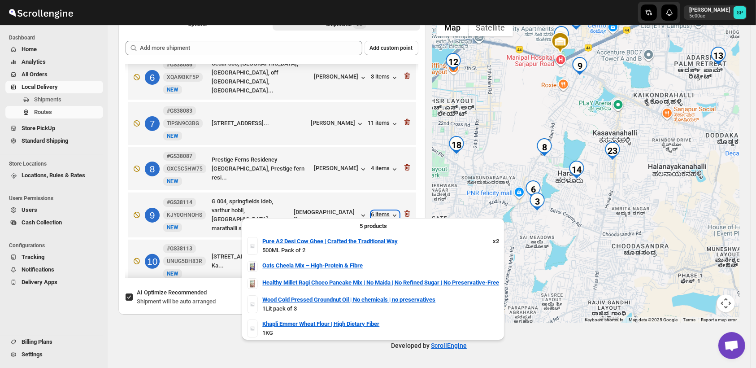
click at [377, 213] on div "6 items" at bounding box center [385, 215] width 28 height 9
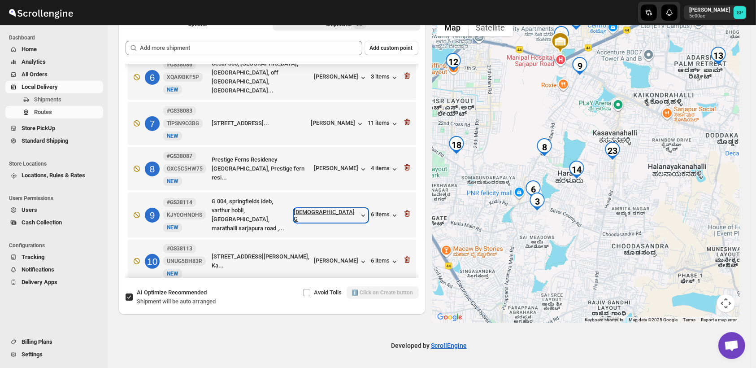
click at [339, 210] on div "[DEMOGRAPHIC_DATA] G" at bounding box center [331, 215] width 74 height 13
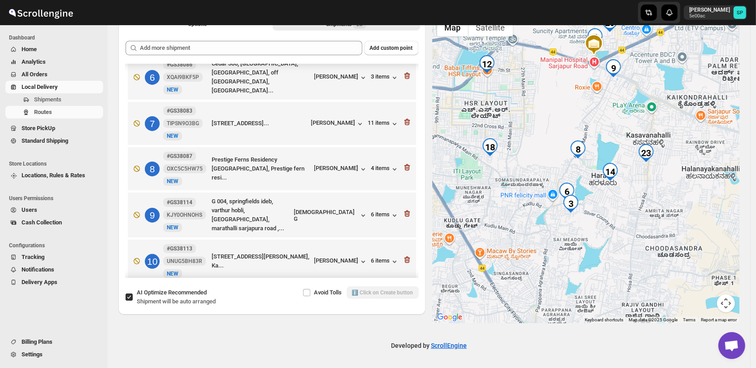
drag, startPoint x: 565, startPoint y: 254, endPoint x: 600, endPoint y: 256, distance: 35.5
click at [600, 256] on div at bounding box center [586, 168] width 307 height 309
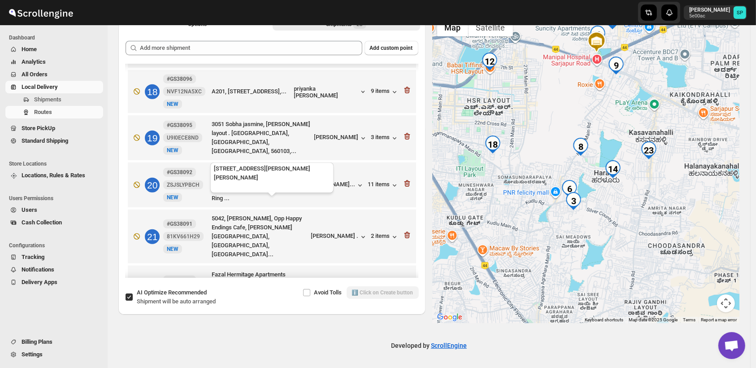
scroll to position [840, 0]
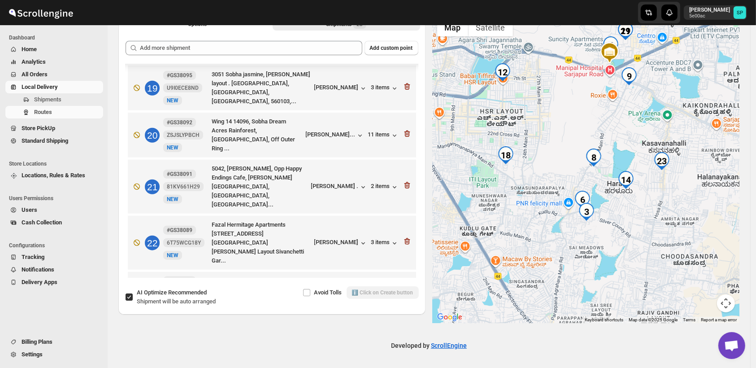
drag, startPoint x: 556, startPoint y: 225, endPoint x: 569, endPoint y: 237, distance: 17.8
click at [569, 237] on div at bounding box center [586, 168] width 307 height 309
click at [383, 289] on div "5 items" at bounding box center [385, 293] width 28 height 9
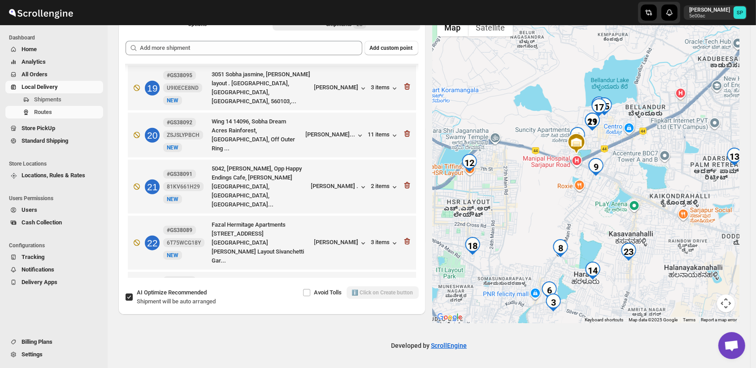
drag, startPoint x: 667, startPoint y: 171, endPoint x: 634, endPoint y: 265, distance: 99.4
click at [634, 265] on div at bounding box center [586, 168] width 307 height 309
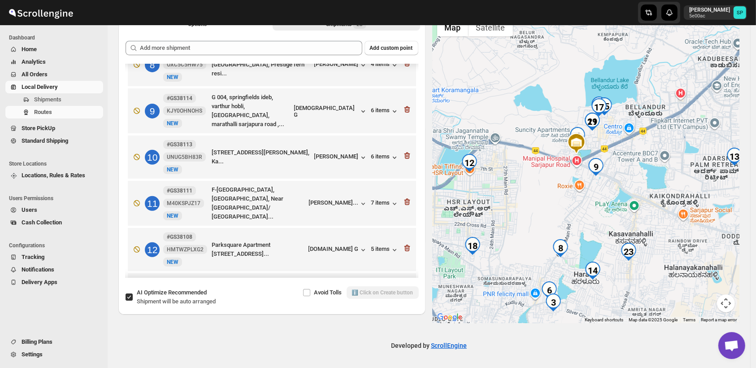
scroll to position [292, 0]
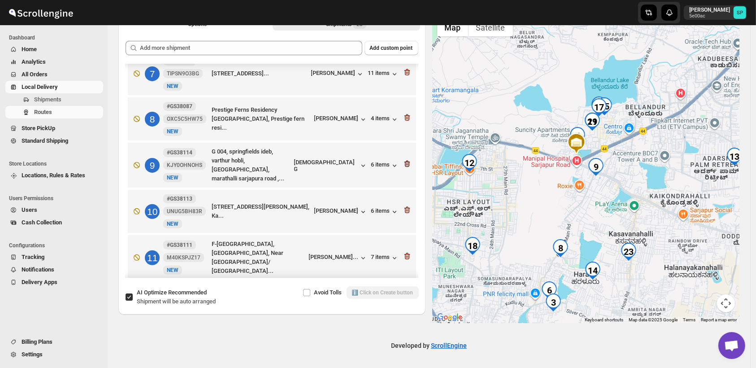
click at [403, 161] on icon "button" at bounding box center [407, 163] width 9 height 9
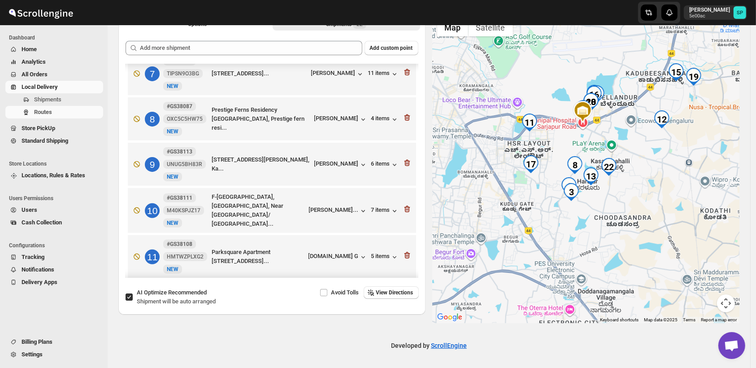
drag, startPoint x: 604, startPoint y: 220, endPoint x: 635, endPoint y: 228, distance: 31.6
click at [635, 228] on div at bounding box center [586, 168] width 307 height 309
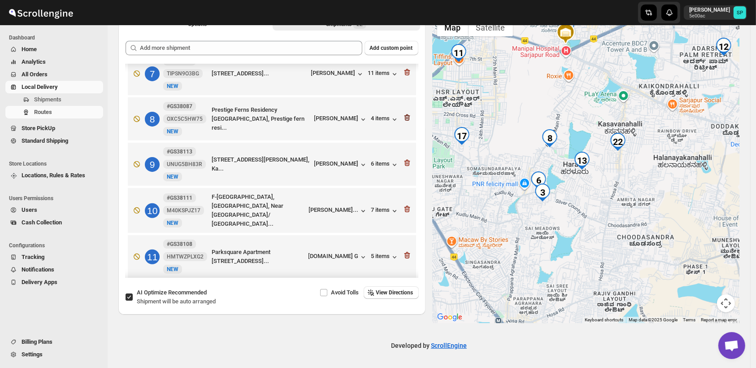
click at [406, 114] on icon "button" at bounding box center [407, 117] width 6 height 7
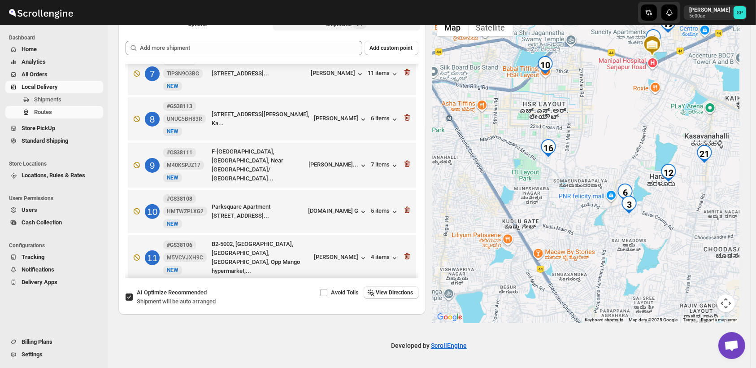
scroll to position [391, 0]
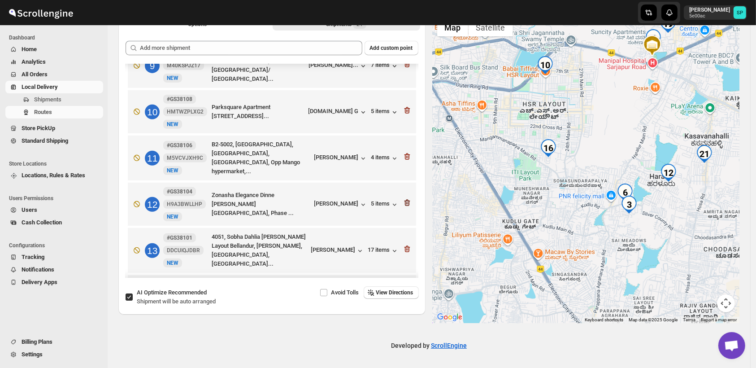
click at [403, 199] on icon "button" at bounding box center [407, 202] width 9 height 9
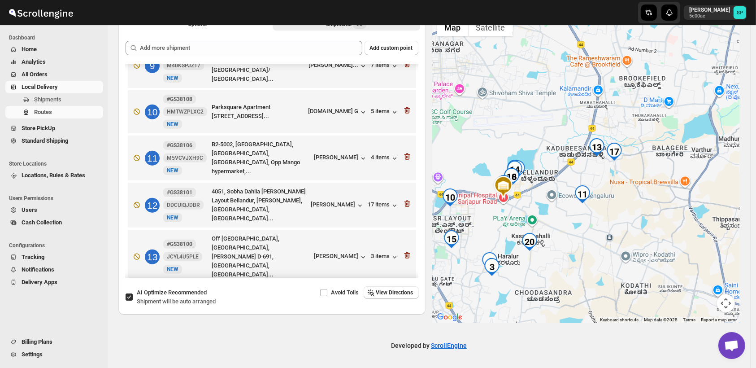
drag, startPoint x: 655, startPoint y: 173, endPoint x: 608, endPoint y: 231, distance: 75.0
click at [608, 231] on div at bounding box center [586, 168] width 307 height 309
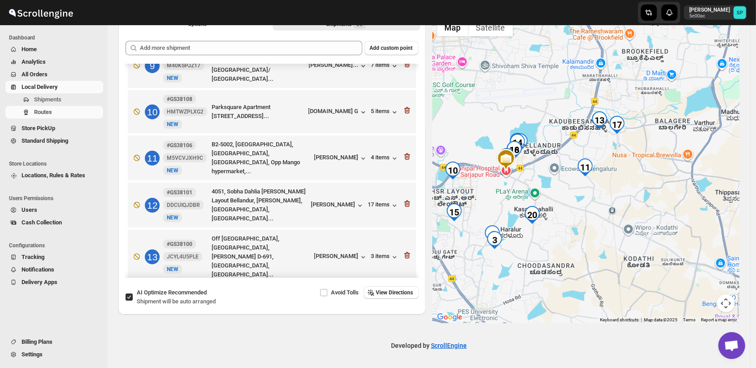
drag, startPoint x: 564, startPoint y: 235, endPoint x: 574, endPoint y: 209, distance: 27.8
click at [574, 209] on div at bounding box center [586, 168] width 307 height 309
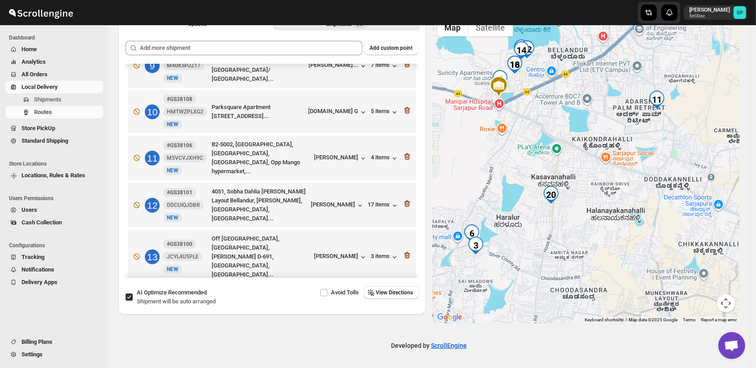
drag, startPoint x: 546, startPoint y: 231, endPoint x: 595, endPoint y: 204, distance: 56.6
click at [595, 204] on div at bounding box center [586, 168] width 307 height 309
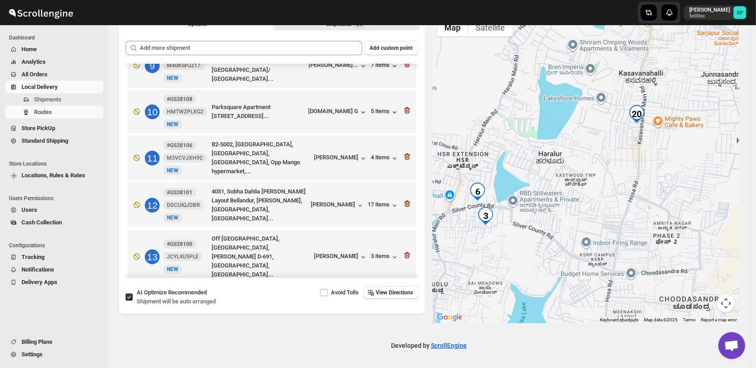
drag, startPoint x: 536, startPoint y: 234, endPoint x: 635, endPoint y: 174, distance: 115.5
click at [635, 174] on div at bounding box center [586, 168] width 307 height 309
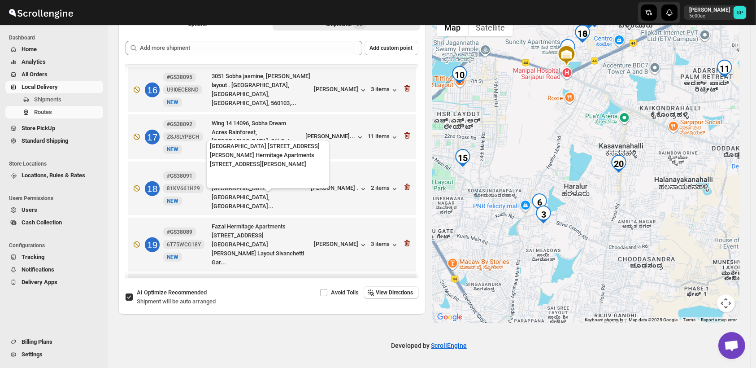
scroll to position [703, 0]
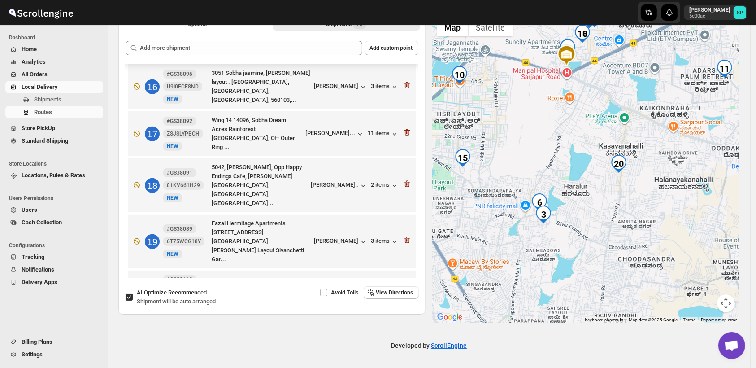
click at [405, 286] on icon "button" at bounding box center [407, 290] width 9 height 9
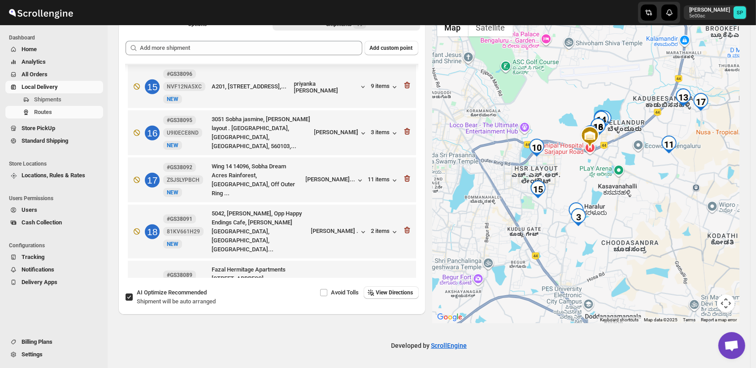
drag, startPoint x: 655, startPoint y: 212, endPoint x: 602, endPoint y: 213, distance: 52.5
click at [602, 213] on div at bounding box center [586, 168] width 307 height 309
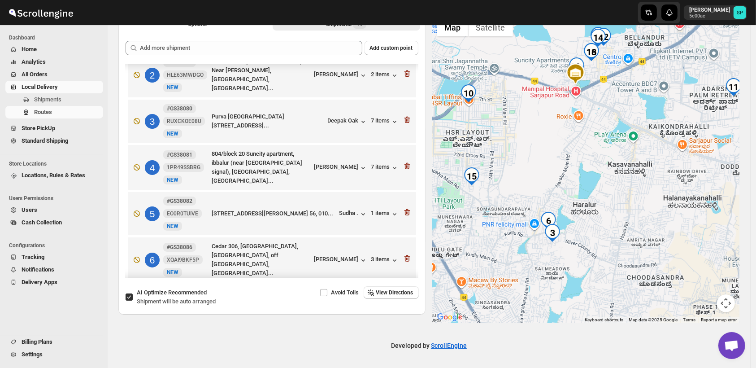
scroll to position [109, 0]
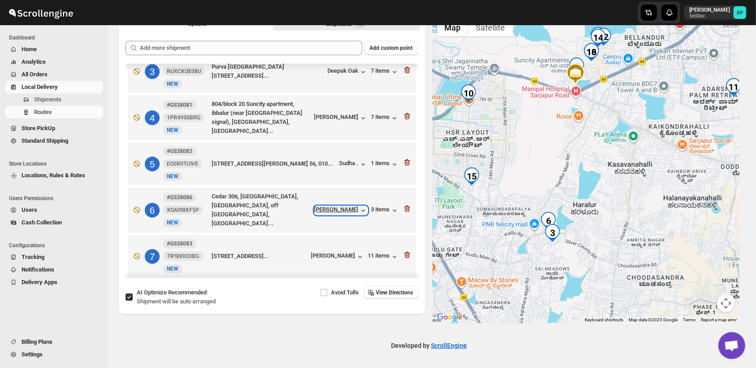
click at [331, 206] on div "[PERSON_NAME]" at bounding box center [340, 210] width 53 height 9
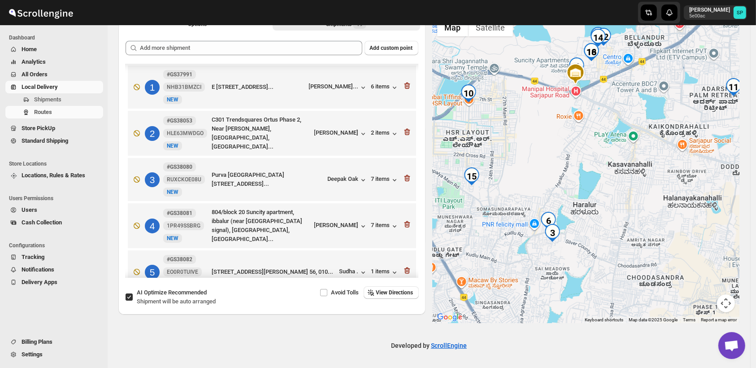
scroll to position [0, 0]
click at [343, 177] on div "Deepak Oak" at bounding box center [348, 180] width 40 height 9
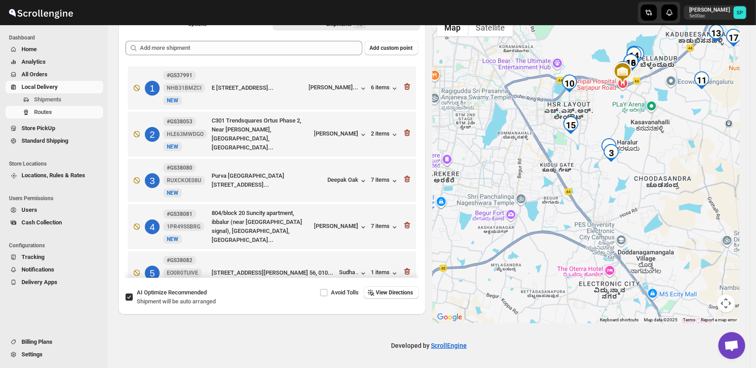
drag, startPoint x: 612, startPoint y: 216, endPoint x: 627, endPoint y: 182, distance: 36.6
click at [627, 182] on div at bounding box center [586, 168] width 307 height 309
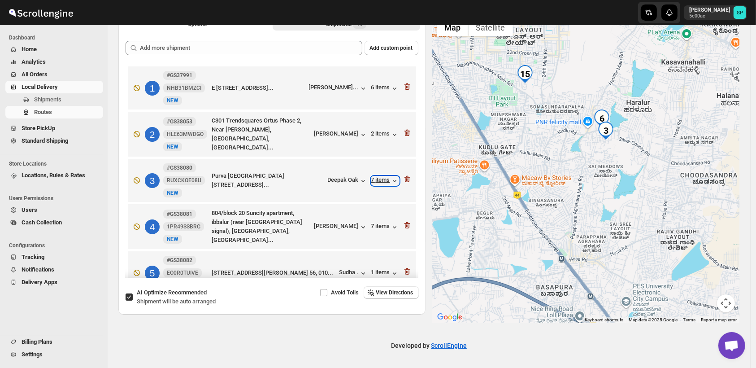
click at [376, 179] on div "7 items" at bounding box center [385, 180] width 28 height 9
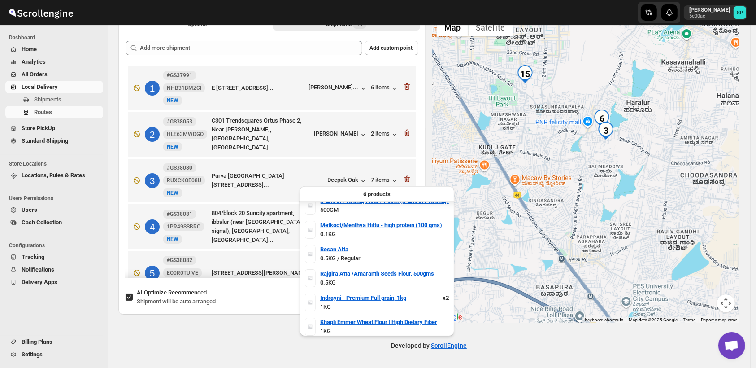
scroll to position [11, 0]
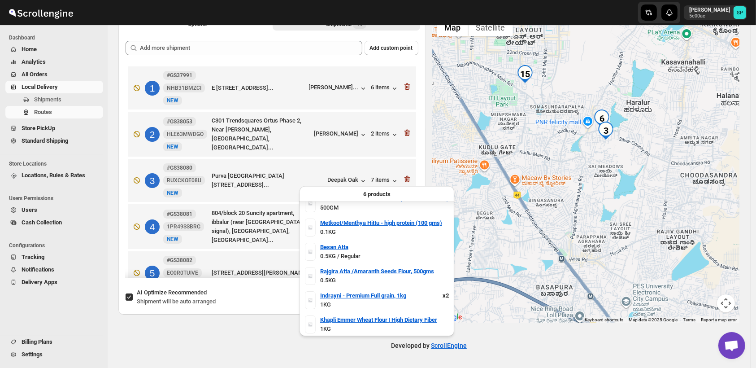
click at [384, 186] on div "6 products" at bounding box center [377, 193] width 155 height 15
click at [380, 179] on div "7 items" at bounding box center [385, 180] width 28 height 9
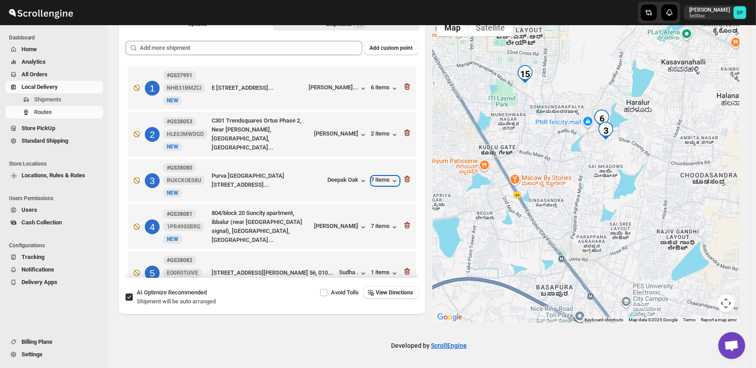
scroll to position [199, 0]
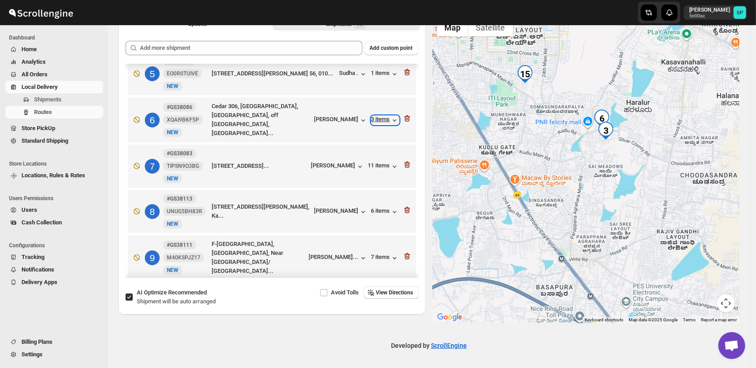
click at [383, 119] on div "3 items" at bounding box center [385, 120] width 28 height 9
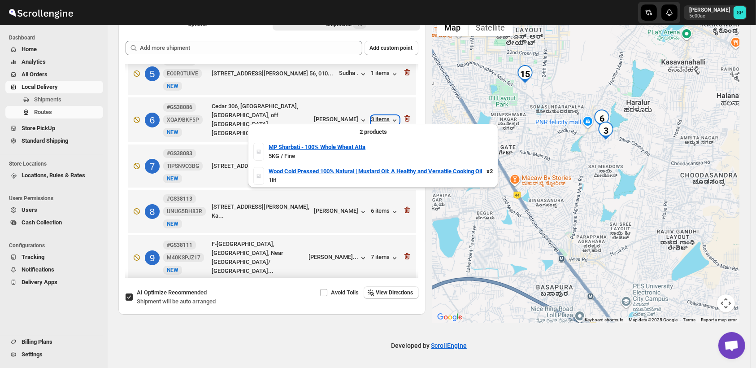
click at [383, 119] on div "3 items" at bounding box center [385, 120] width 28 height 9
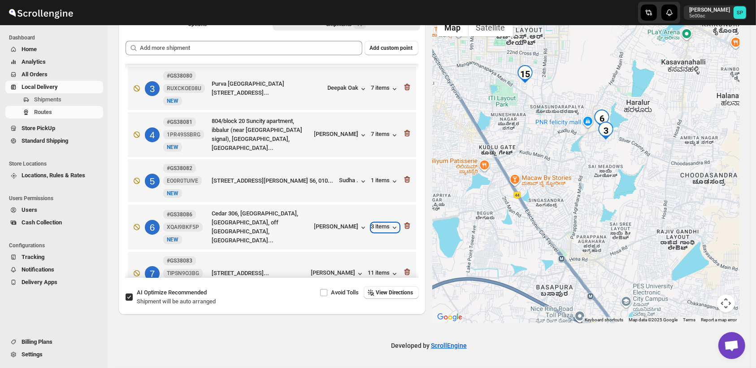
scroll to position [149, 0]
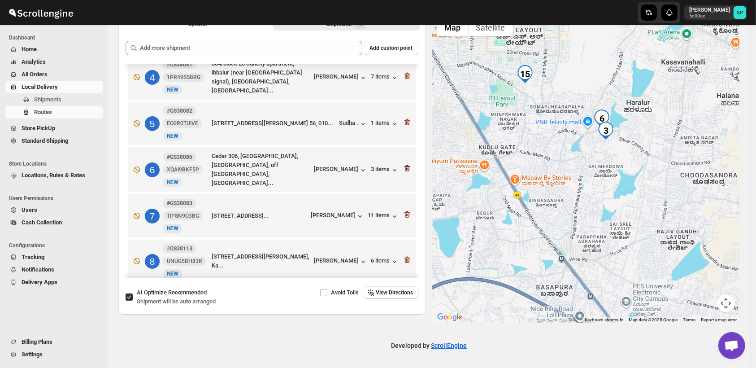
click at [403, 166] on icon "button" at bounding box center [407, 168] width 9 height 9
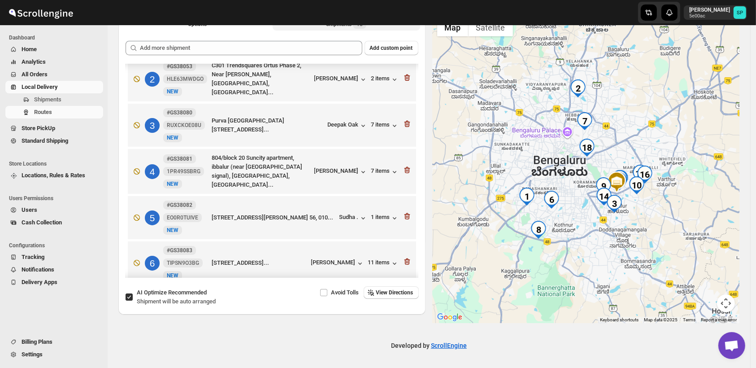
scroll to position [50, 0]
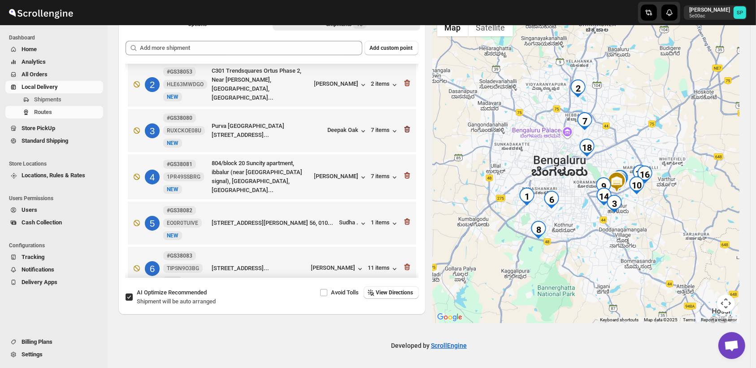
click at [404, 126] on icon "button" at bounding box center [407, 129] width 6 height 7
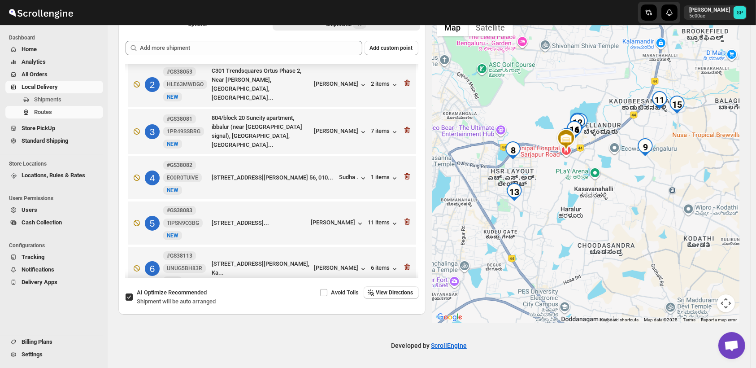
drag, startPoint x: 642, startPoint y: 206, endPoint x: 609, endPoint y: 222, distance: 37.1
click at [609, 222] on div at bounding box center [586, 168] width 307 height 309
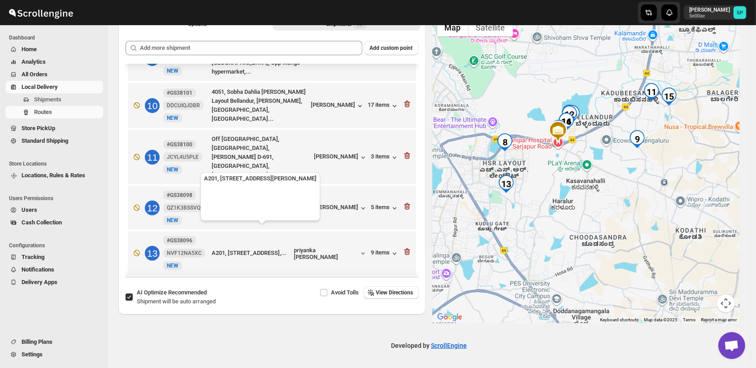
scroll to position [349, 0]
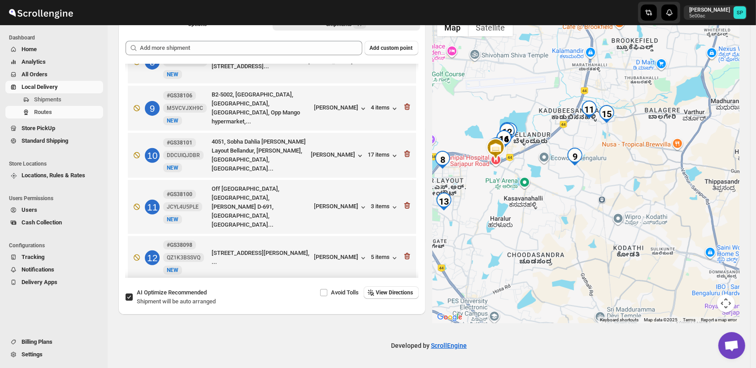
drag, startPoint x: 700, startPoint y: 205, endPoint x: 632, endPoint y: 223, distance: 70.7
click at [632, 223] on div at bounding box center [586, 168] width 307 height 309
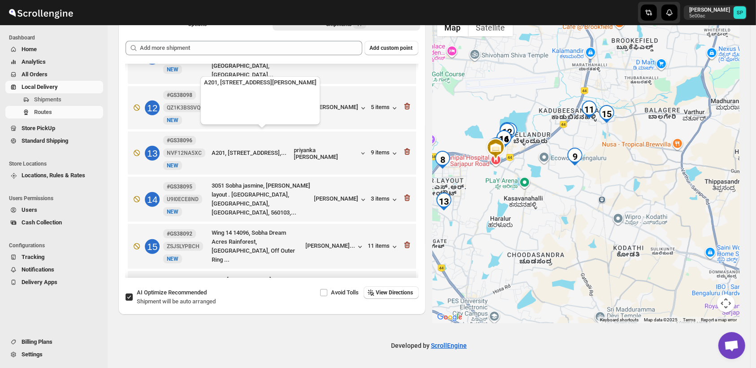
scroll to position [449, 0]
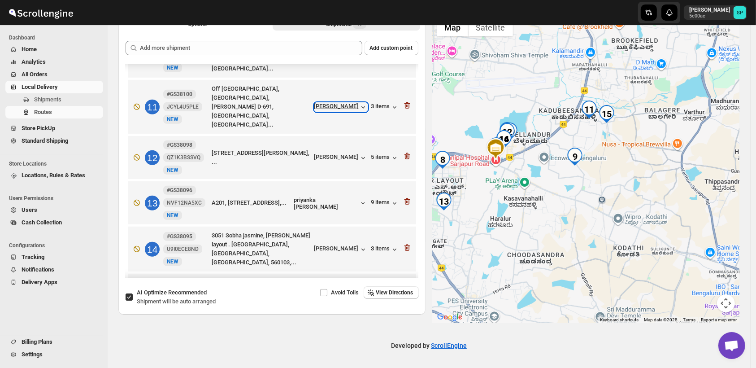
click at [336, 103] on div "[PERSON_NAME]" at bounding box center [340, 107] width 53 height 9
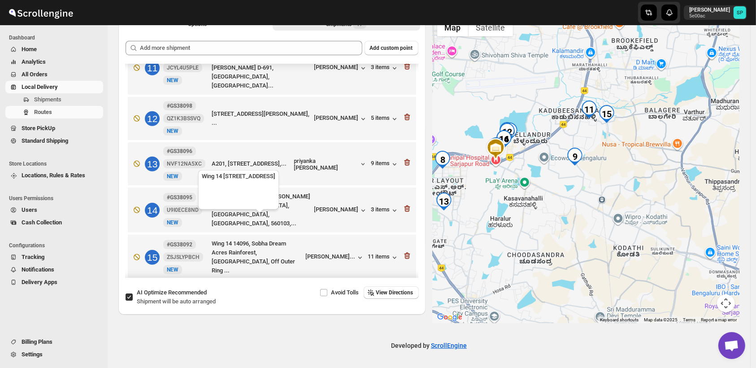
scroll to position [498, 0]
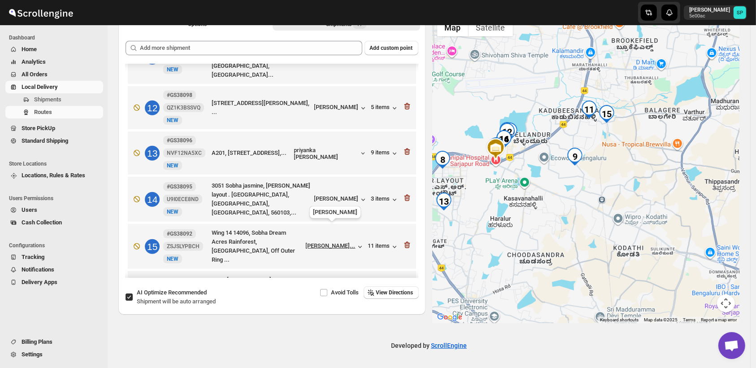
click at [331, 242] on div "[PERSON_NAME]..." at bounding box center [331, 245] width 50 height 7
click at [382, 242] on div "11 items" at bounding box center [383, 246] width 31 height 9
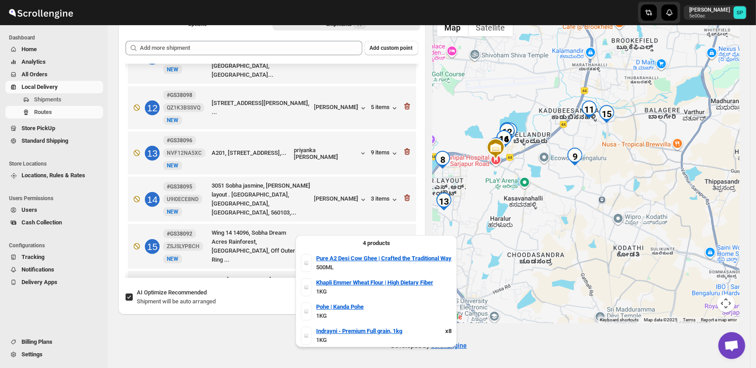
click at [382, 242] on div "11 items" at bounding box center [383, 246] width 31 height 9
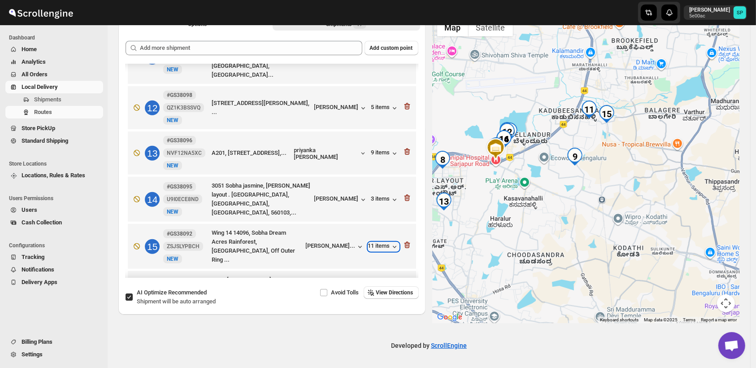
scroll to position [449, 0]
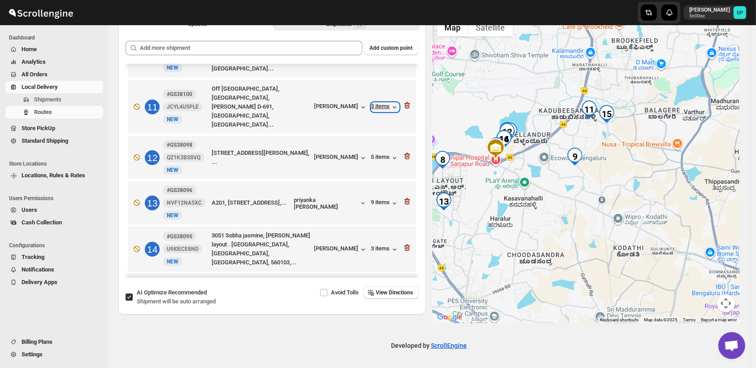
click at [377, 103] on div "3 items" at bounding box center [385, 107] width 28 height 9
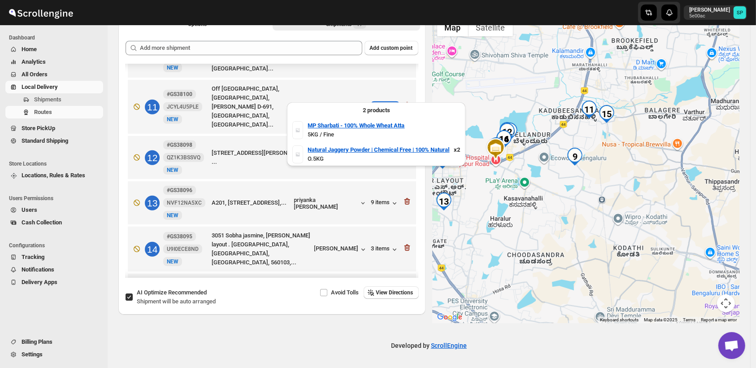
click at [377, 103] on div "3 items" at bounding box center [385, 107] width 28 height 9
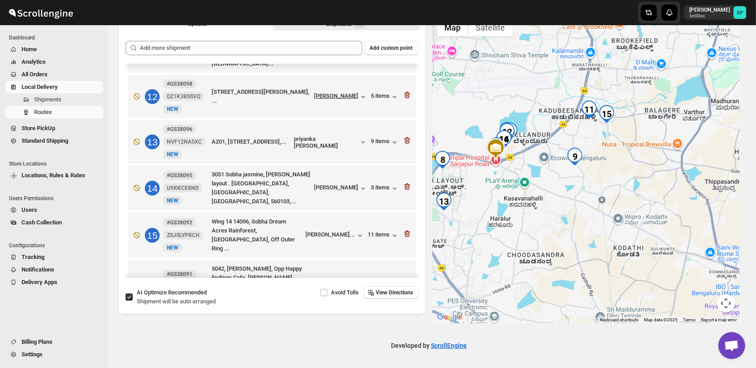
scroll to position [548, 0]
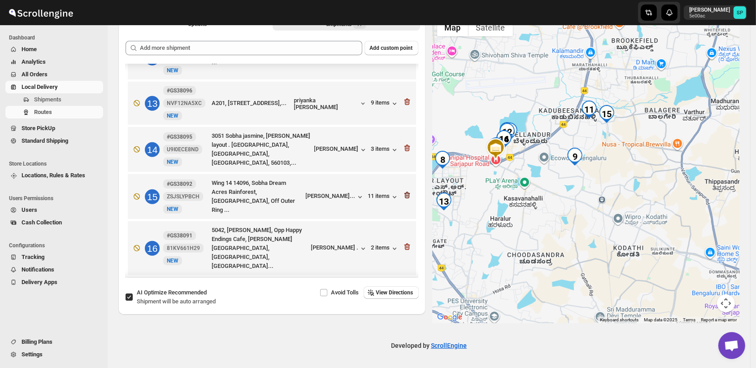
click at [404, 191] on icon "button" at bounding box center [407, 195] width 9 height 9
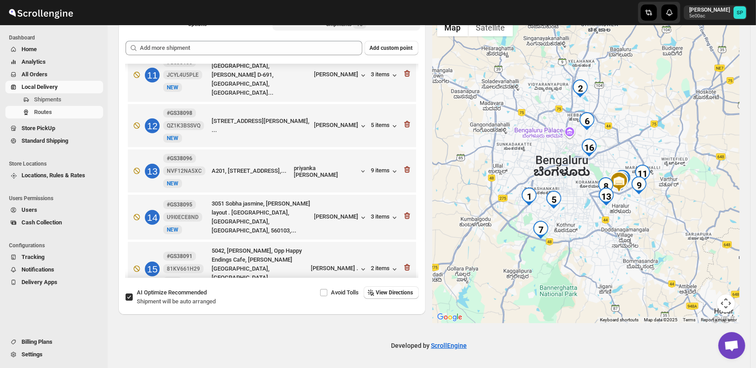
scroll to position [421, 0]
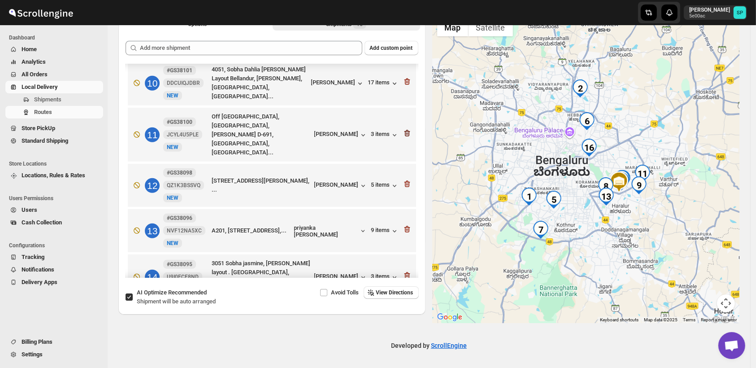
click at [404, 129] on icon "button" at bounding box center [407, 133] width 9 height 9
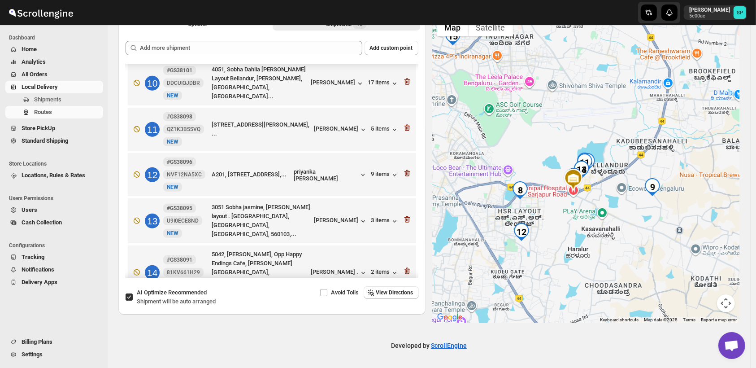
drag, startPoint x: 610, startPoint y: 186, endPoint x: 611, endPoint y: 238, distance: 51.6
click at [622, 241] on div at bounding box center [586, 168] width 307 height 309
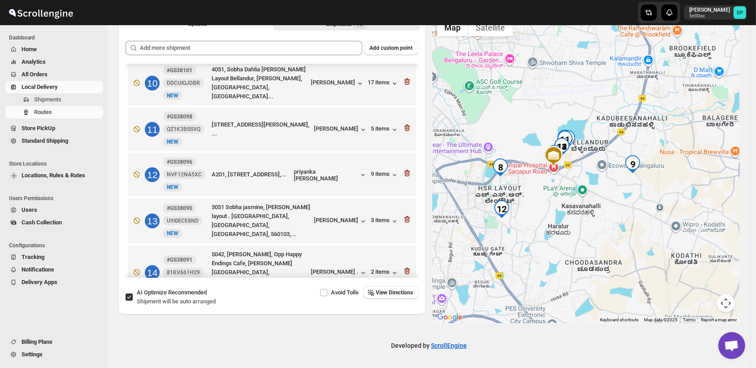
drag, startPoint x: 562, startPoint y: 180, endPoint x: 617, endPoint y: 200, distance: 58.0
click at [617, 200] on div at bounding box center [586, 168] width 307 height 309
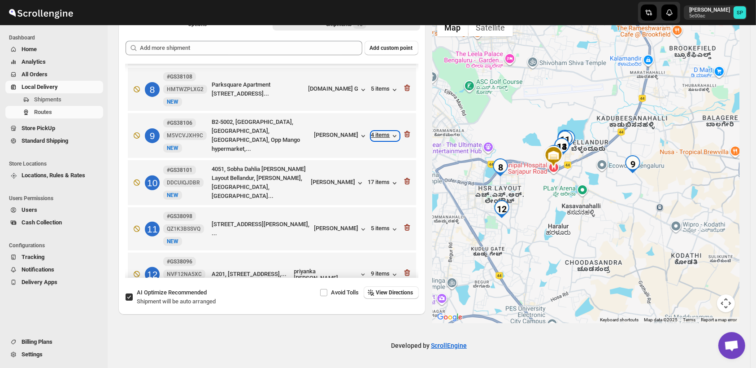
click at [371, 131] on div "4 items" at bounding box center [385, 135] width 28 height 9
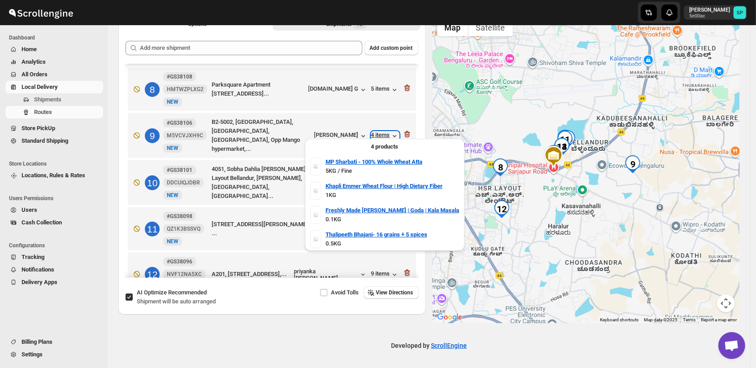
click at [371, 131] on div "4 items" at bounding box center [385, 135] width 28 height 9
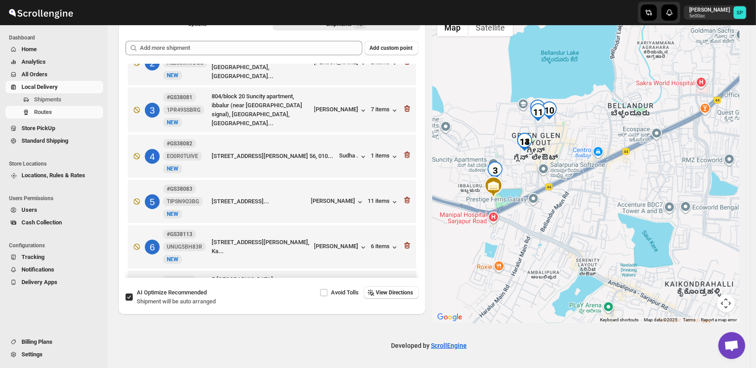
scroll to position [0, 0]
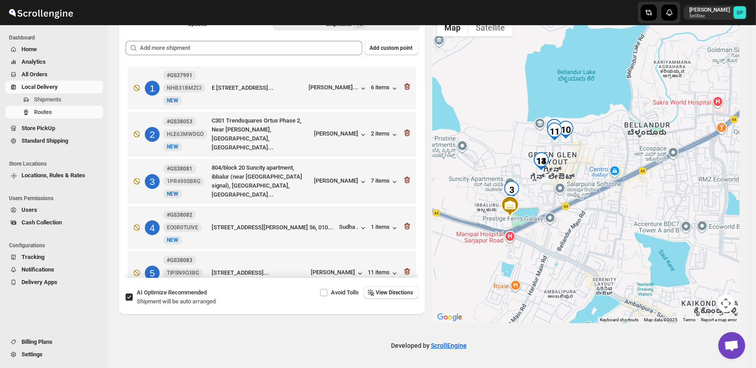
drag, startPoint x: 527, startPoint y: 153, endPoint x: 544, endPoint y: 172, distance: 25.4
click at [544, 172] on div at bounding box center [586, 168] width 307 height 309
click at [546, 160] on img "14" at bounding box center [541, 161] width 18 height 18
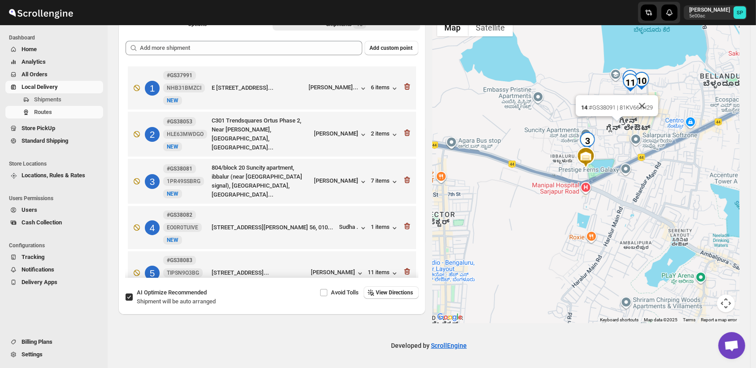
drag, startPoint x: 649, startPoint y: 102, endPoint x: 646, endPoint y: 106, distance: 5.1
click at [649, 103] on button "Close" at bounding box center [643, 106] width 22 height 22
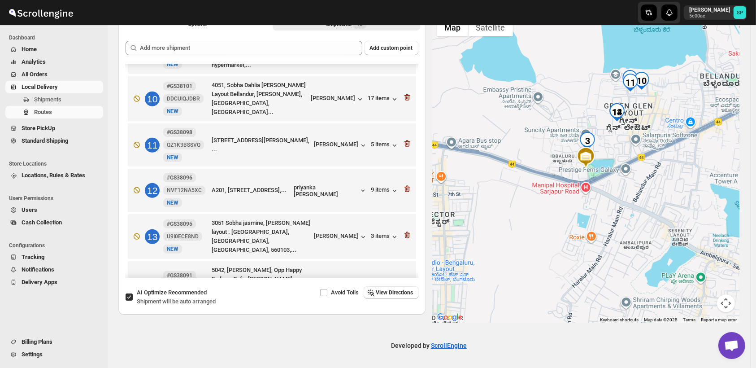
scroll to position [375, 0]
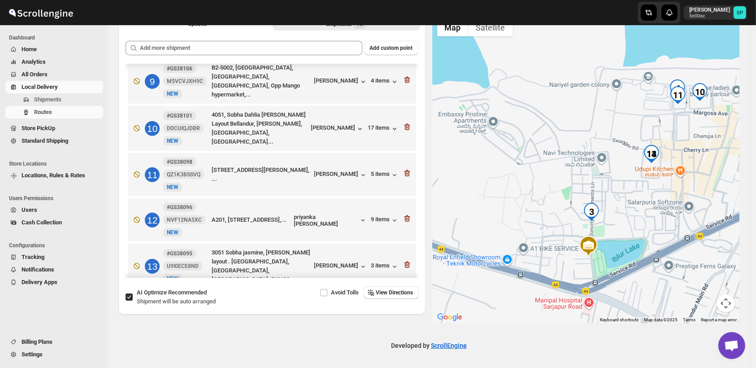
drag, startPoint x: 708, startPoint y: 131, endPoint x: 687, endPoint y: 168, distance: 42.8
click at [693, 167] on div "To navigate, press the arrow keys." at bounding box center [586, 168] width 307 height 309
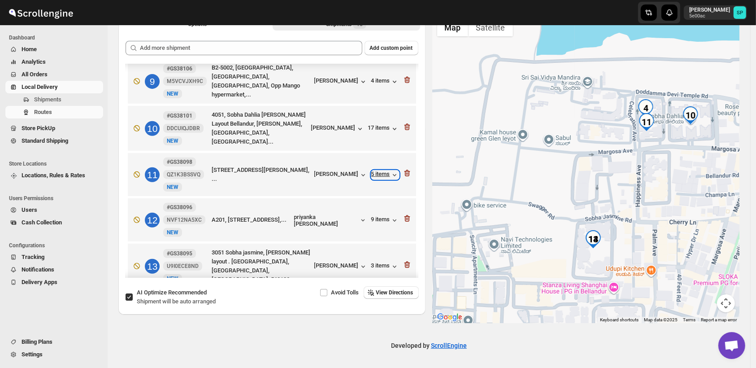
click at [379, 170] on div "5 items" at bounding box center [385, 174] width 28 height 9
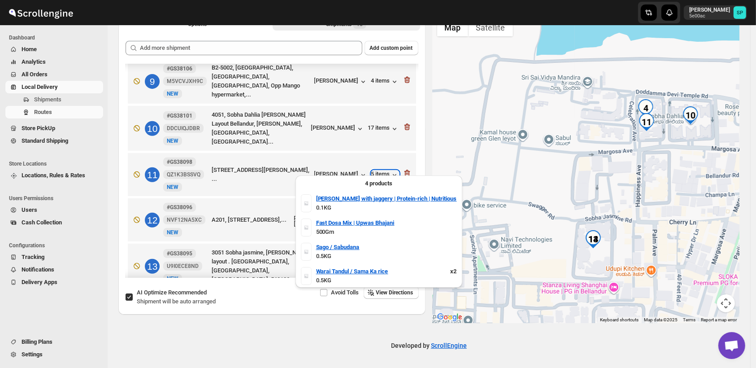
click at [379, 170] on div "5 items" at bounding box center [385, 174] width 28 height 9
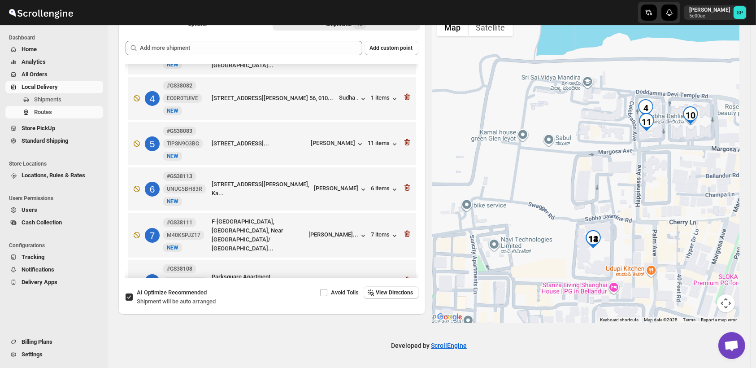
scroll to position [126, 0]
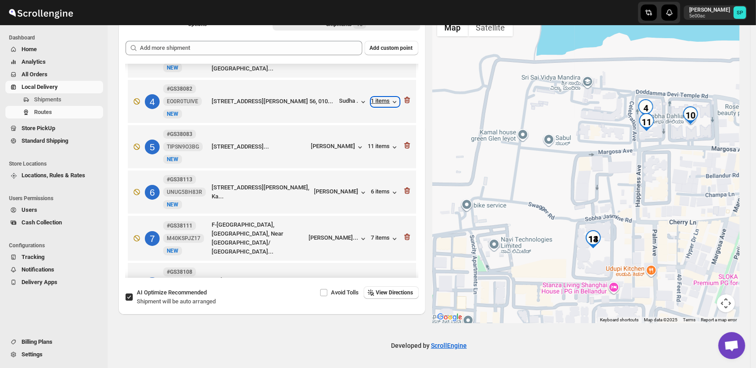
click at [380, 98] on div "1 items" at bounding box center [385, 101] width 28 height 9
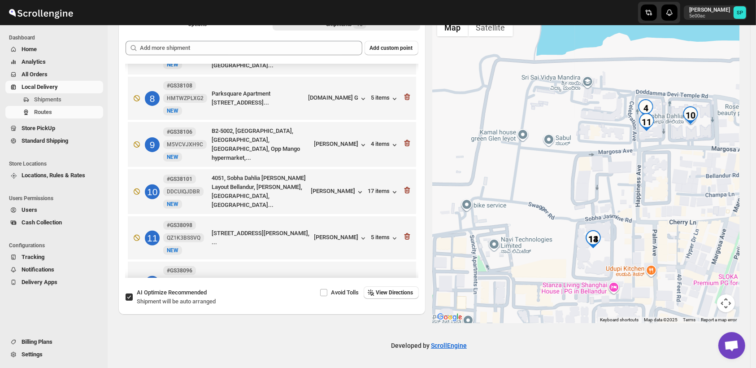
scroll to position [326, 0]
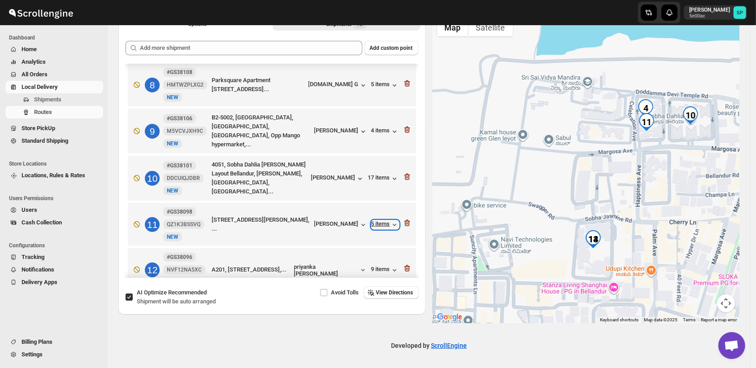
click at [378, 221] on div "5 items" at bounding box center [385, 224] width 28 height 9
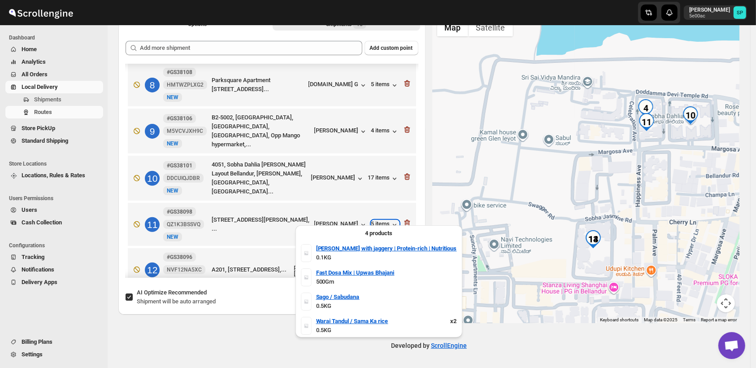
click at [378, 221] on div "5 items" at bounding box center [385, 224] width 28 height 9
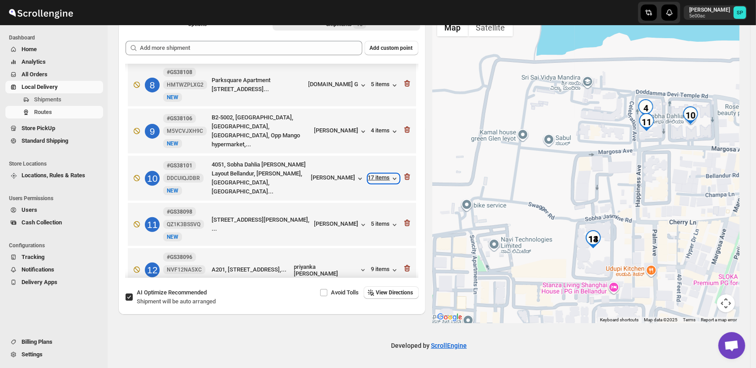
click at [376, 174] on div "17 items" at bounding box center [383, 178] width 31 height 9
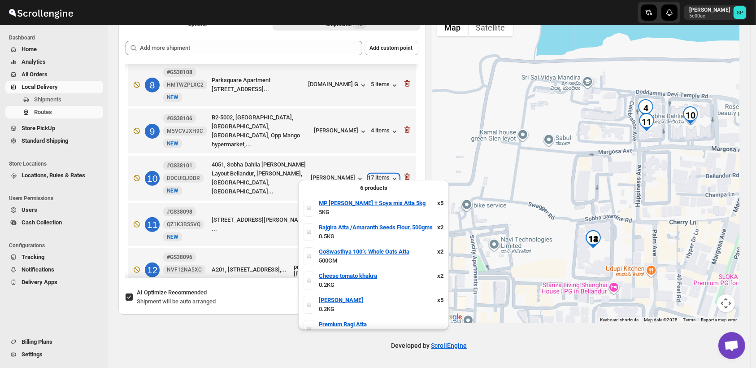
click at [376, 174] on div "17 items" at bounding box center [383, 178] width 31 height 9
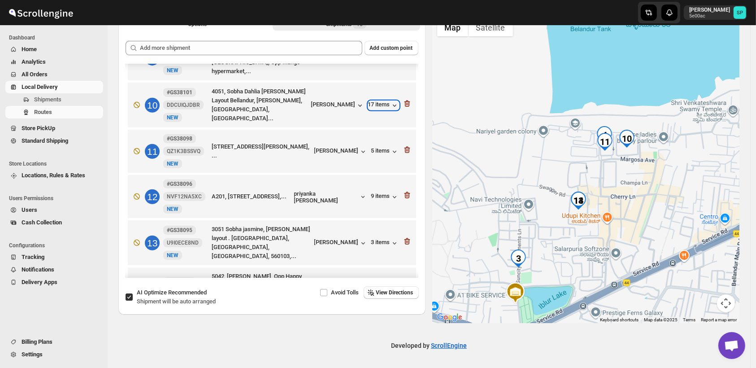
scroll to position [475, 0]
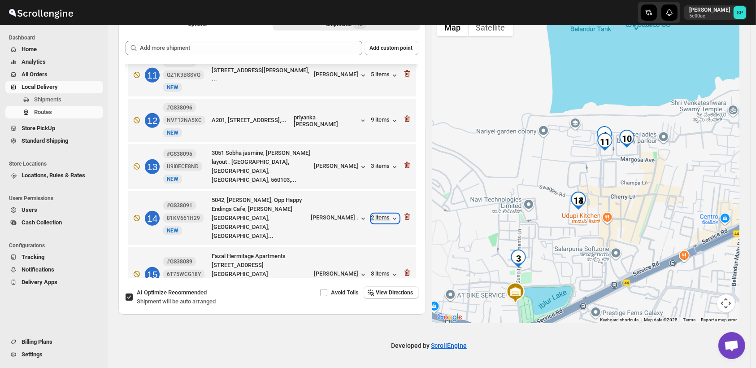
click at [384, 214] on div "2 items" at bounding box center [385, 218] width 28 height 9
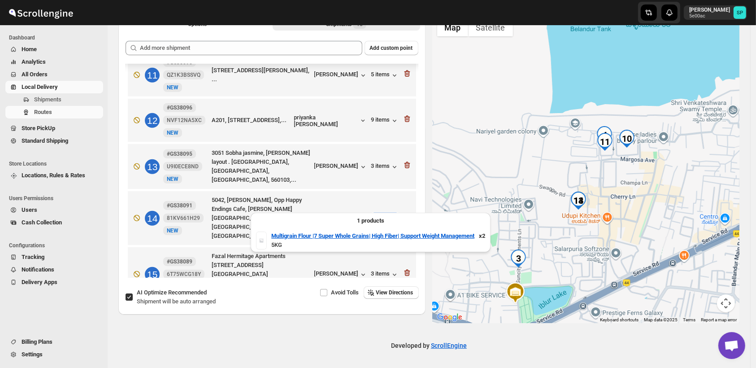
click at [384, 214] on div "2 items" at bounding box center [385, 218] width 28 height 9
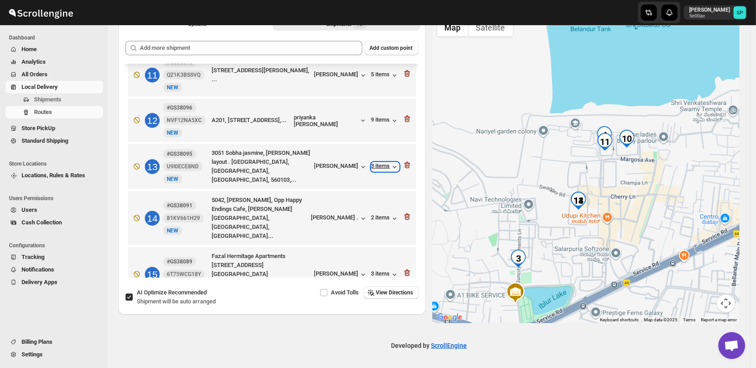
click at [382, 162] on div "3 items" at bounding box center [385, 166] width 28 height 9
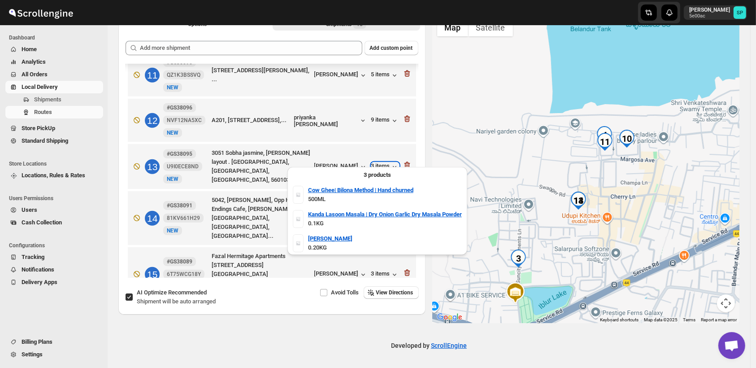
click at [382, 162] on div "3 items" at bounding box center [385, 166] width 28 height 9
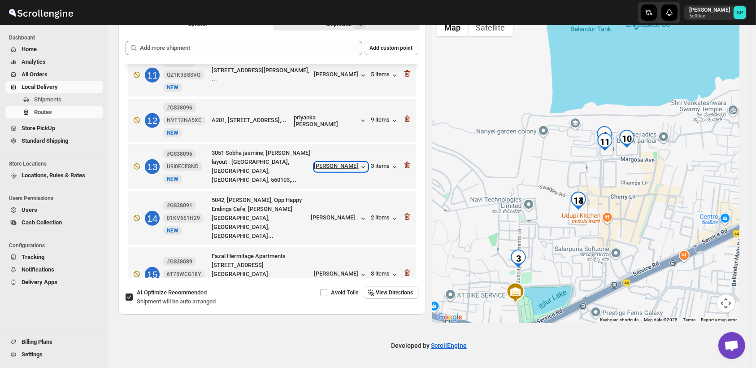
click at [348, 162] on div "[PERSON_NAME]" at bounding box center [340, 166] width 53 height 9
click at [341, 214] on div "[PERSON_NAME] ." at bounding box center [339, 218] width 57 height 9
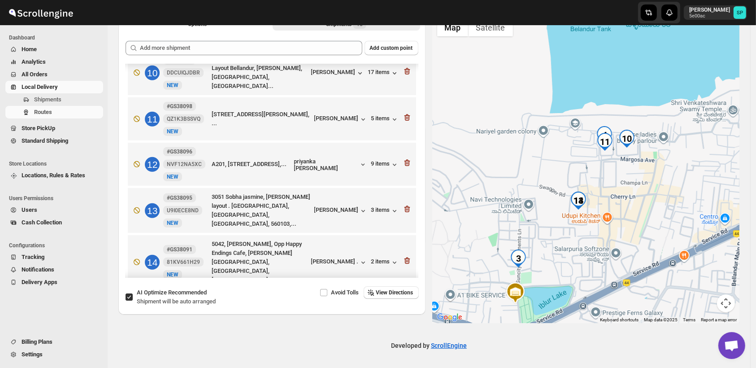
scroll to position [449, 0]
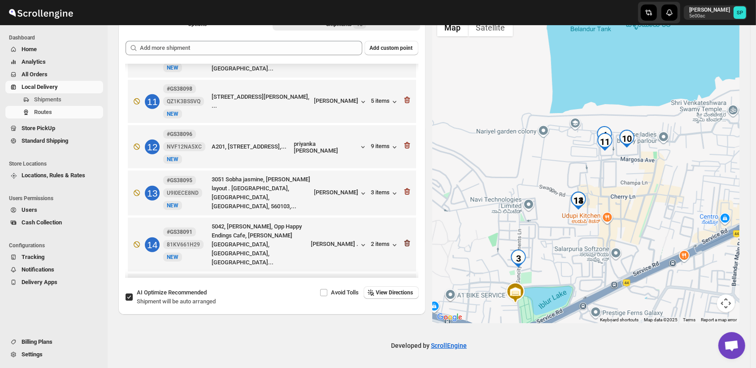
click at [404, 240] on icon "button" at bounding box center [407, 243] width 6 height 7
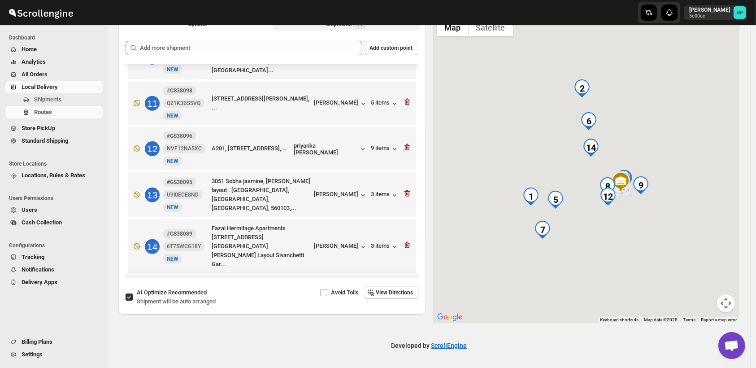
scroll to position [430, 0]
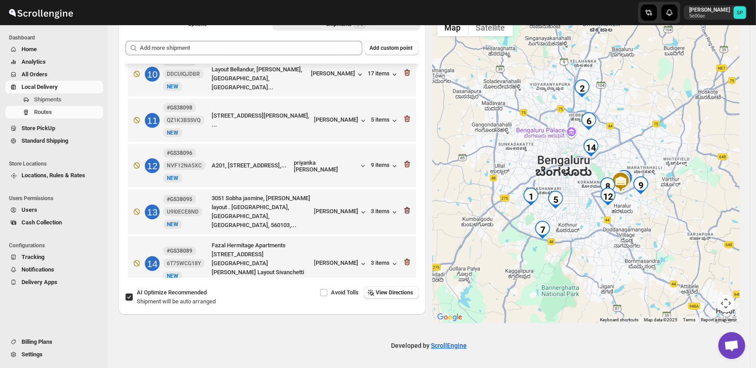
click at [407, 209] on icon "button" at bounding box center [407, 210] width 1 height 3
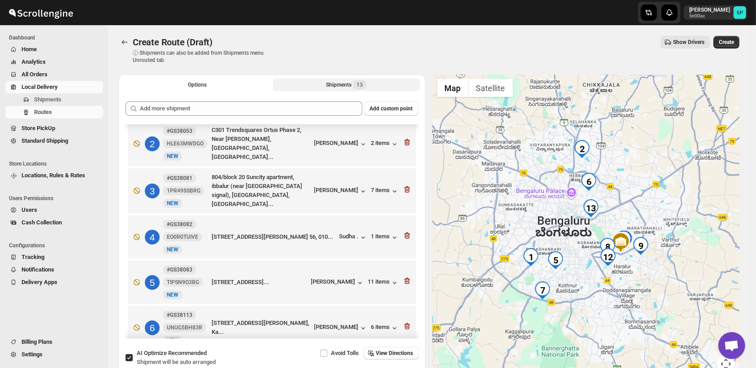
scroll to position [35, 0]
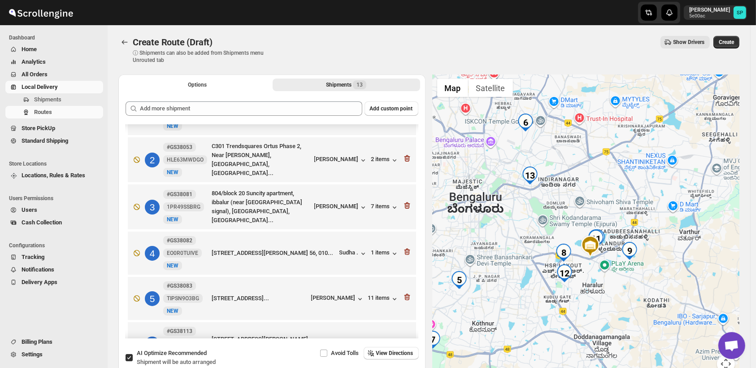
drag, startPoint x: 636, startPoint y: 278, endPoint x: 614, endPoint y: 309, distance: 37.9
click at [614, 309] on div at bounding box center [586, 228] width 307 height 309
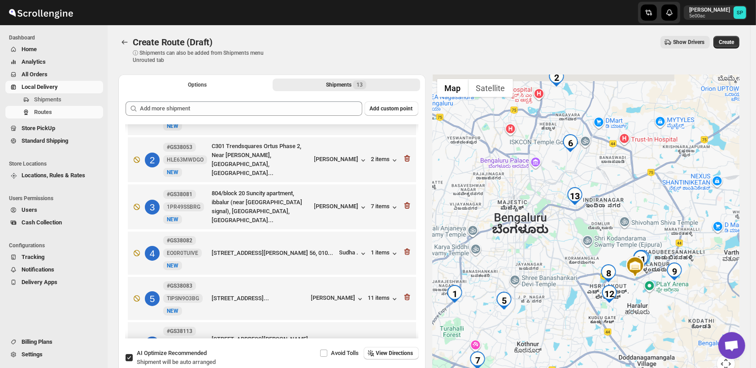
drag, startPoint x: 616, startPoint y: 296, endPoint x: 663, endPoint y: 320, distance: 52.4
click at [663, 320] on div at bounding box center [586, 228] width 307 height 309
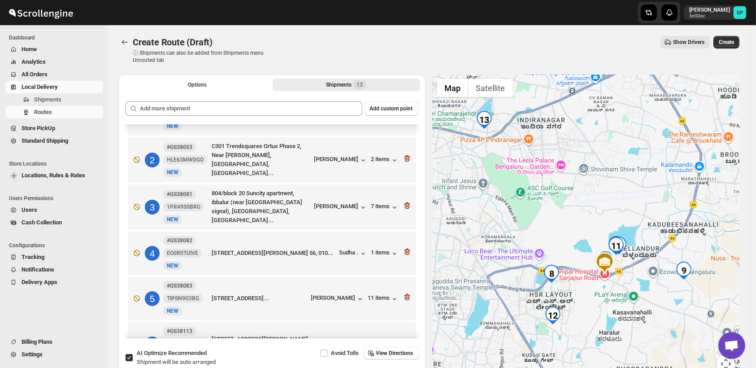
drag, startPoint x: 648, startPoint y: 302, endPoint x: 639, endPoint y: 321, distance: 20.7
click at [639, 321] on div at bounding box center [586, 228] width 307 height 309
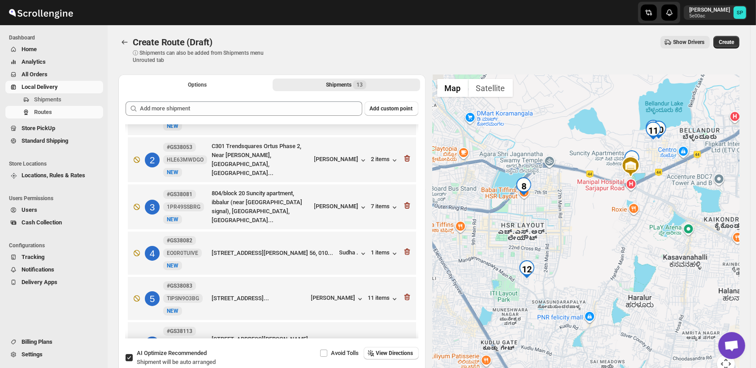
drag, startPoint x: 609, startPoint y: 252, endPoint x: 651, endPoint y: 194, distance: 71.2
click at [651, 194] on div at bounding box center [586, 228] width 307 height 309
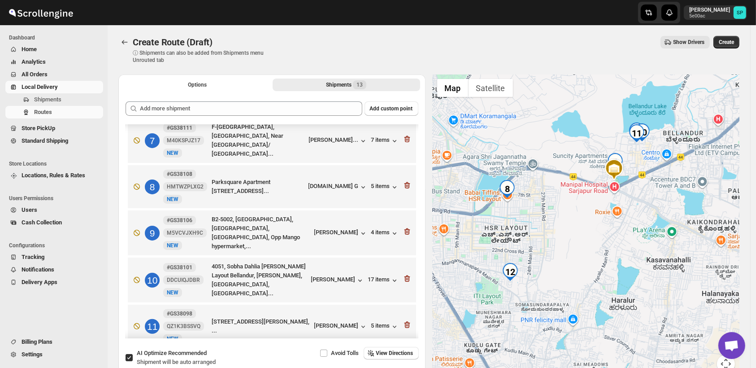
scroll to position [284, 0]
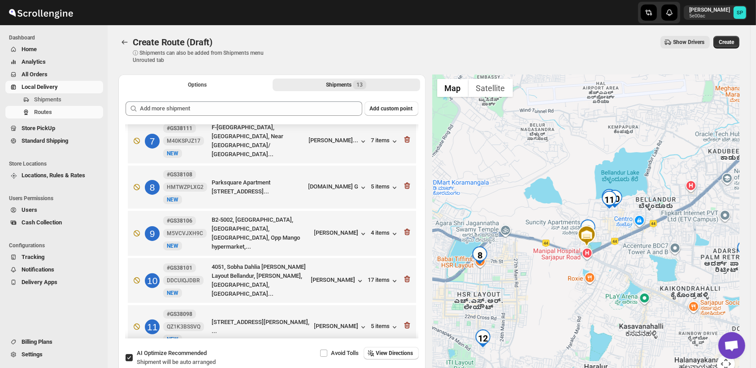
drag, startPoint x: 667, startPoint y: 213, endPoint x: 636, endPoint y: 283, distance: 76.3
click at [636, 283] on div at bounding box center [586, 228] width 307 height 309
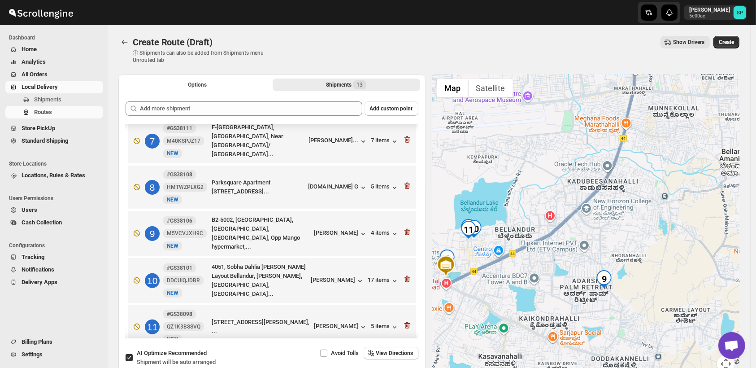
drag, startPoint x: 662, startPoint y: 233, endPoint x: 520, endPoint y: 264, distance: 145.0
click at [520, 264] on div at bounding box center [586, 228] width 307 height 309
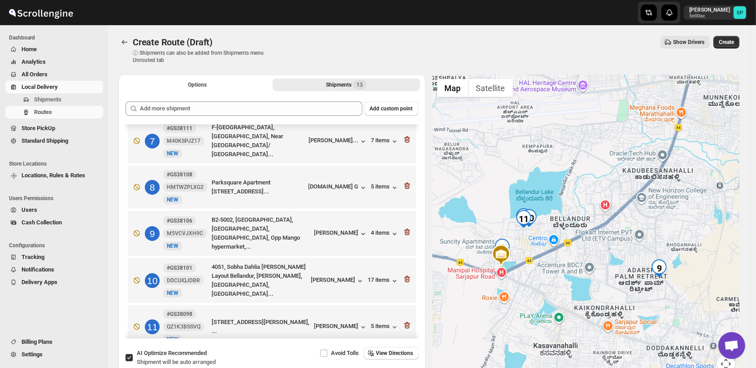
drag, startPoint x: 563, startPoint y: 249, endPoint x: 625, endPoint y: 241, distance: 62.5
click at [625, 241] on div at bounding box center [586, 228] width 307 height 309
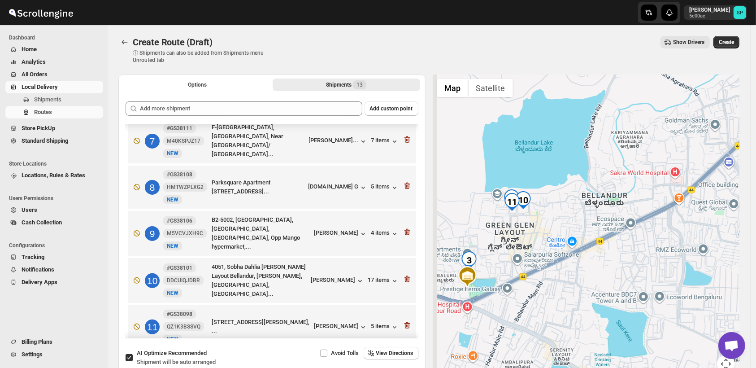
drag, startPoint x: 542, startPoint y: 243, endPoint x: 581, endPoint y: 253, distance: 40.7
click at [581, 253] on div at bounding box center [586, 228] width 307 height 309
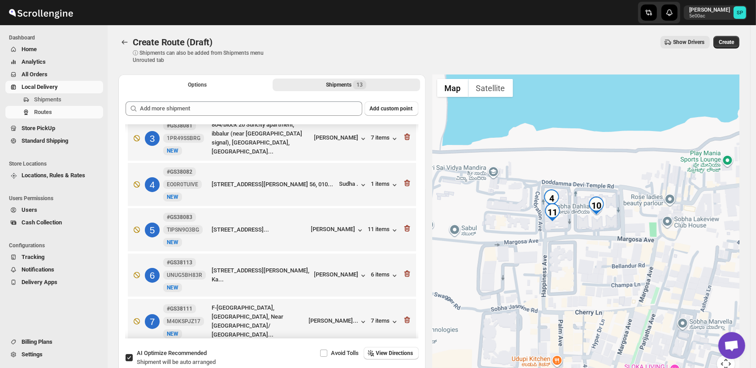
scroll to position [35, 0]
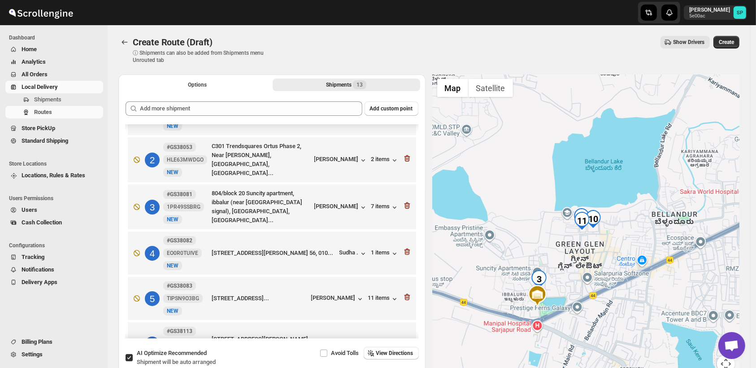
drag, startPoint x: 579, startPoint y: 273, endPoint x: 626, endPoint y: 182, distance: 102.9
click at [626, 182] on div at bounding box center [586, 228] width 307 height 309
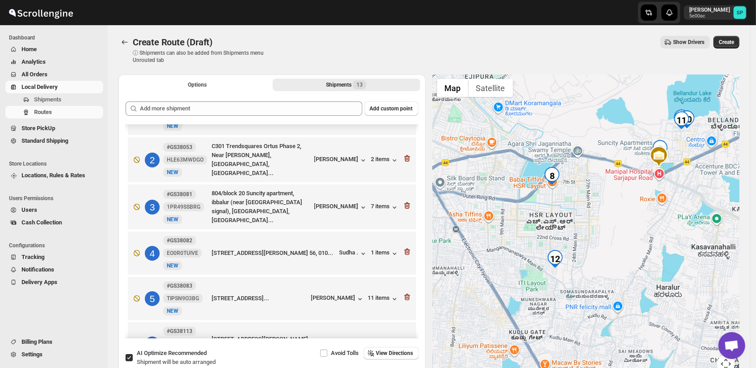
drag, startPoint x: 562, startPoint y: 271, endPoint x: 633, endPoint y: 208, distance: 95.3
click at [633, 208] on div at bounding box center [586, 228] width 307 height 309
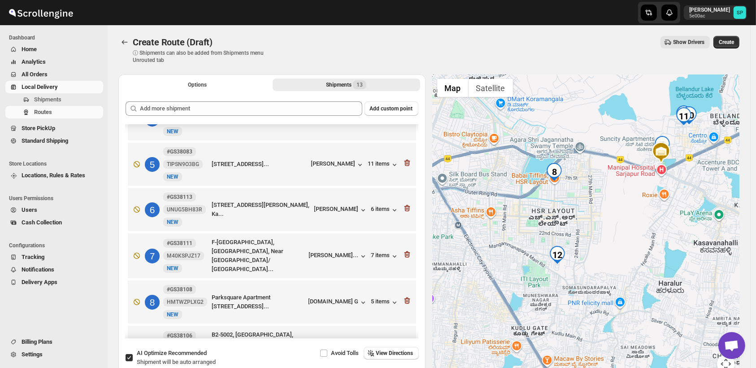
scroll to position [184, 0]
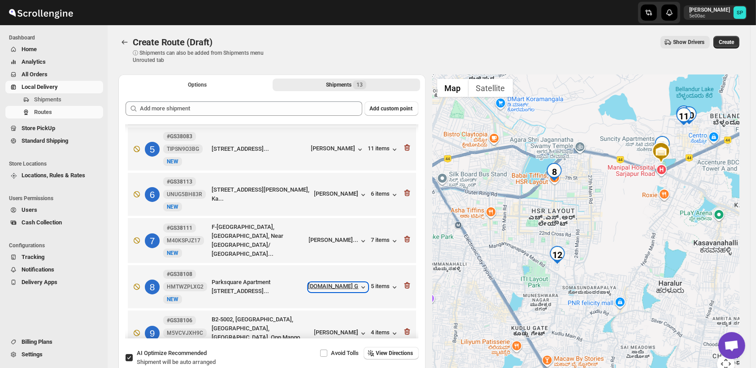
click at [348, 283] on div "[DOMAIN_NAME] G" at bounding box center [338, 287] width 59 height 9
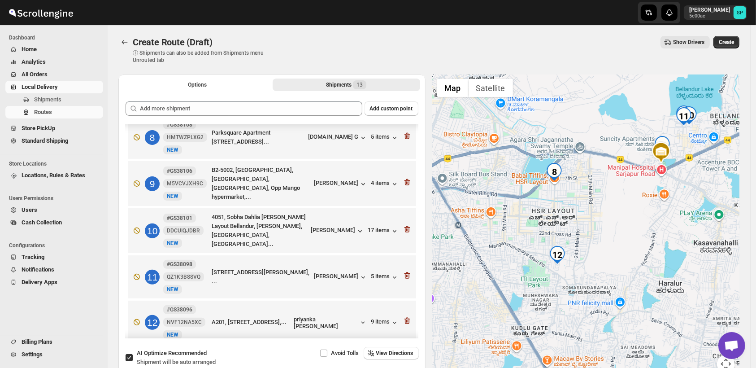
scroll to position [384, 0]
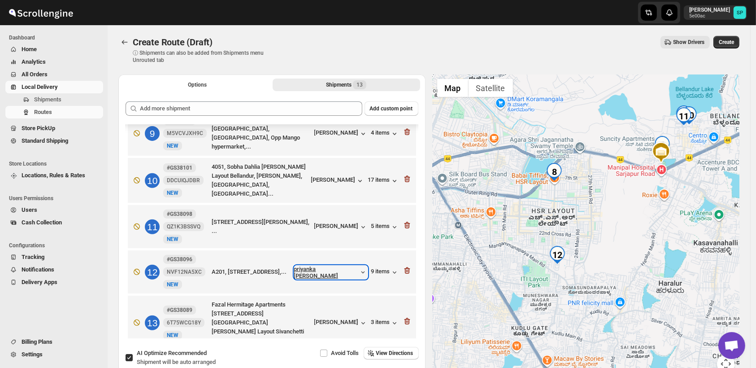
click at [343, 267] on div "priyanka [PERSON_NAME]" at bounding box center [331, 272] width 74 height 13
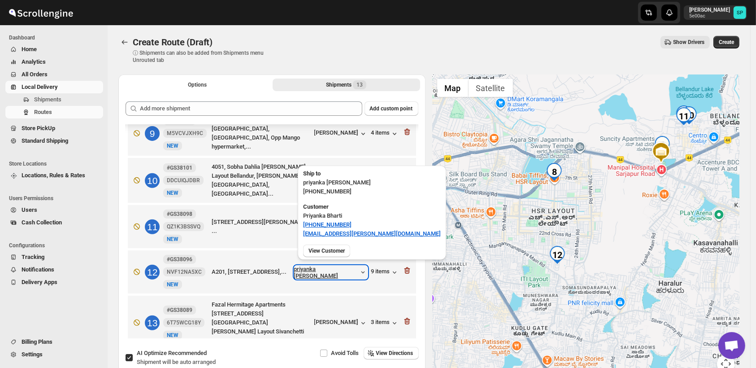
click at [343, 267] on div "priyanka [PERSON_NAME]" at bounding box center [331, 272] width 74 height 13
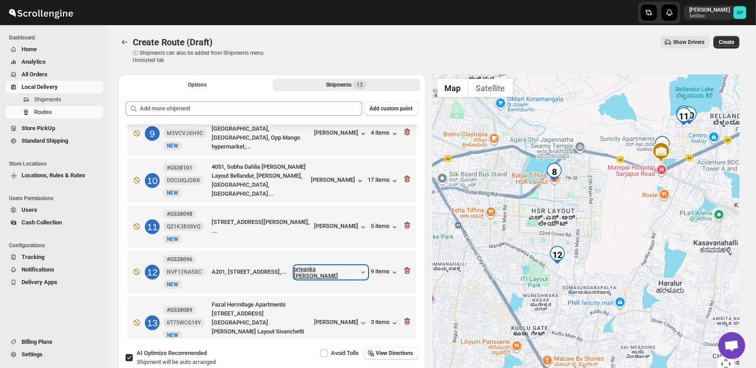
click at [343, 267] on div "priyanka [PERSON_NAME]" at bounding box center [331, 272] width 74 height 13
click at [377, 268] on div "9 items" at bounding box center [385, 272] width 28 height 9
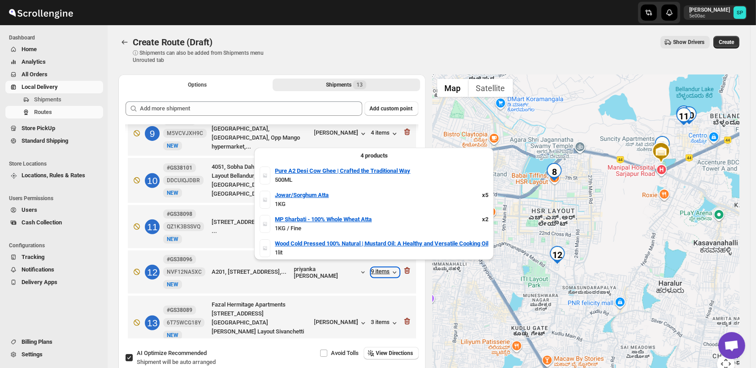
click at [377, 268] on div "9 items" at bounding box center [385, 272] width 28 height 9
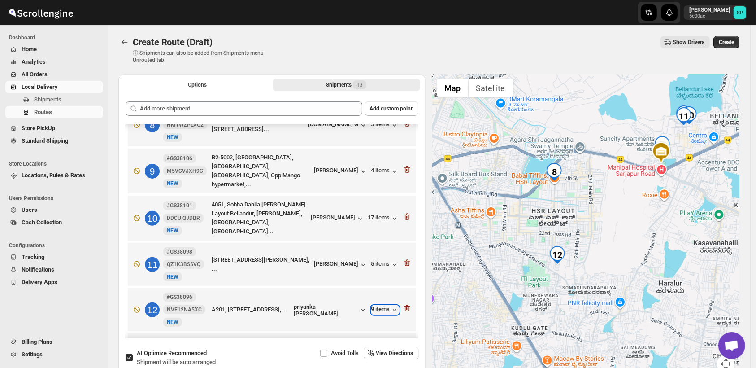
scroll to position [284, 0]
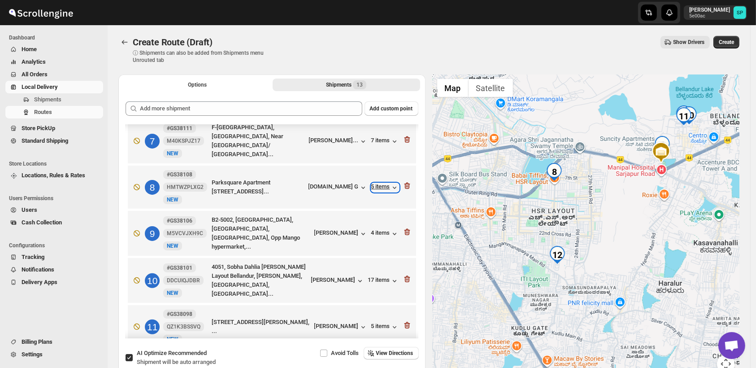
click at [380, 184] on div "5 items" at bounding box center [385, 187] width 28 height 9
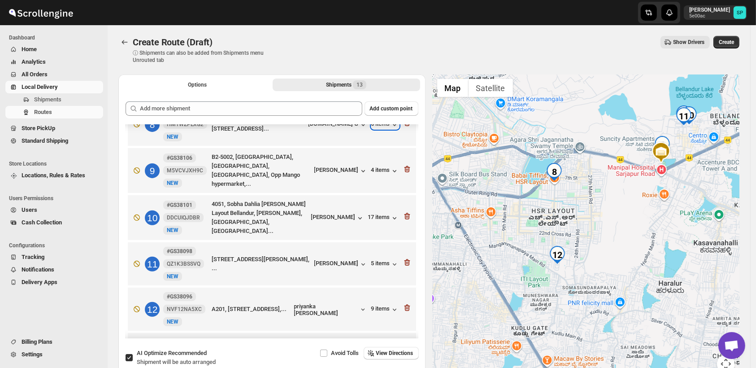
scroll to position [384, 0]
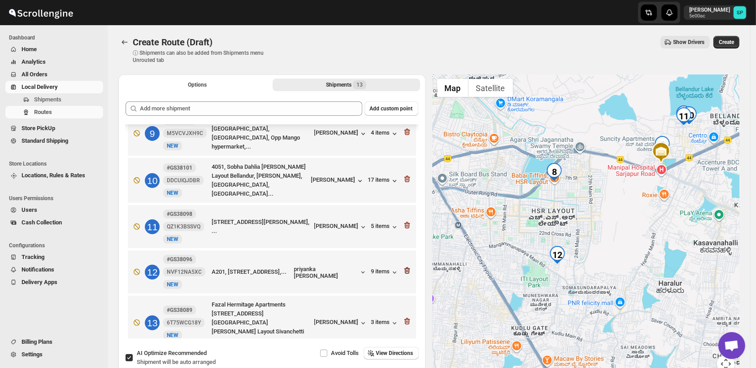
click at [405, 266] on icon "button" at bounding box center [407, 270] width 9 height 9
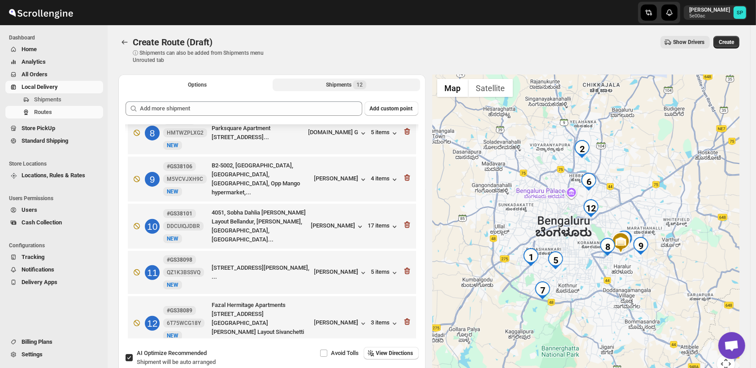
scroll to position [239, 0]
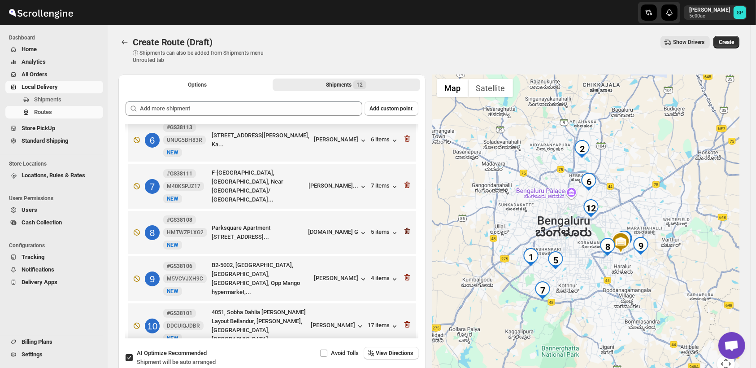
click at [403, 229] on icon "button" at bounding box center [407, 231] width 9 height 9
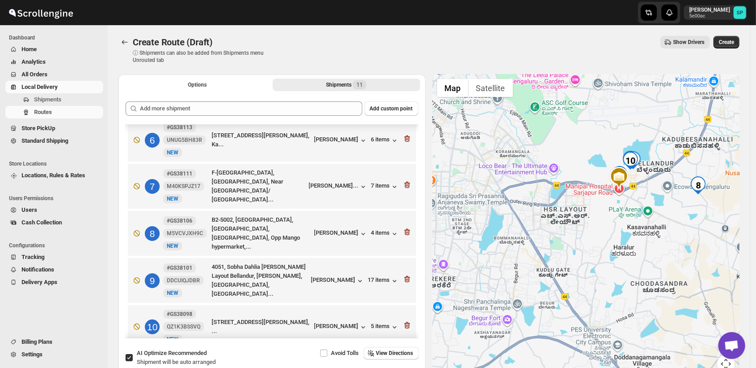
drag, startPoint x: 629, startPoint y: 259, endPoint x: 539, endPoint y: 269, distance: 90.2
click at [539, 269] on div at bounding box center [586, 228] width 307 height 309
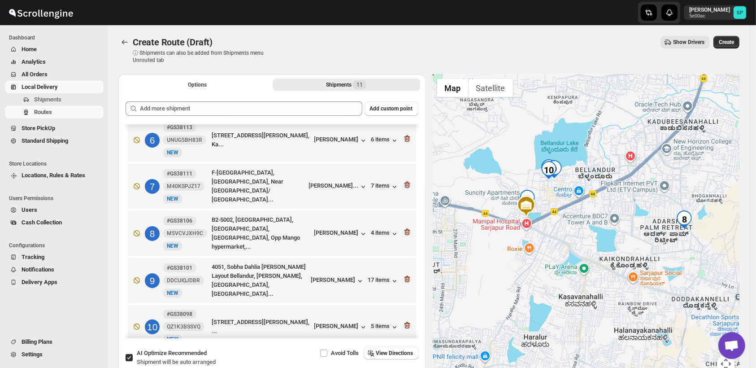
drag, startPoint x: 585, startPoint y: 227, endPoint x: 540, endPoint y: 293, distance: 80.4
click at [540, 293] on div at bounding box center [586, 228] width 307 height 309
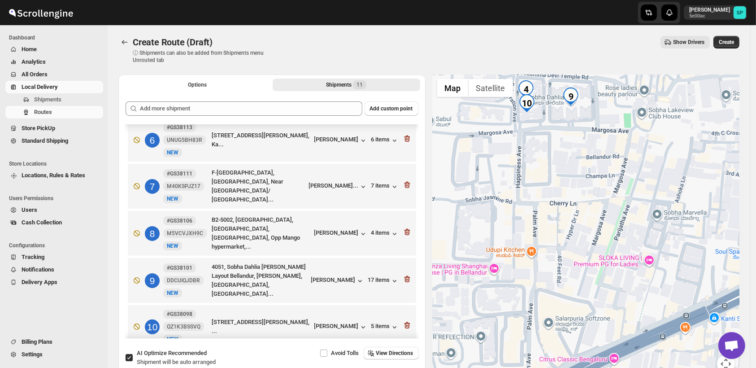
drag, startPoint x: 546, startPoint y: 204, endPoint x: 542, endPoint y: 237, distance: 33.4
click at [542, 237] on div at bounding box center [586, 228] width 307 height 309
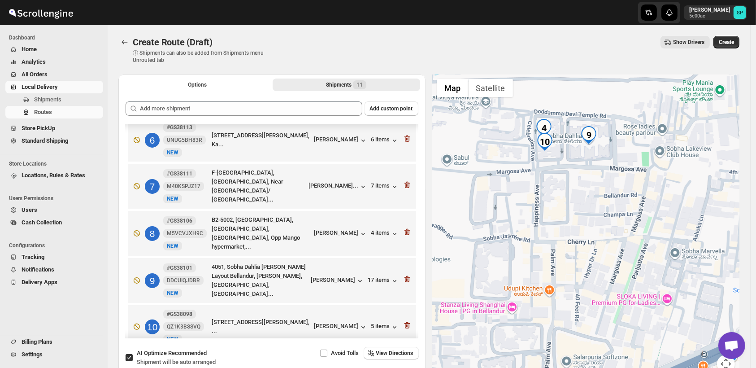
drag, startPoint x: 513, startPoint y: 162, endPoint x: 524, endPoint y: 190, distance: 30.2
click at [524, 190] on div at bounding box center [586, 228] width 307 height 309
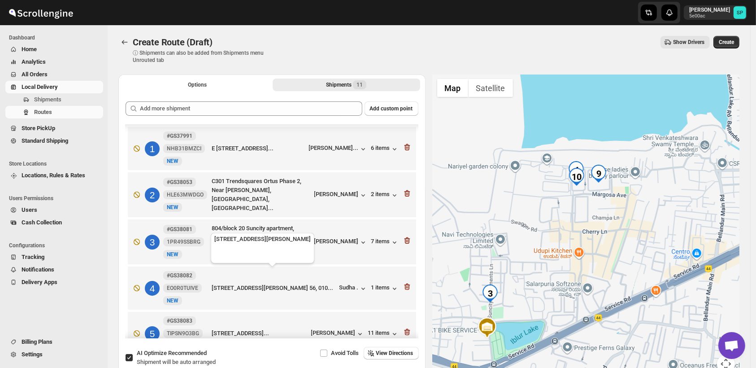
scroll to position [50, 0]
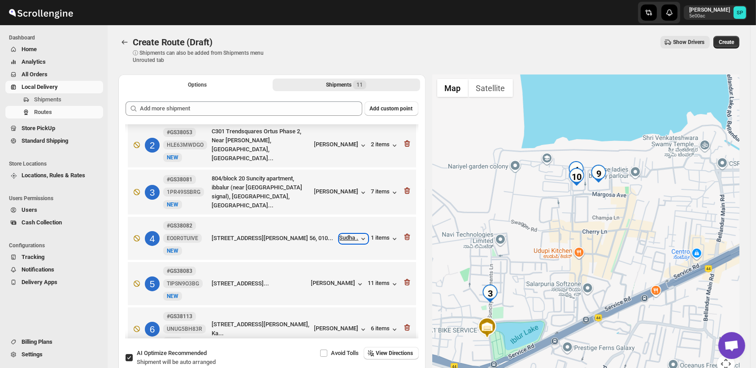
click at [354, 234] on div "Sudha ." at bounding box center [354, 238] width 28 height 9
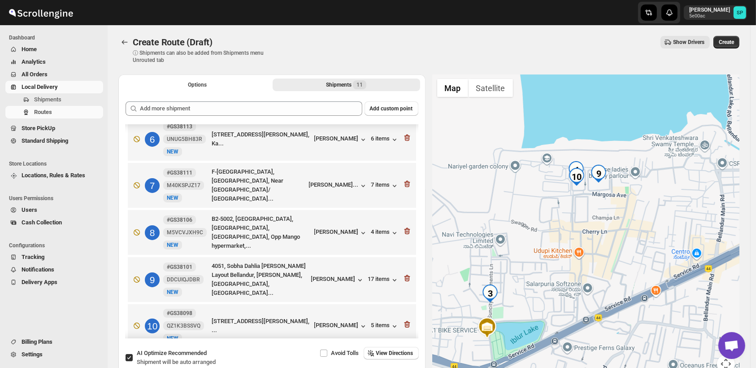
scroll to position [249, 0]
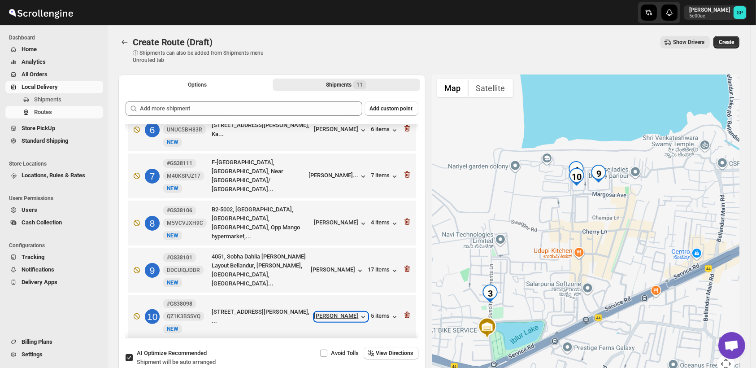
click at [336, 312] on div "[PERSON_NAME]" at bounding box center [340, 316] width 53 height 9
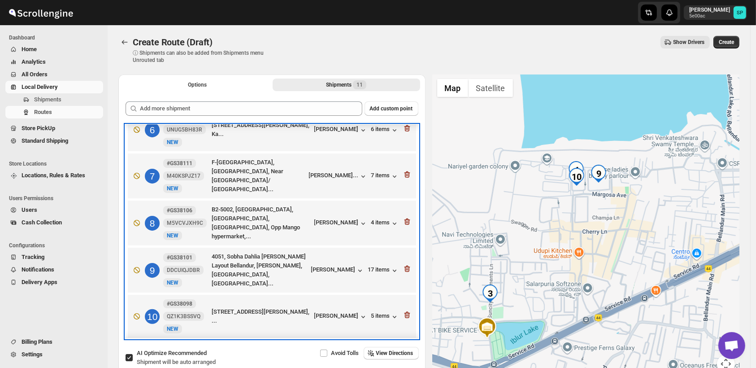
click at [340, 265] on div "[PERSON_NAME]" at bounding box center [337, 270] width 53 height 10
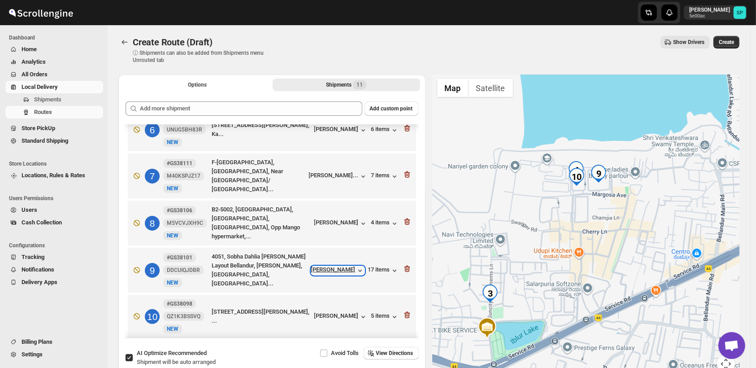
click at [343, 266] on div "[PERSON_NAME]" at bounding box center [337, 270] width 53 height 9
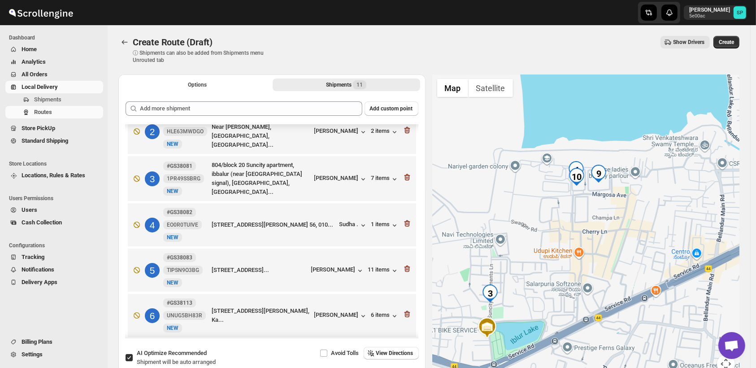
scroll to position [0, 0]
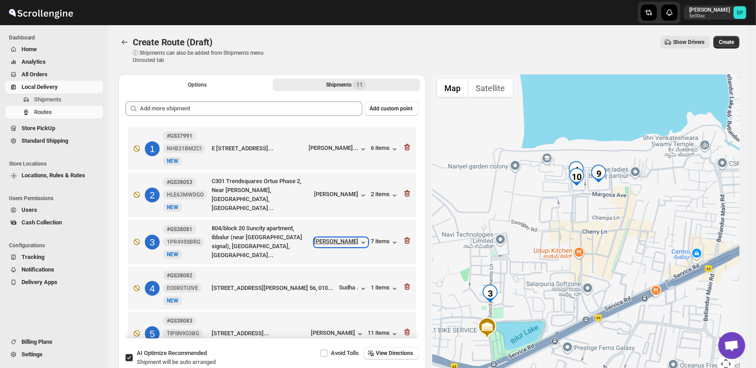
click at [336, 241] on div "[PERSON_NAME]" at bounding box center [340, 242] width 53 height 9
click at [341, 238] on div "[PERSON_NAME]" at bounding box center [340, 242] width 53 height 9
click at [405, 238] on icon "button" at bounding box center [407, 240] width 9 height 9
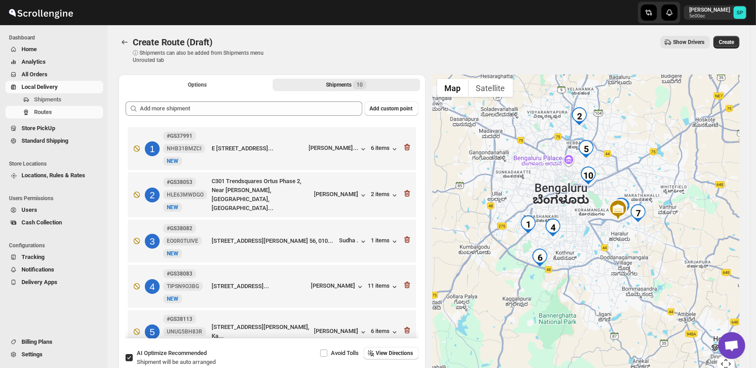
drag, startPoint x: 604, startPoint y: 288, endPoint x: 605, endPoint y: 242, distance: 45.3
click at [603, 244] on div at bounding box center [586, 228] width 307 height 309
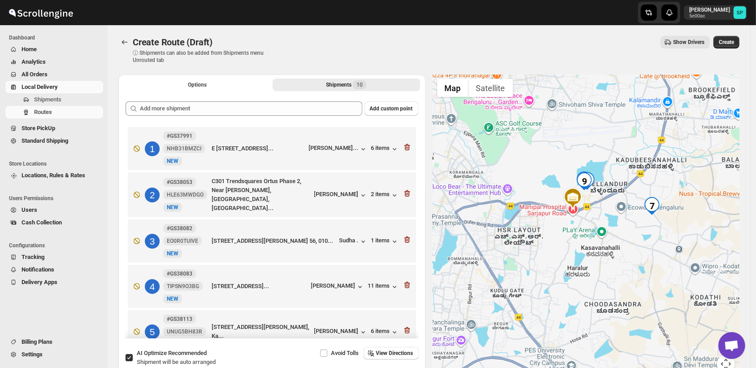
drag, startPoint x: 580, startPoint y: 203, endPoint x: 614, endPoint y: 270, distance: 74.8
click at [614, 270] on div at bounding box center [586, 228] width 307 height 309
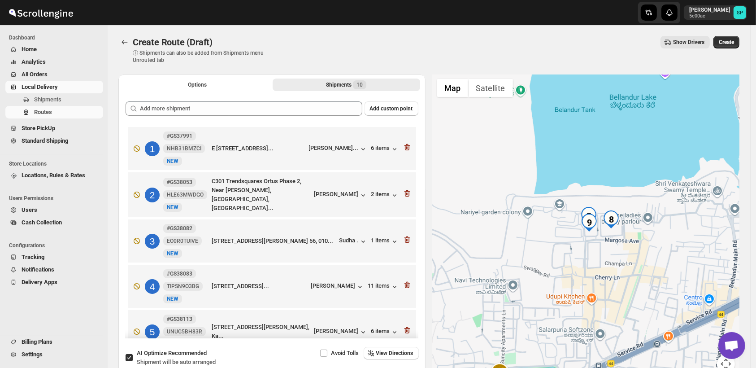
drag, startPoint x: 607, startPoint y: 257, endPoint x: 621, endPoint y: 169, distance: 89.4
click at [622, 163] on div at bounding box center [586, 228] width 307 height 309
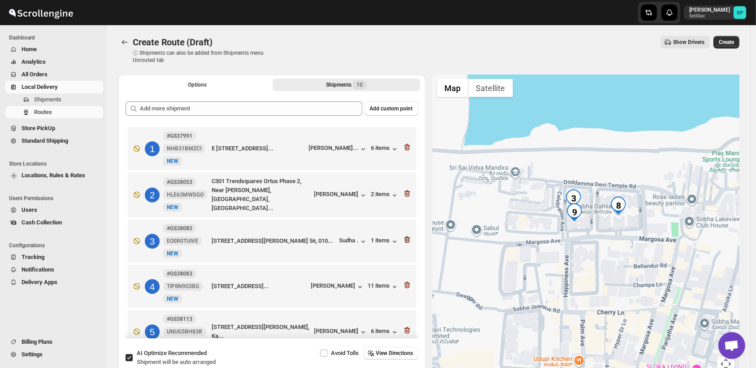
click at [403, 238] on icon "button" at bounding box center [407, 239] width 9 height 9
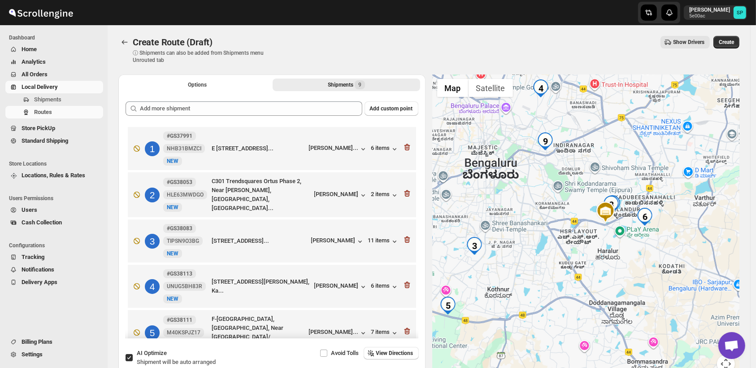
click at [650, 194] on div at bounding box center [586, 228] width 307 height 309
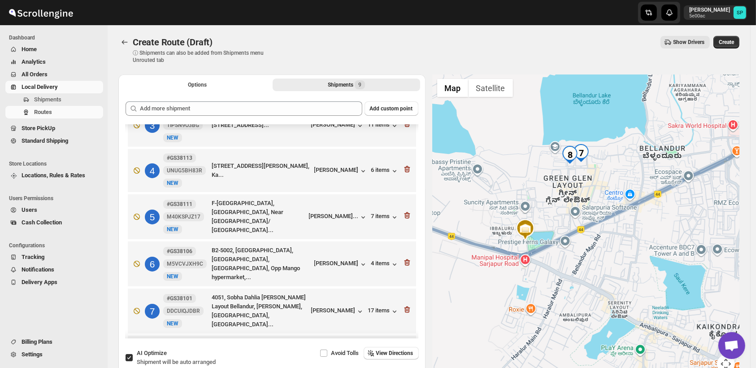
scroll to position [199, 0]
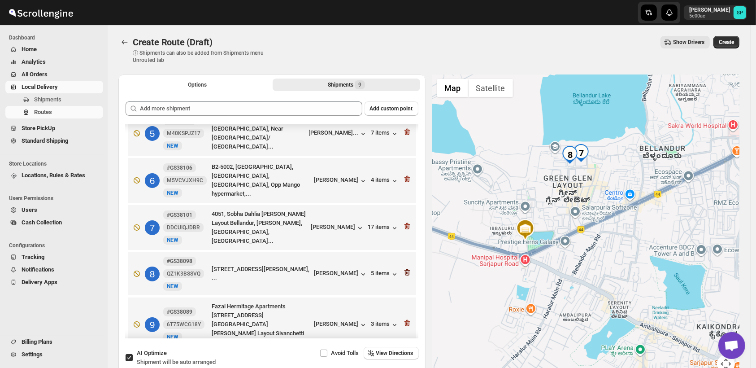
click at [404, 268] on icon "button" at bounding box center [407, 272] width 9 height 9
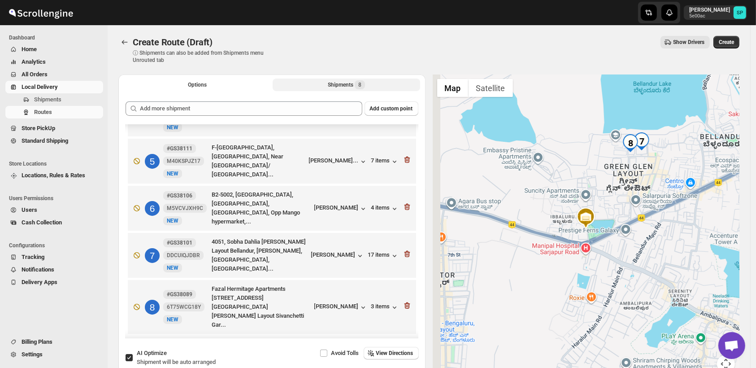
scroll to position [156, 0]
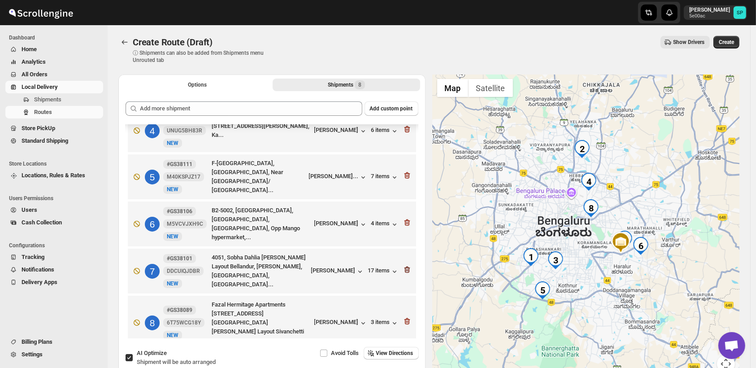
click at [405, 265] on icon "button" at bounding box center [407, 269] width 9 height 9
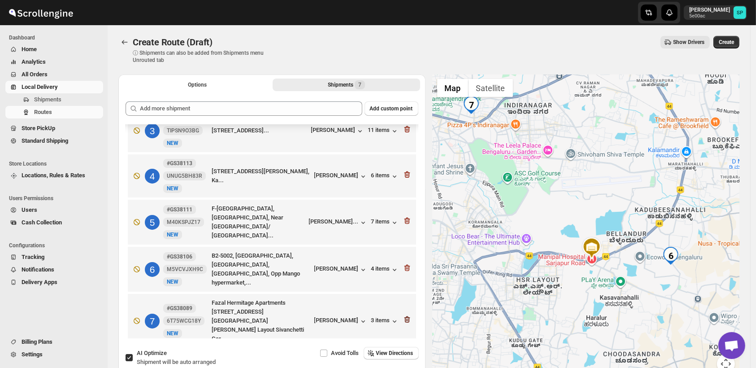
click at [406, 315] on icon "button" at bounding box center [407, 319] width 9 height 9
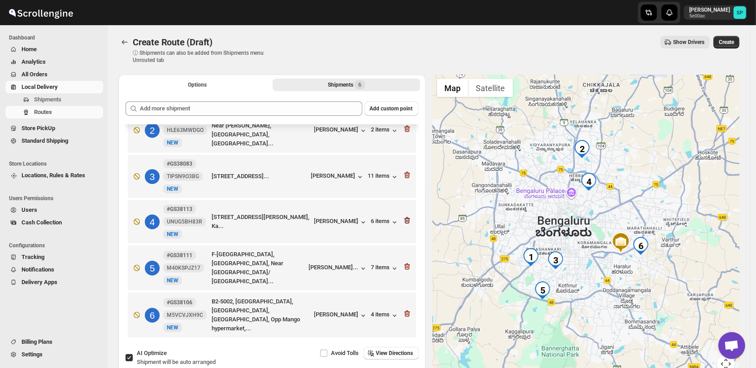
click at [406, 221] on icon "button" at bounding box center [406, 220] width 1 height 3
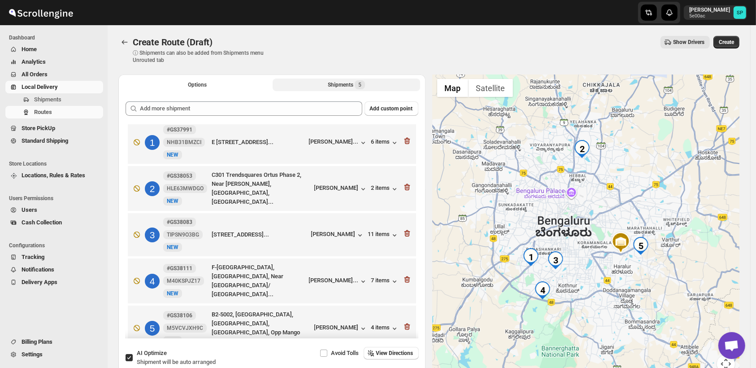
scroll to position [0, 0]
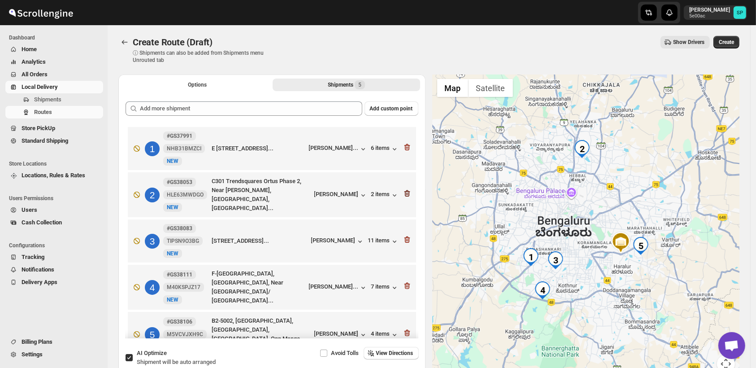
click at [405, 196] on icon "button" at bounding box center [407, 193] width 9 height 9
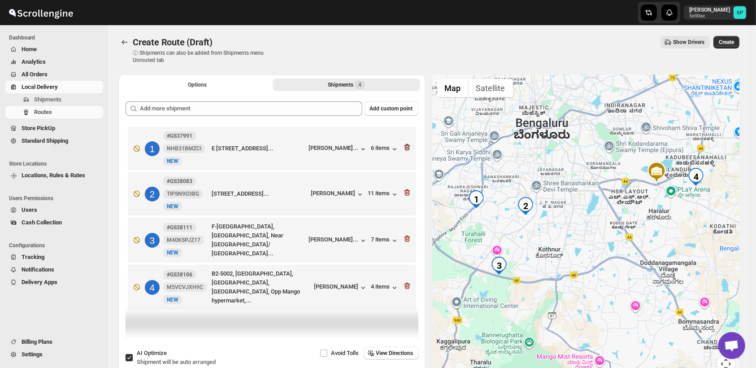
click at [410, 145] on icon "button" at bounding box center [407, 147] width 6 height 7
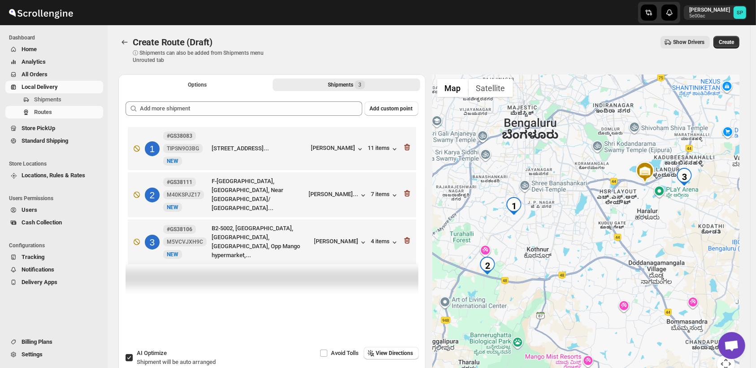
click at [410, 145] on icon "button" at bounding box center [407, 147] width 6 height 7
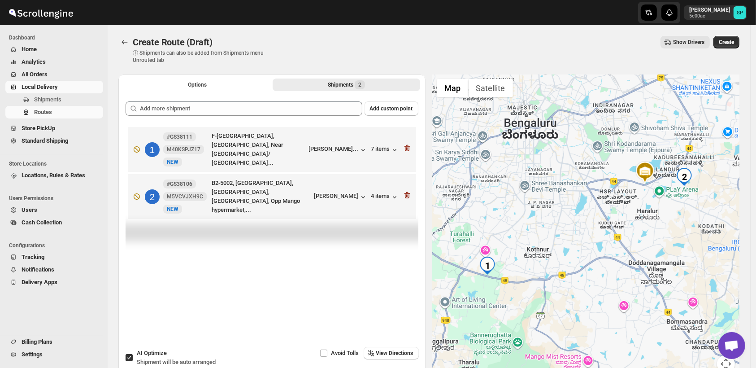
click at [410, 145] on icon "button" at bounding box center [407, 148] width 6 height 7
